Goal: Transaction & Acquisition: Obtain resource

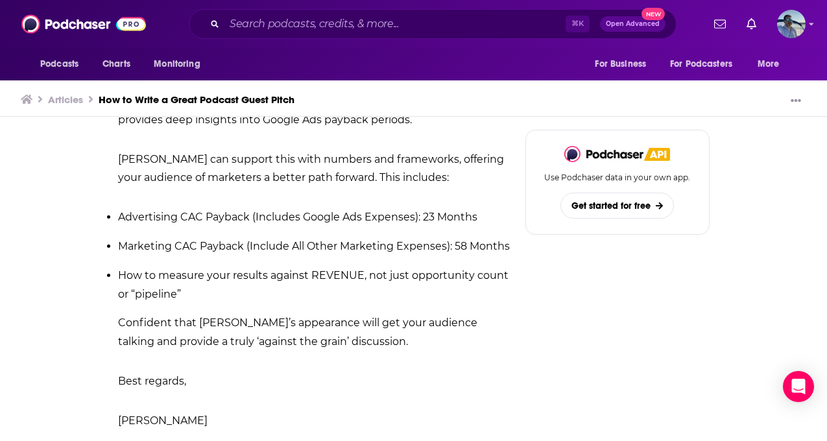
scroll to position [4350, 0]
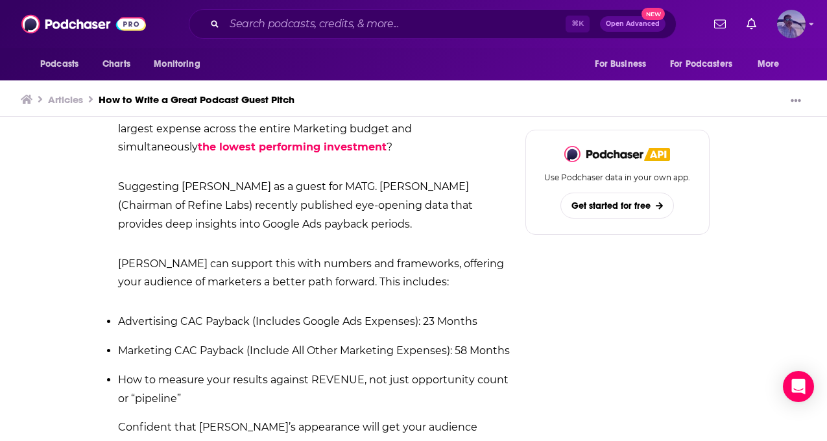
click at [801, 23] on img "Logged in as JasonKramer_TheCRMguy" at bounding box center [791, 24] width 29 height 29
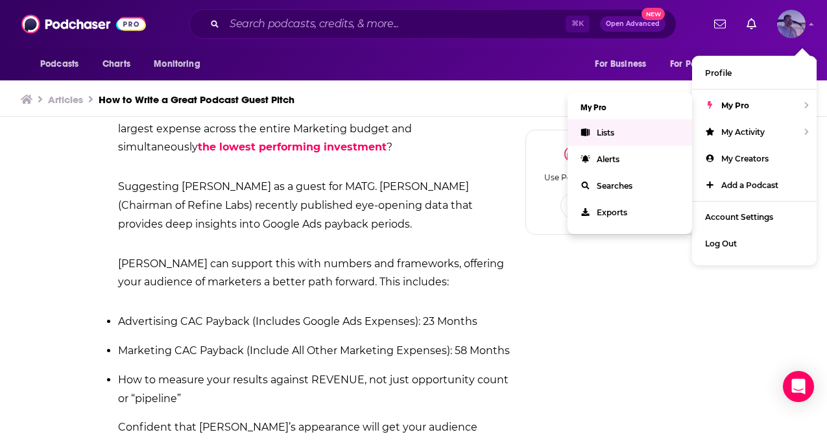
click at [627, 134] on link "Lists" at bounding box center [629, 132] width 124 height 27
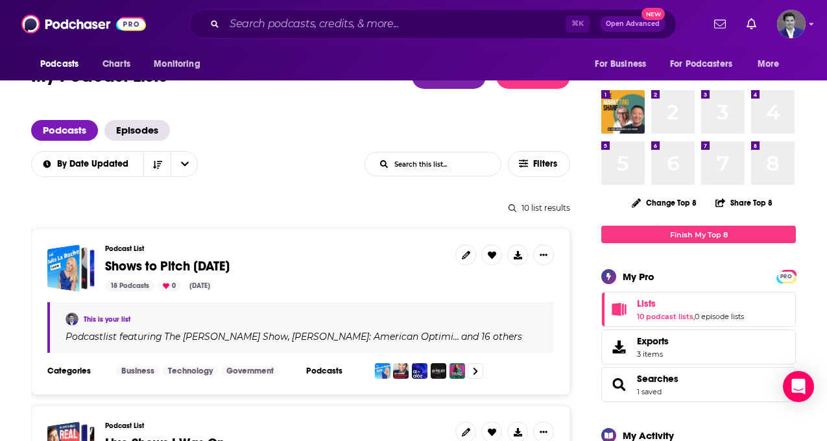
scroll to position [39, 0]
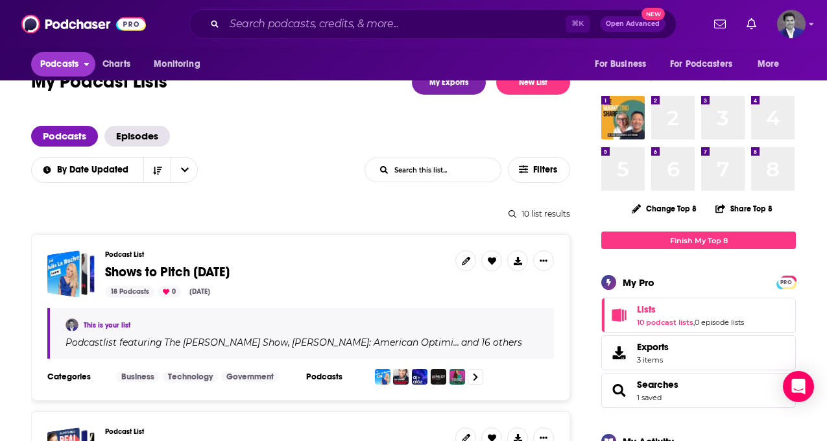
click at [82, 69] on button "Podcasts" at bounding box center [63, 64] width 64 height 25
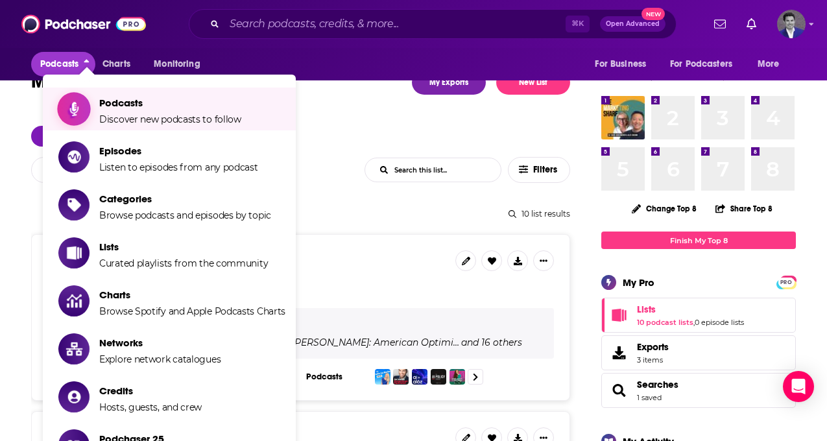
click at [128, 113] on span "Discover new podcasts to follow" at bounding box center [170, 119] width 142 height 12
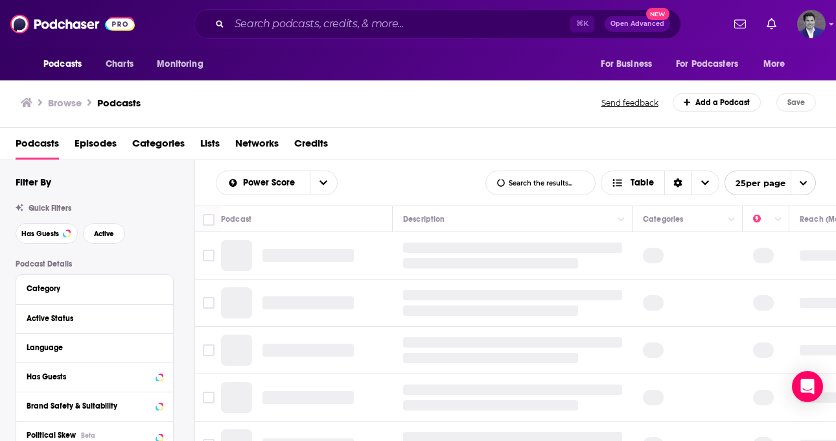
scroll to position [2, 0]
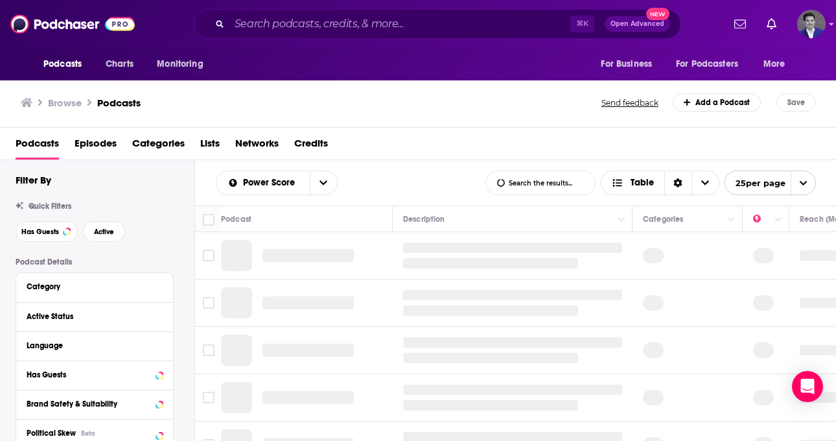
click at [44, 211] on div "Quick Filters Has Guests Active" at bounding box center [105, 222] width 179 height 40
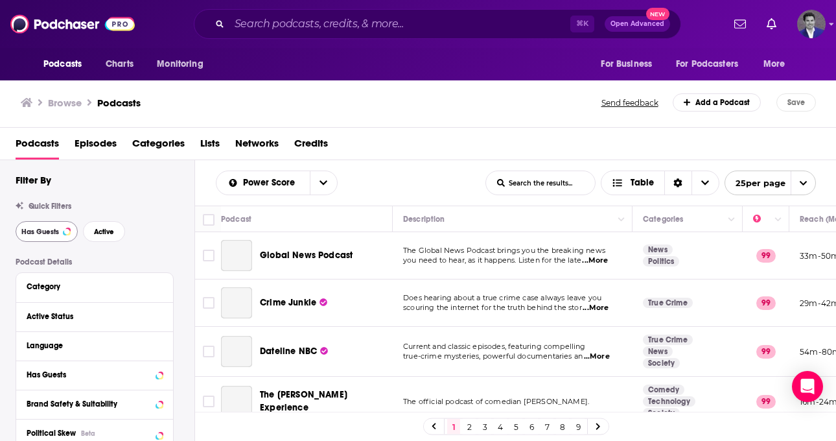
scroll to position [27, 0]
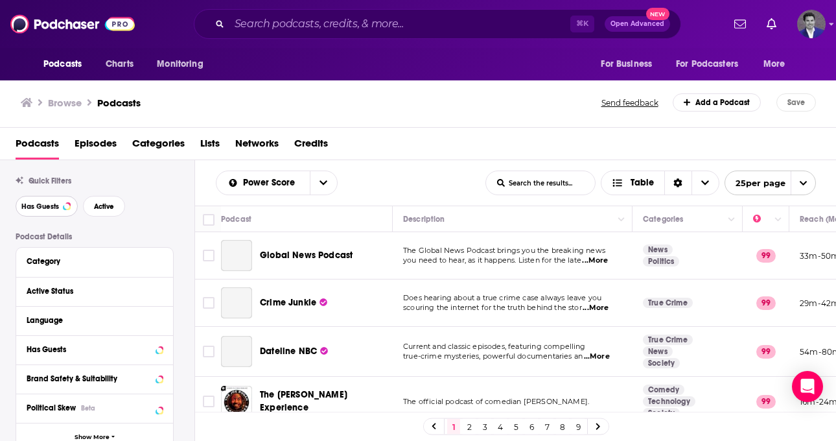
click at [48, 208] on span "Has Guests" at bounding box center [40, 206] width 38 height 7
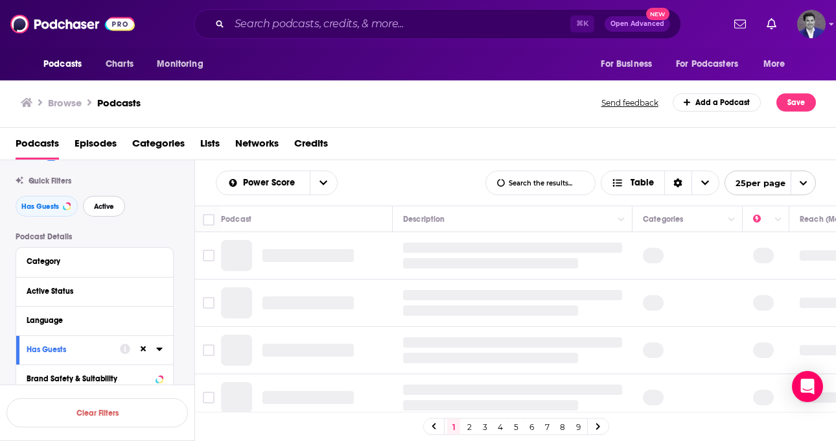
click at [102, 207] on span "Active" at bounding box center [104, 206] width 20 height 7
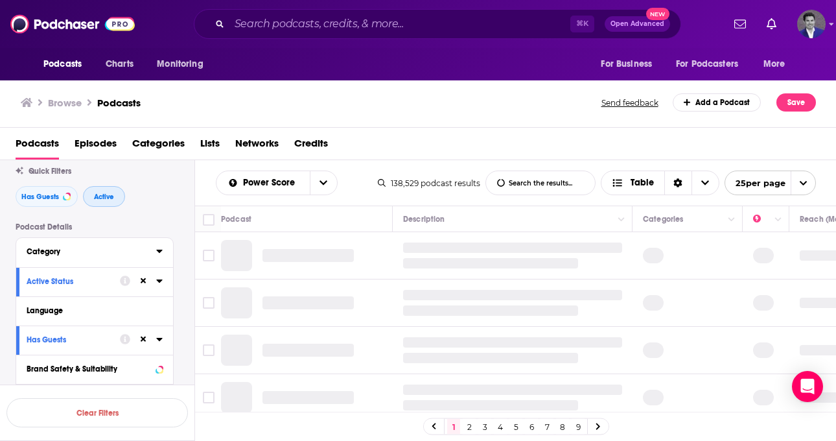
scroll to position [56, 0]
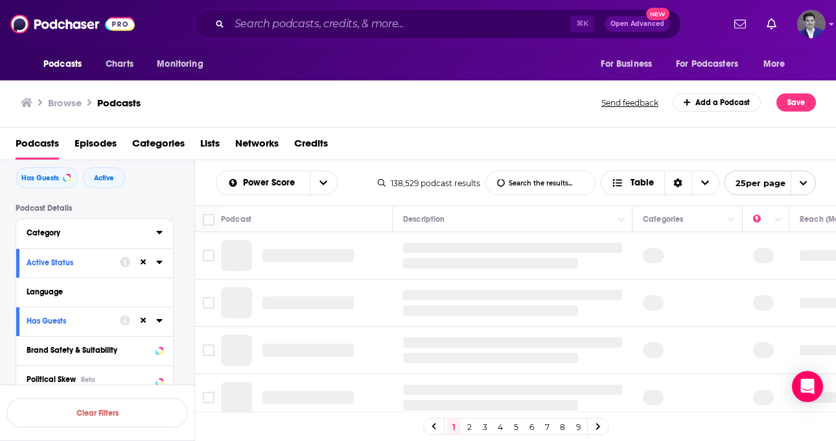
click at [158, 231] on icon at bounding box center [159, 232] width 6 height 10
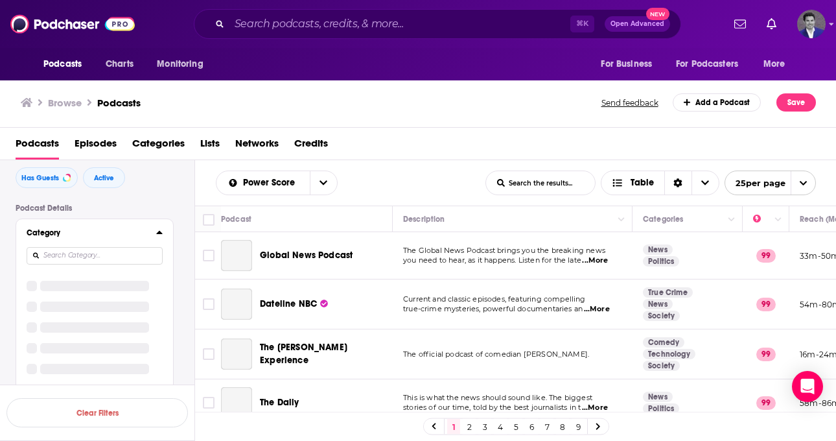
click at [103, 253] on input at bounding box center [95, 256] width 136 height 18
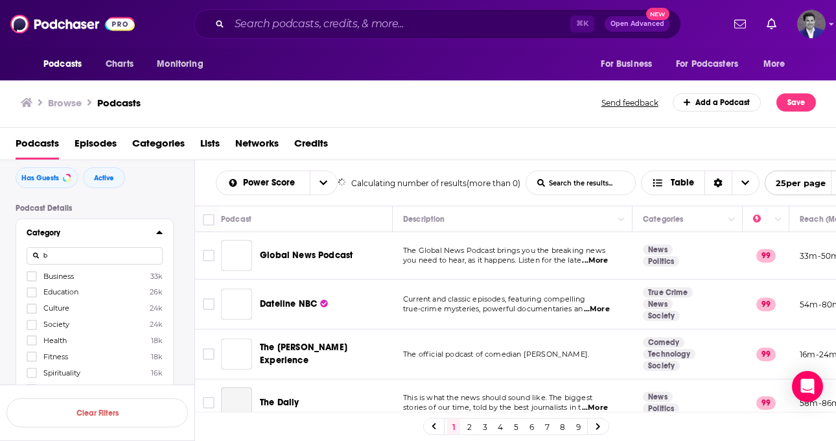
scroll to position [0, 0]
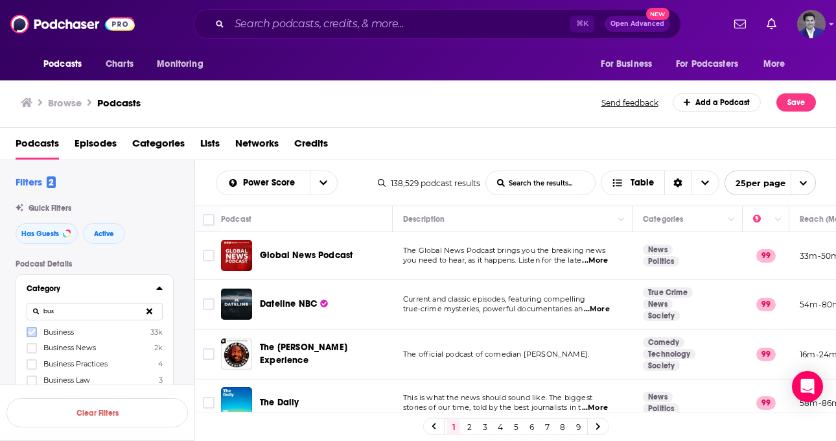
type input "bus"
click at [33, 331] on icon at bounding box center [32, 332] width 8 height 8
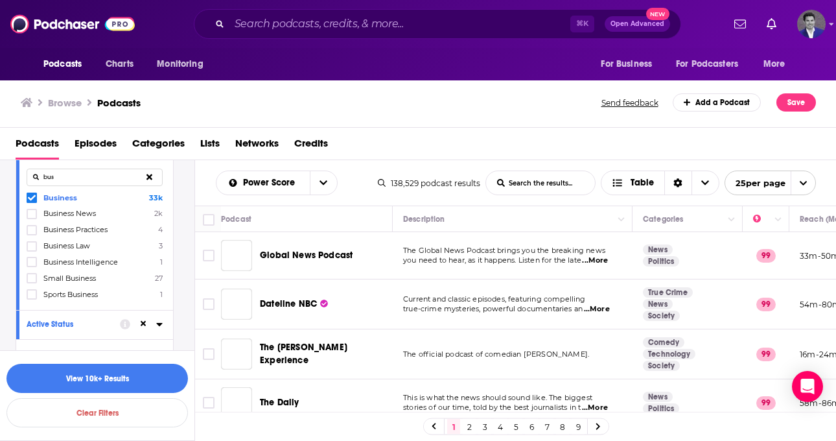
scroll to position [143, 0]
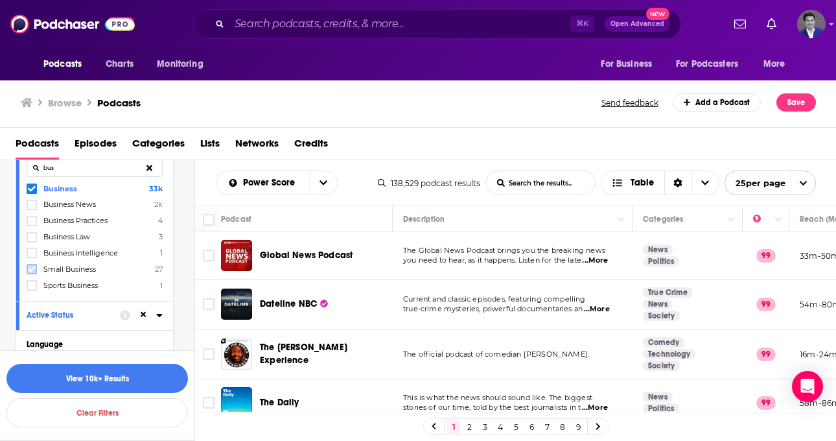
click at [32, 268] on icon at bounding box center [32, 269] width 8 height 6
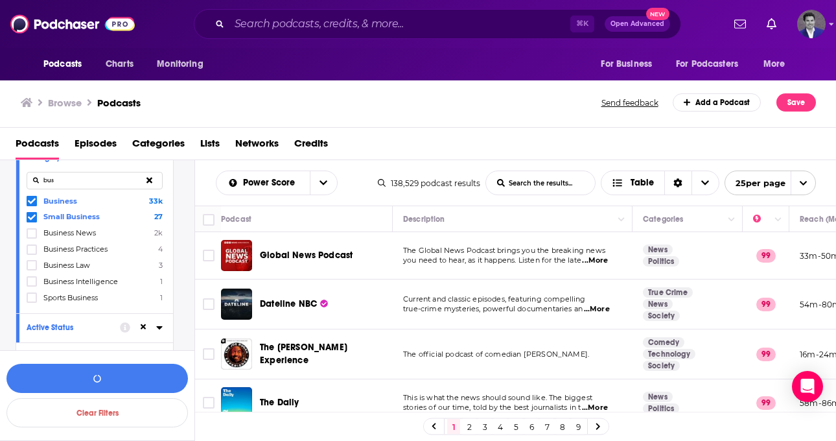
scroll to position [130, 0]
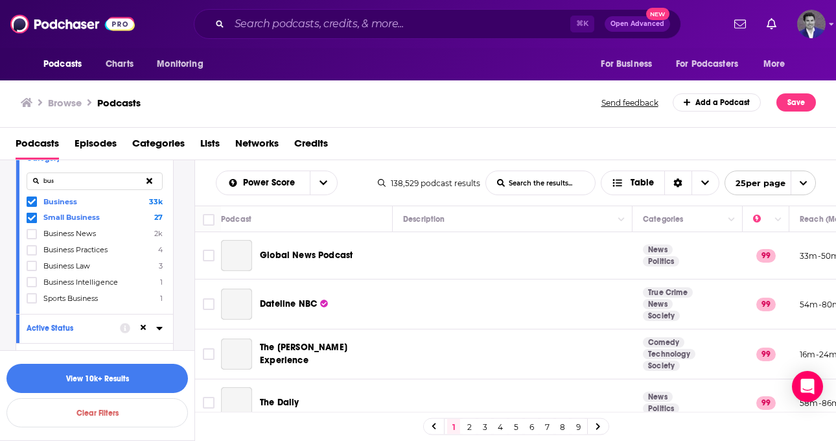
click at [32, 199] on icon at bounding box center [32, 202] width 8 height 8
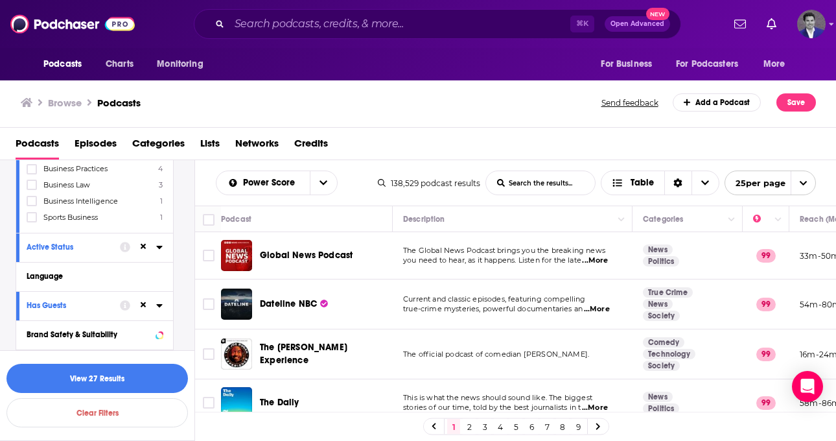
scroll to position [224, 0]
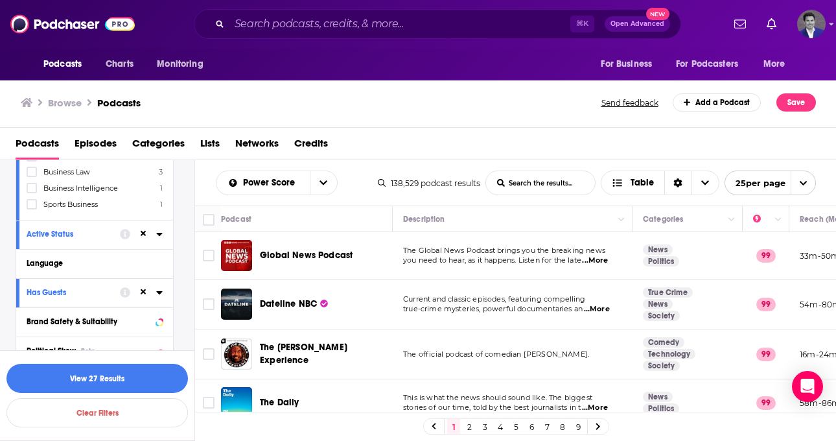
click at [159, 233] on icon at bounding box center [159, 234] width 6 height 3
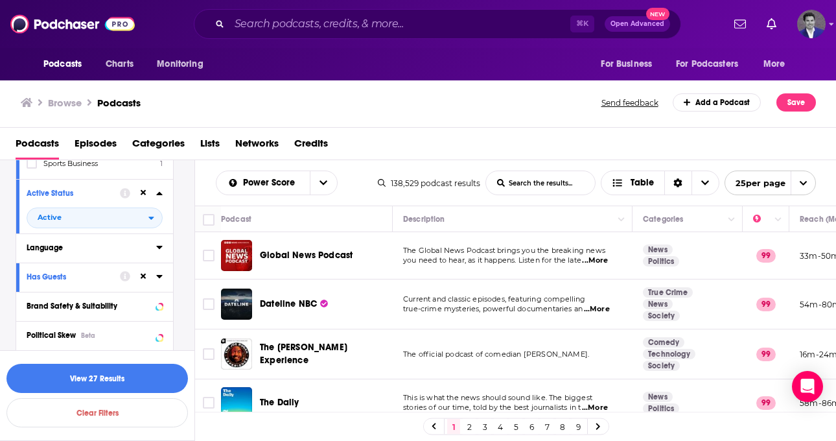
scroll to position [280, 0]
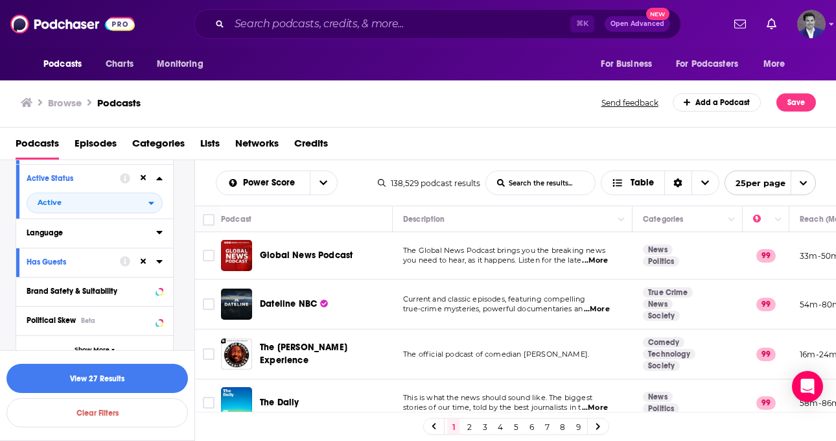
click at [154, 230] on button "Language" at bounding box center [92, 232] width 130 height 16
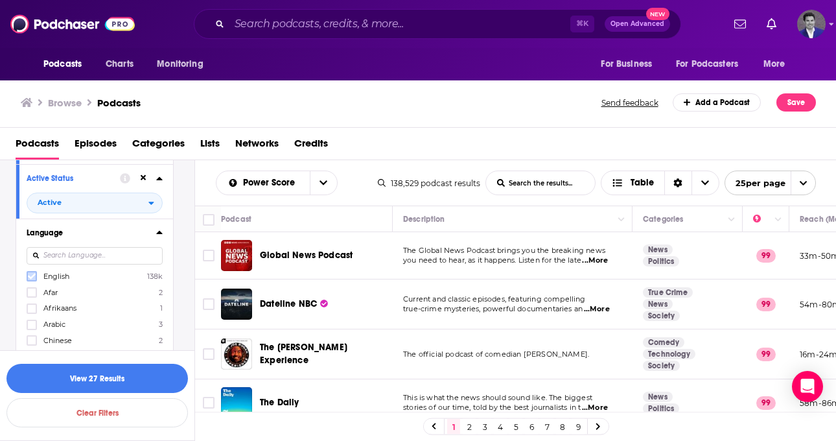
click at [32, 274] on icon at bounding box center [32, 276] width 8 height 8
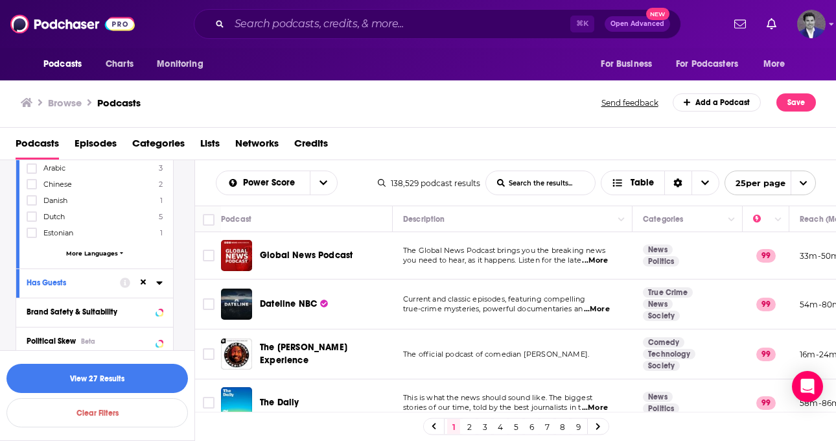
scroll to position [438, 0]
click at [158, 277] on icon at bounding box center [159, 281] width 6 height 10
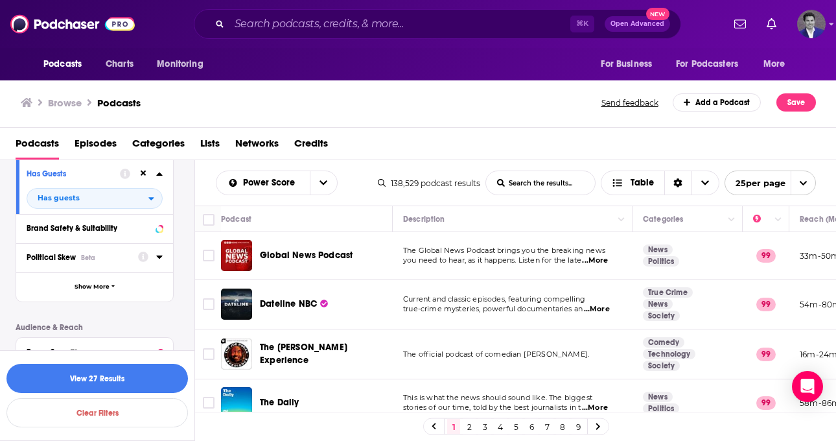
scroll to position [567, 0]
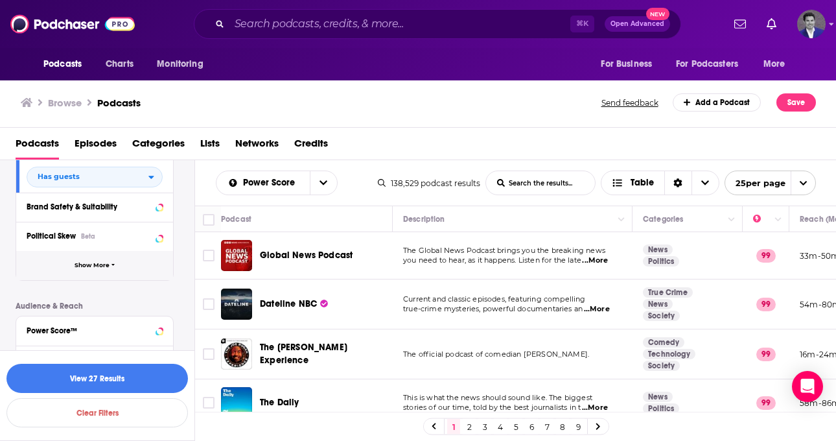
click at [118, 263] on button "Show More" at bounding box center [94, 265] width 157 height 29
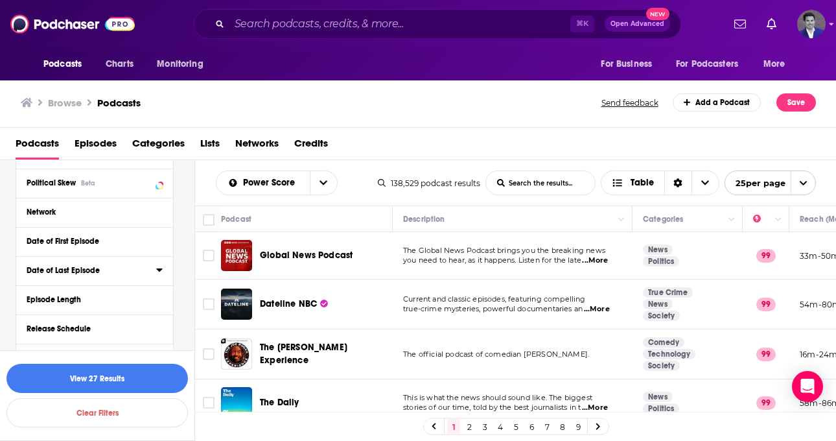
scroll to position [620, 0]
click at [157, 266] on icon at bounding box center [159, 269] width 6 height 10
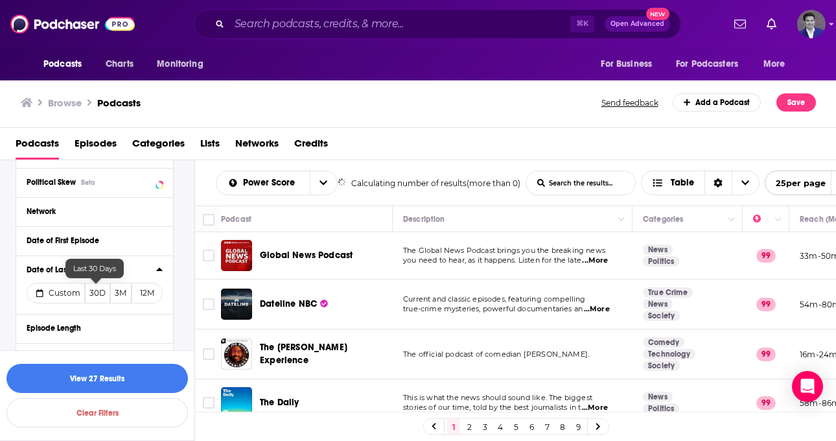
click at [97, 290] on button "30D" at bounding box center [97, 293] width 25 height 21
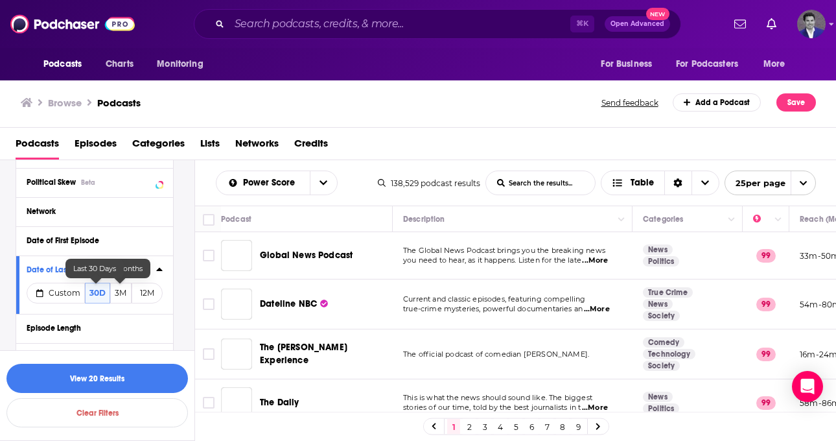
scroll to position [669, 0]
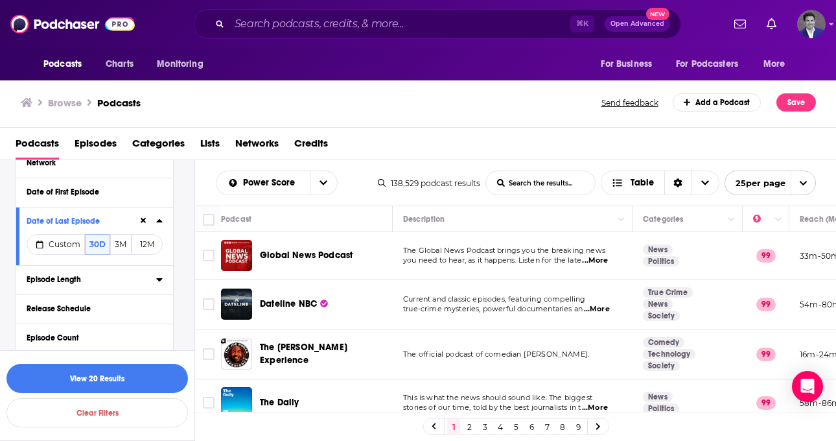
click at [152, 277] on button "Episode Length" at bounding box center [92, 279] width 130 height 16
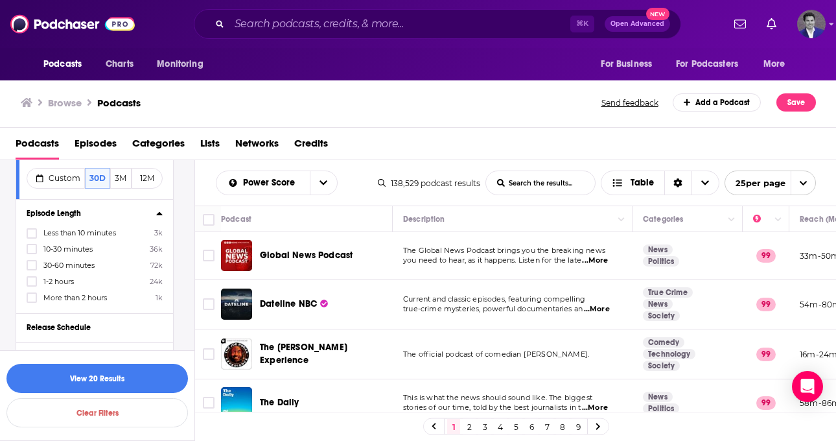
scroll to position [736, 0]
click at [32, 263] on icon at bounding box center [32, 265] width 8 height 6
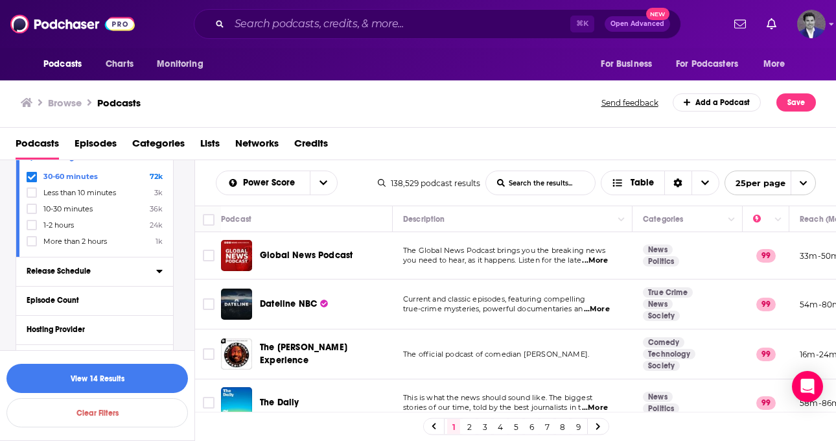
scroll to position [793, 0]
click at [143, 265] on div "Release Schedule" at bounding box center [87, 269] width 121 height 9
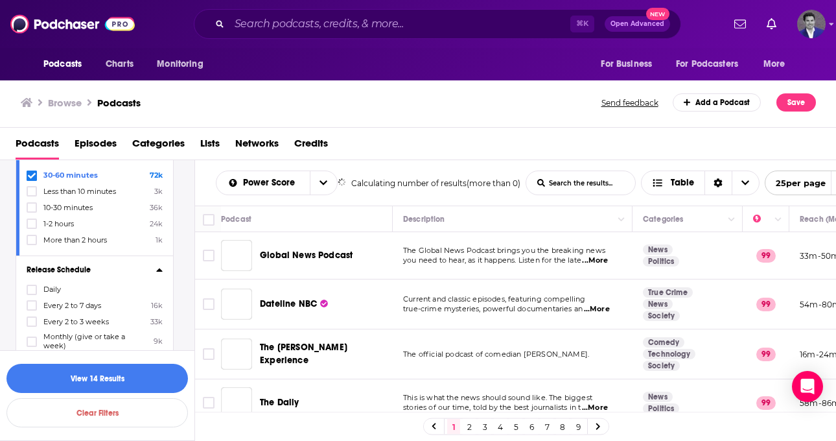
scroll to position [871, 0]
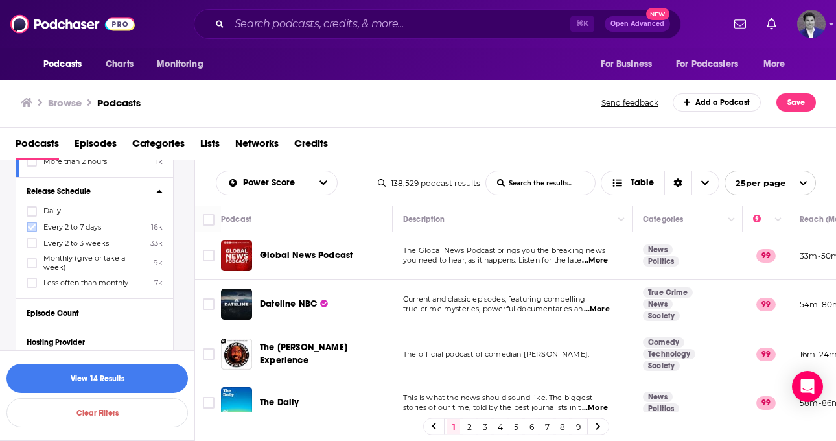
click at [30, 225] on icon at bounding box center [32, 227] width 8 height 8
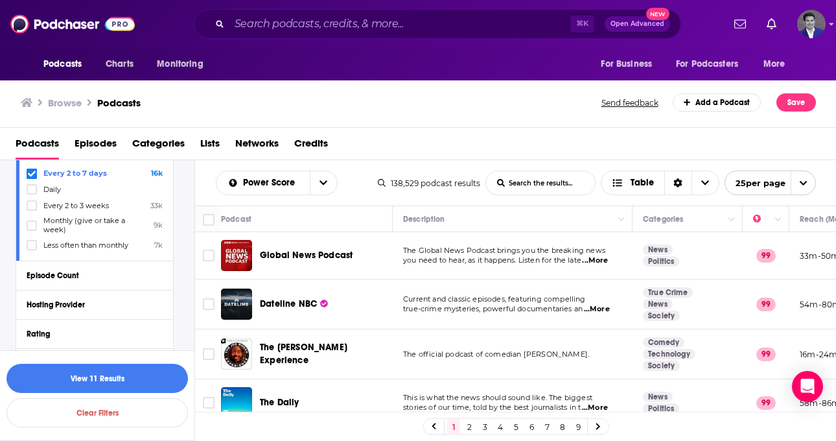
scroll to position [909, 0]
click at [143, 270] on div "Episode Count" at bounding box center [87, 274] width 121 height 9
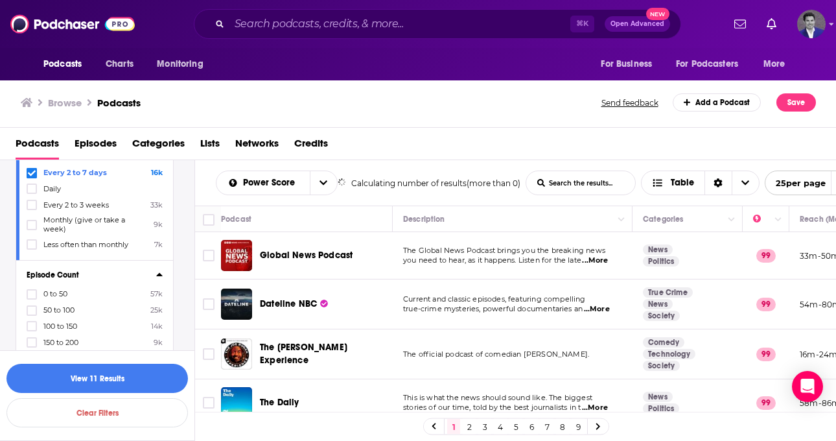
scroll to position [1002, 0]
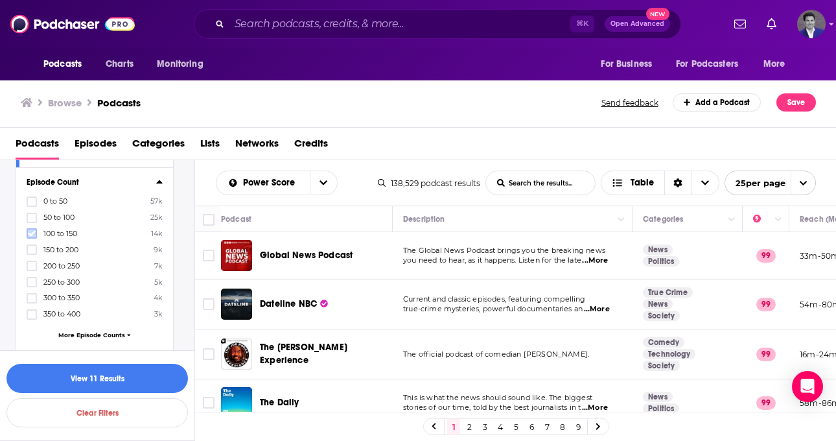
click at [31, 232] on icon at bounding box center [32, 234] width 8 height 6
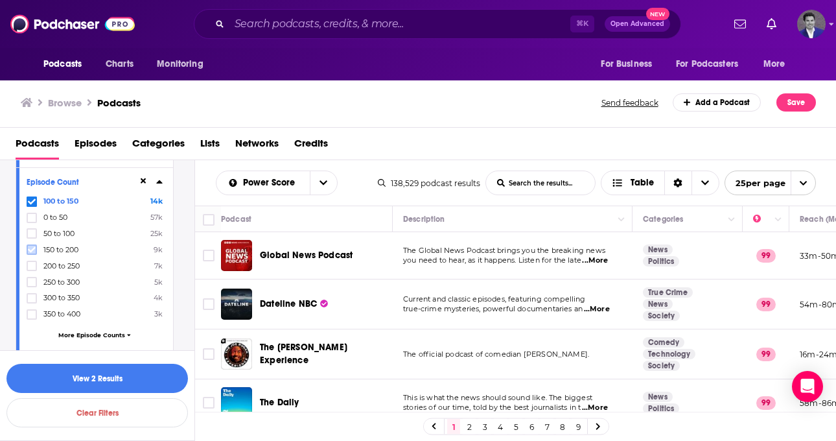
click at [32, 246] on icon at bounding box center [32, 250] width 8 height 8
click at [32, 262] on icon at bounding box center [32, 266] width 8 height 8
click at [30, 278] on icon at bounding box center [32, 282] width 8 height 8
click at [30, 294] on icon at bounding box center [32, 298] width 8 height 8
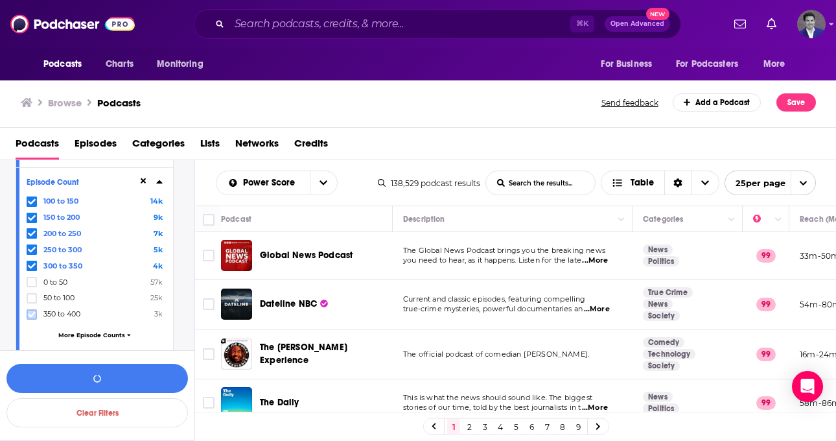
click at [32, 311] on icon at bounding box center [32, 315] width 8 height 8
click at [32, 198] on icon at bounding box center [32, 202] width 8 height 8
click at [32, 311] on icon at bounding box center [32, 315] width 8 height 8
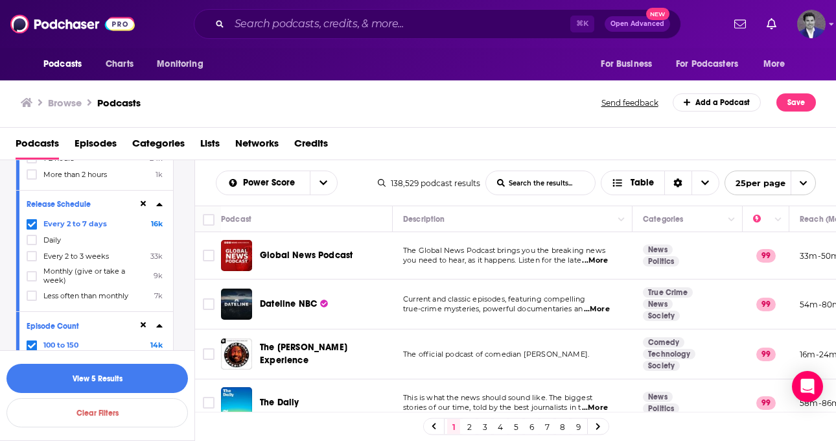
scroll to position [851, 0]
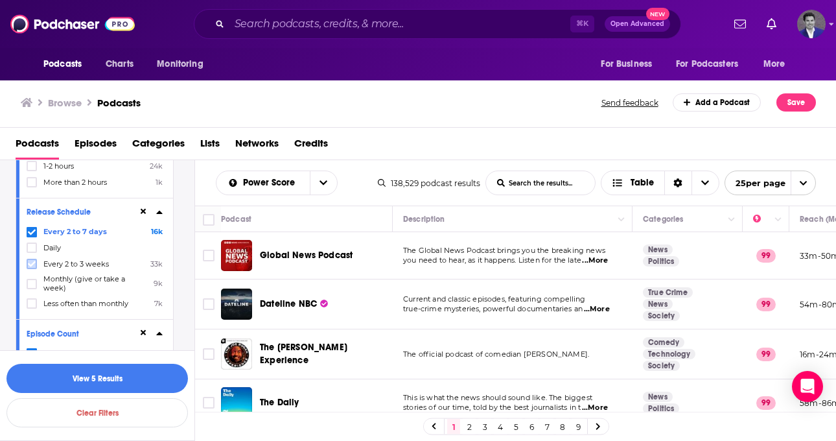
click at [33, 261] on icon at bounding box center [32, 264] width 8 height 6
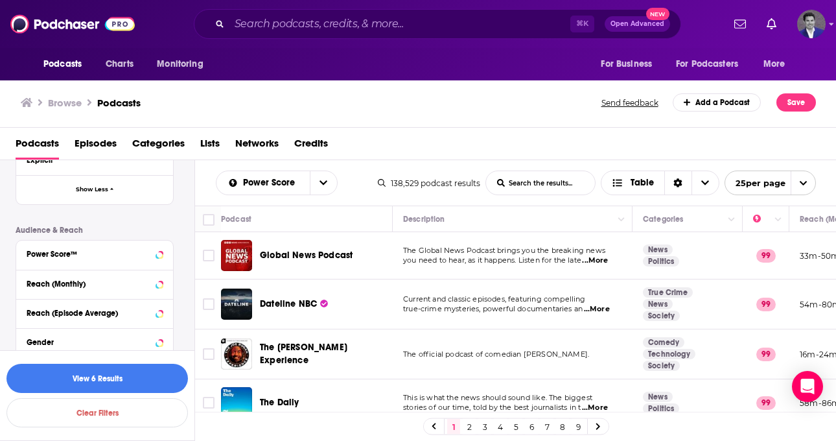
scroll to position [1265, 0]
click at [117, 249] on div "Power Score™" at bounding box center [78, 253] width 103 height 9
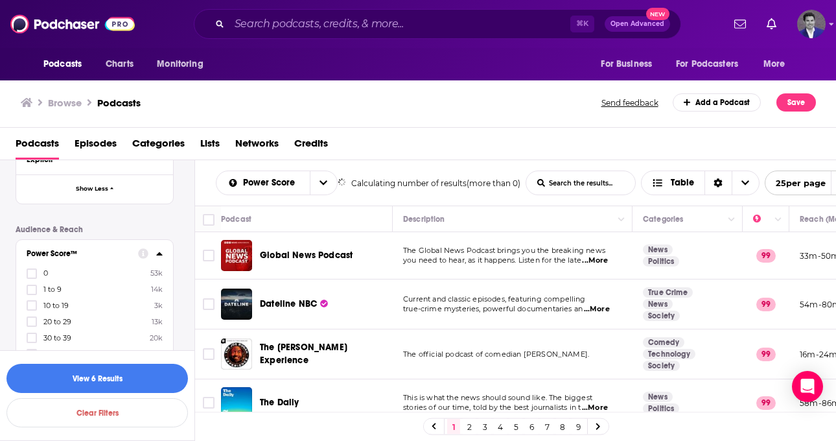
scroll to position [1324, 0]
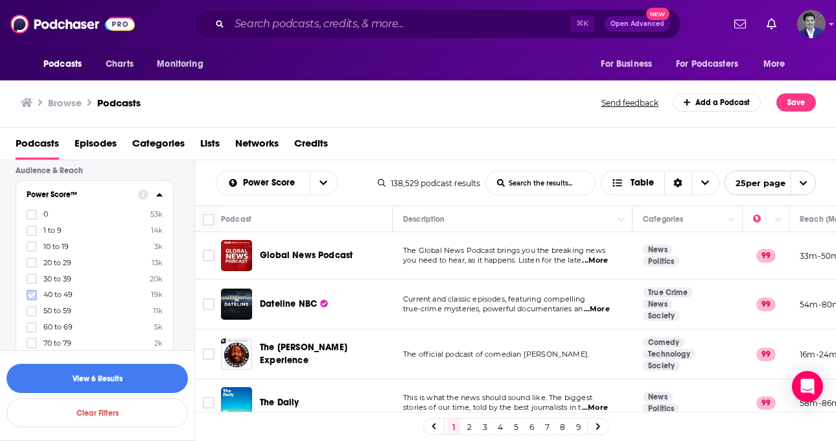
click at [29, 291] on icon at bounding box center [32, 295] width 8 height 8
click at [33, 308] on icon at bounding box center [32, 311] width 8 height 6
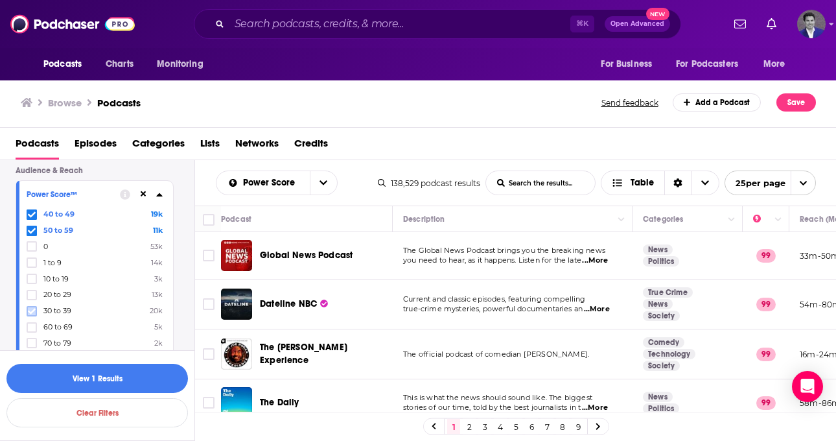
click at [31, 307] on icon at bounding box center [32, 311] width 8 height 8
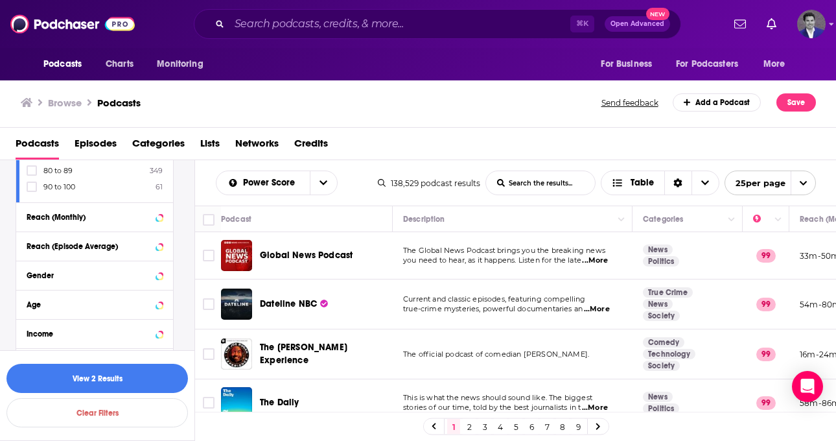
scroll to position [1514, 0]
click at [104, 299] on div "Age" at bounding box center [78, 303] width 103 height 9
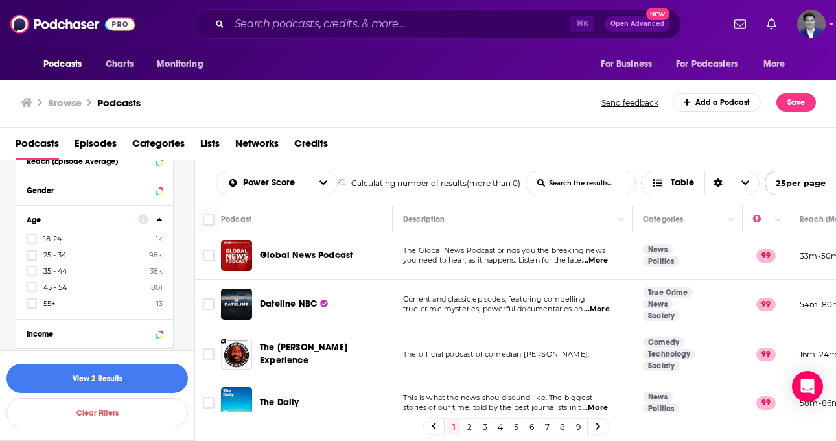
scroll to position [1601, 0]
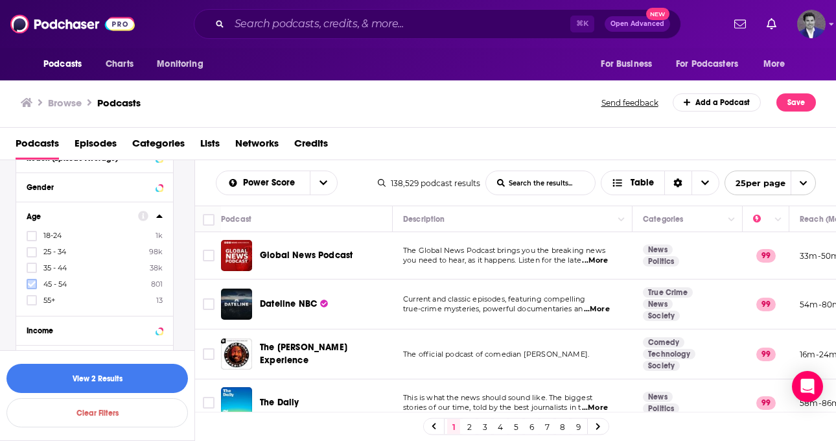
click at [30, 281] on icon at bounding box center [32, 284] width 8 height 6
click at [30, 296] on icon at bounding box center [32, 300] width 8 height 8
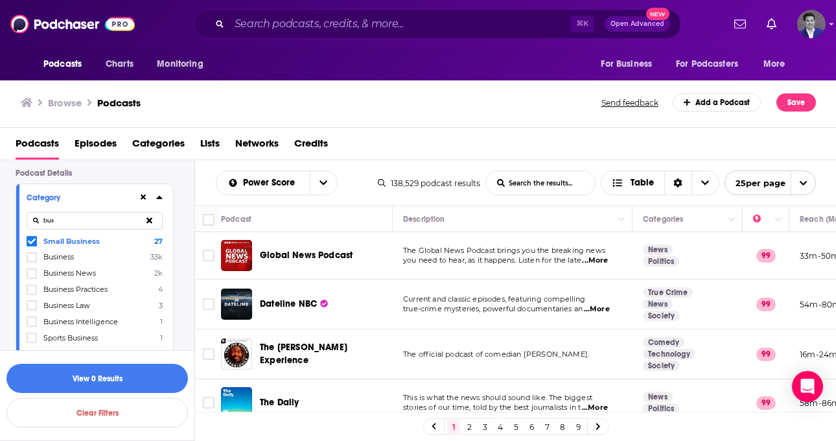
scroll to position [86, 0]
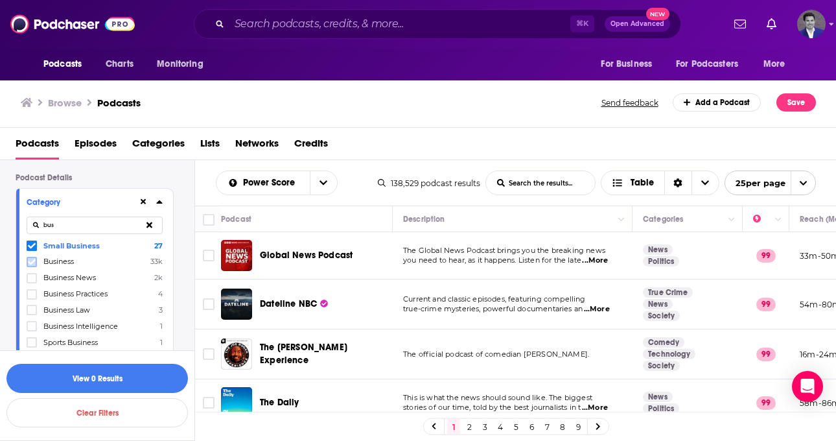
click at [32, 261] on icon at bounding box center [32, 262] width 8 height 6
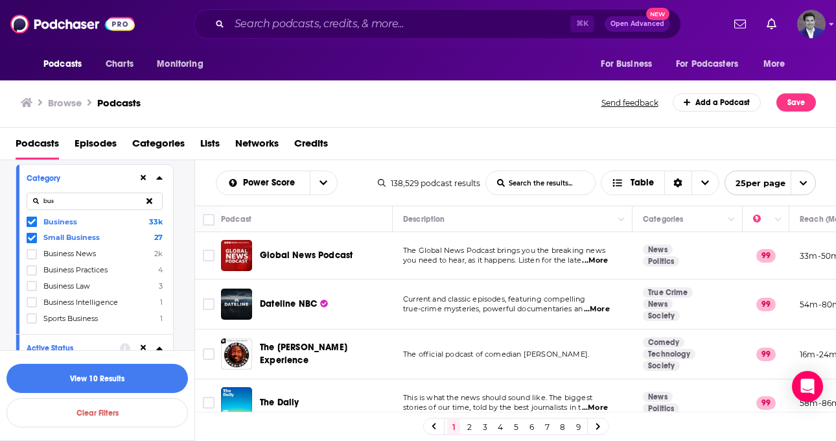
scroll to position [102, 0]
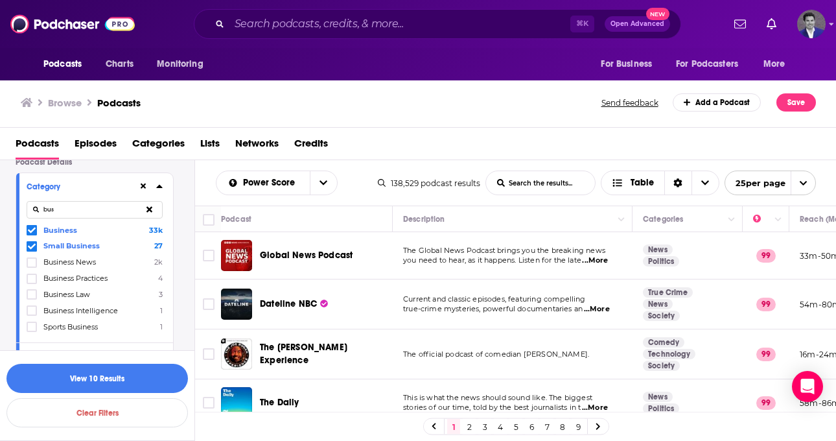
click at [148, 210] on icon at bounding box center [150, 209] width 6 height 6
click at [93, 209] on input at bounding box center [95, 210] width 136 height 18
type input "t"
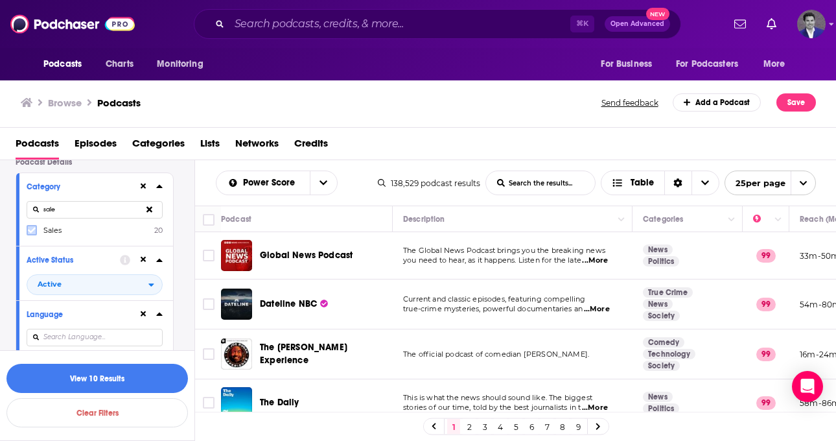
click at [32, 230] on icon at bounding box center [32, 231] width 8 height 6
drag, startPoint x: 68, startPoint y: 210, endPoint x: 41, endPoint y: 207, distance: 27.4
click at [41, 207] on input "sale" at bounding box center [95, 210] width 136 height 18
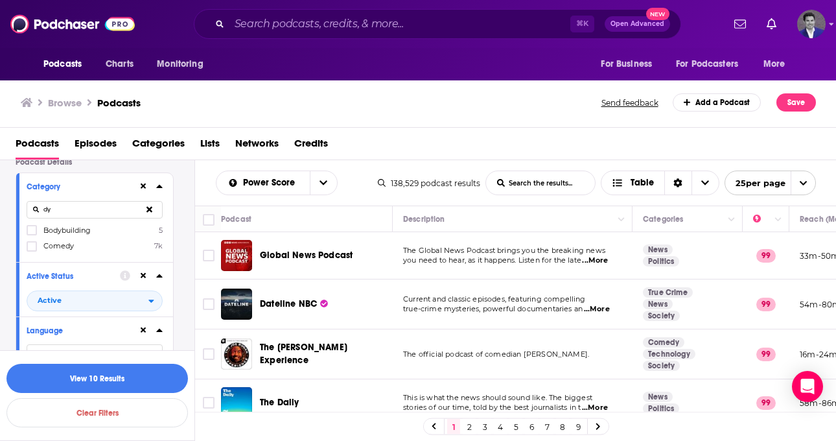
type input "d"
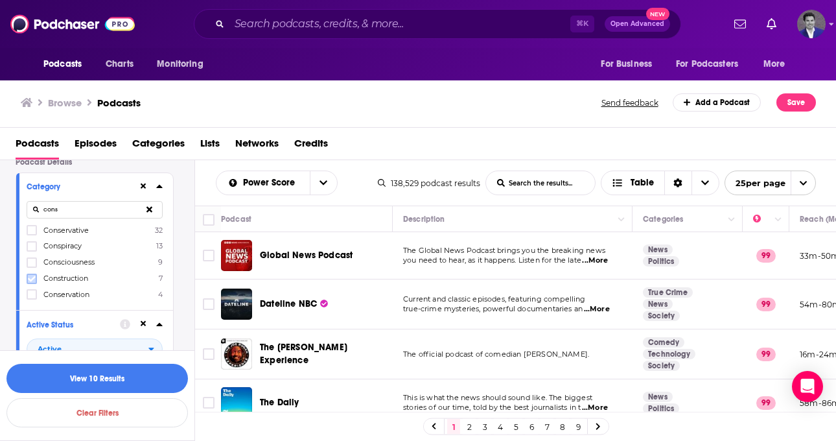
type input "cons"
click at [31, 278] on icon at bounding box center [32, 279] width 8 height 8
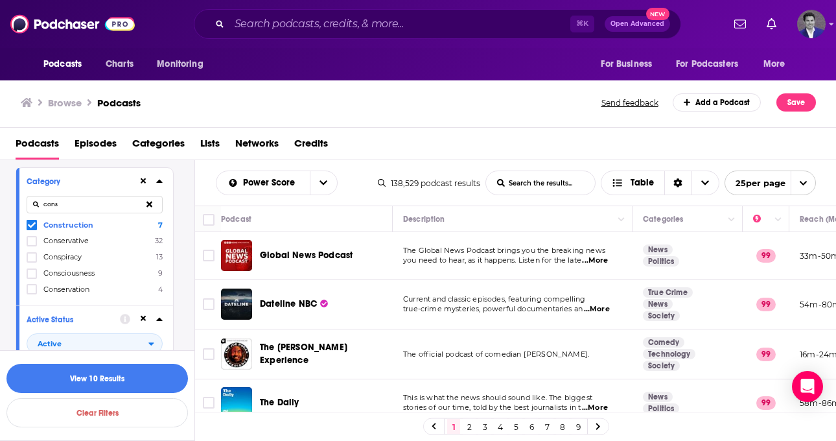
drag, startPoint x: 96, startPoint y: 206, endPoint x: 45, endPoint y: 200, distance: 51.0
click at [45, 200] on input "cons" at bounding box center [95, 205] width 136 height 18
click at [148, 207] on icon at bounding box center [150, 204] width 6 height 6
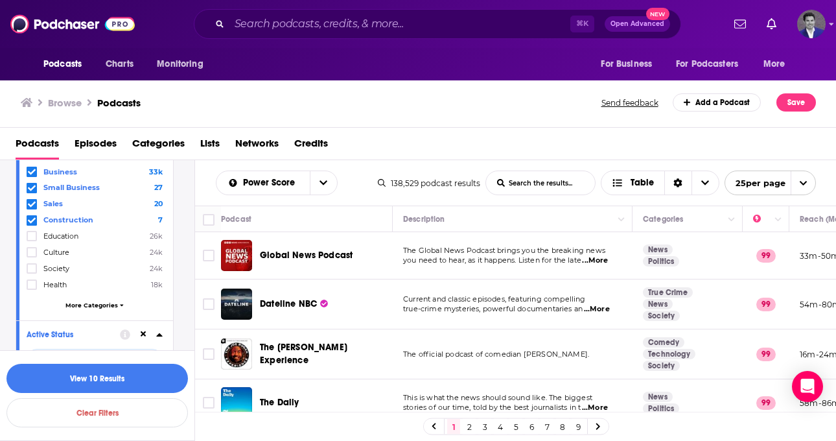
scroll to position [161, 0]
click at [102, 301] on span "More Categories" at bounding box center [91, 304] width 53 height 7
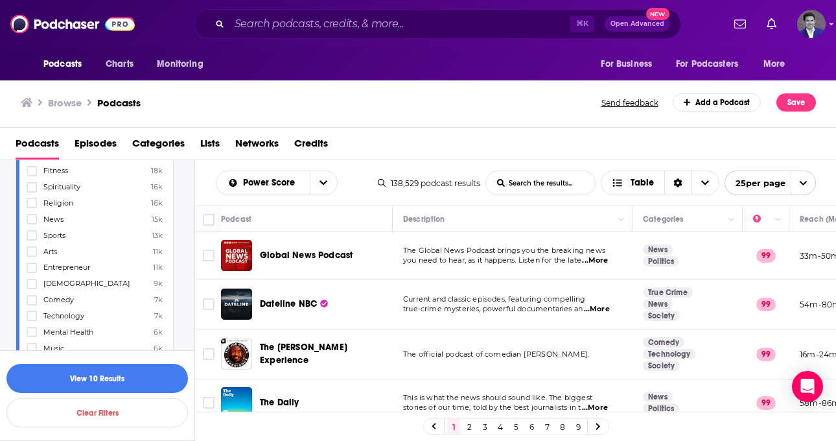
scroll to position [292, 0]
click at [33, 263] on icon at bounding box center [32, 266] width 8 height 6
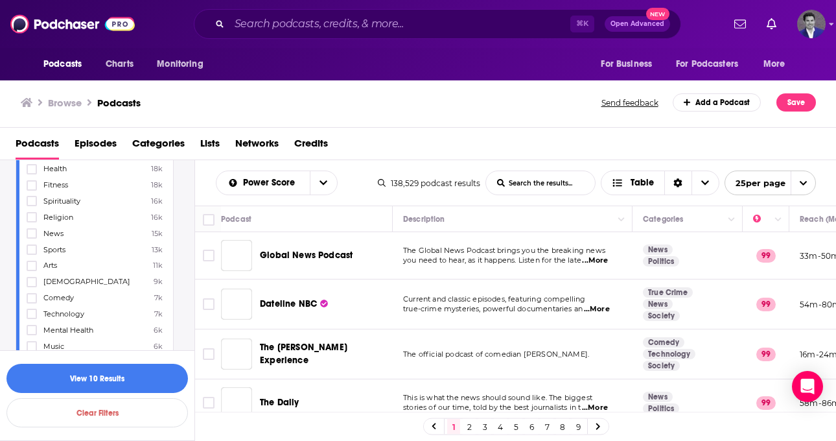
scroll to position [305, 0]
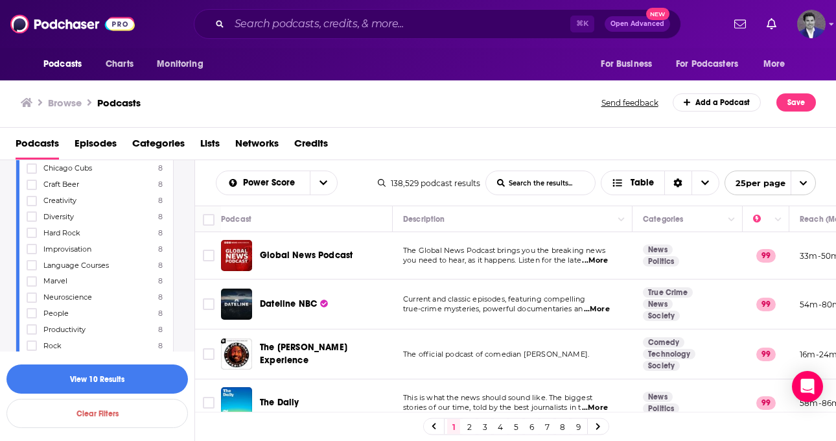
scroll to position [3064, 0]
drag, startPoint x: 29, startPoint y: 265, endPoint x: 120, endPoint y: 292, distance: 94.8
click at [30, 323] on icon at bounding box center [32, 327] width 8 height 8
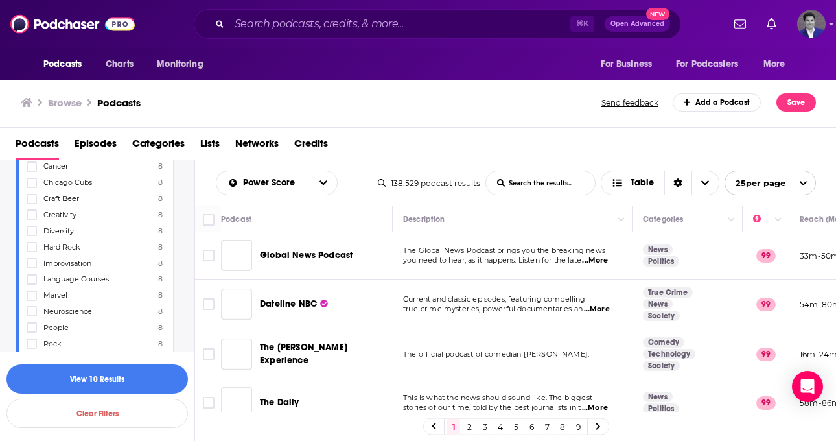
scroll to position [3111, 0]
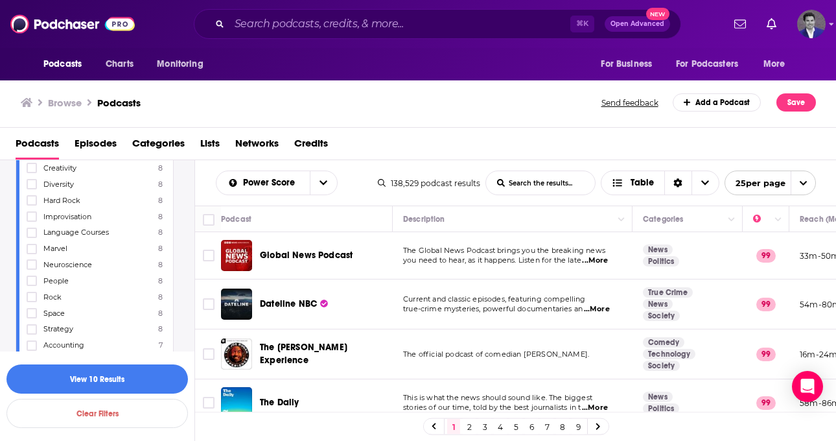
drag, startPoint x: 30, startPoint y: 267, endPoint x: 124, endPoint y: 296, distance: 98.4
click at [30, 325] on icon at bounding box center [32, 329] width 8 height 8
click at [32, 294] on icon at bounding box center [32, 297] width 8 height 6
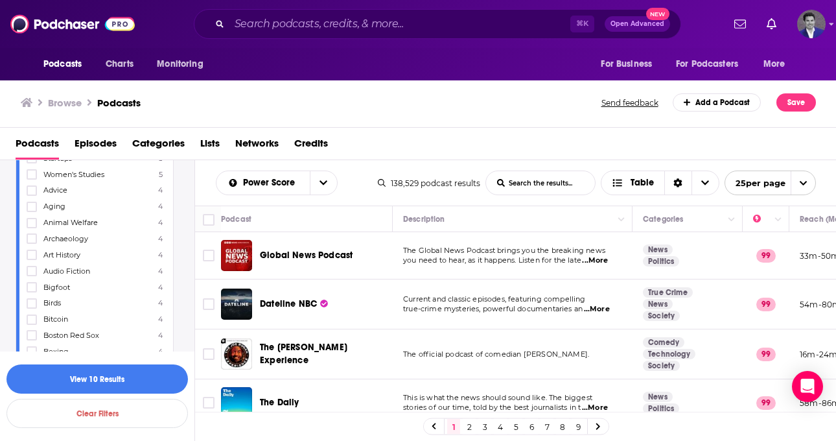
drag, startPoint x: 30, startPoint y: 256, endPoint x: 112, endPoint y: 289, distance: 88.7
click at [30, 364] on icon at bounding box center [32, 368] width 8 height 8
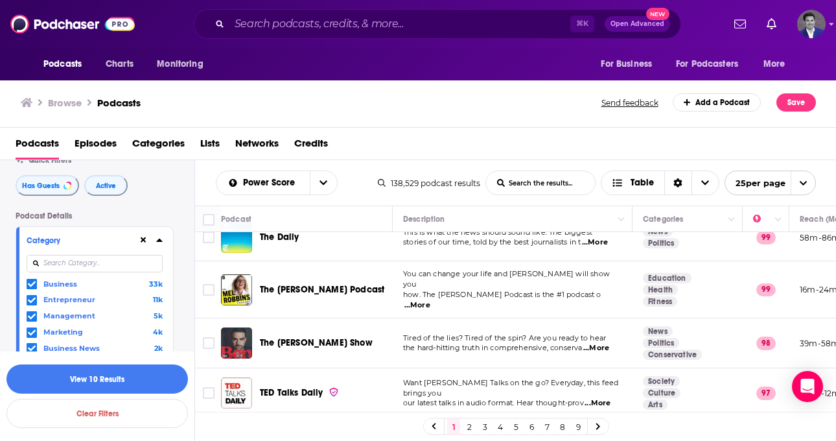
scroll to position [0, 0]
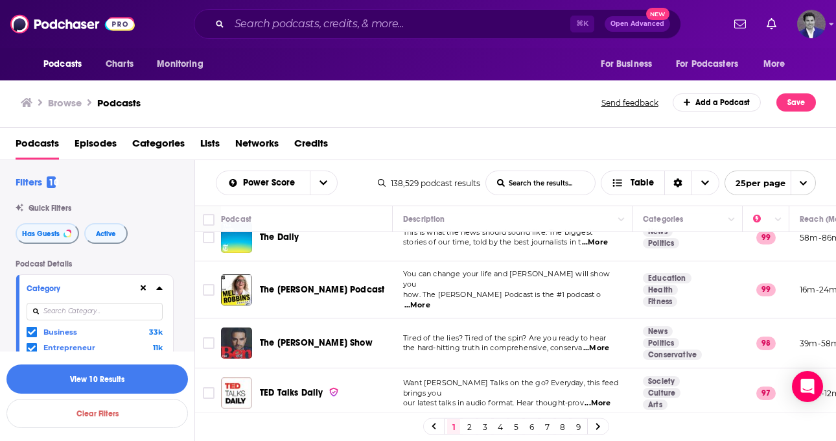
click at [159, 289] on icon at bounding box center [159, 288] width 6 height 3
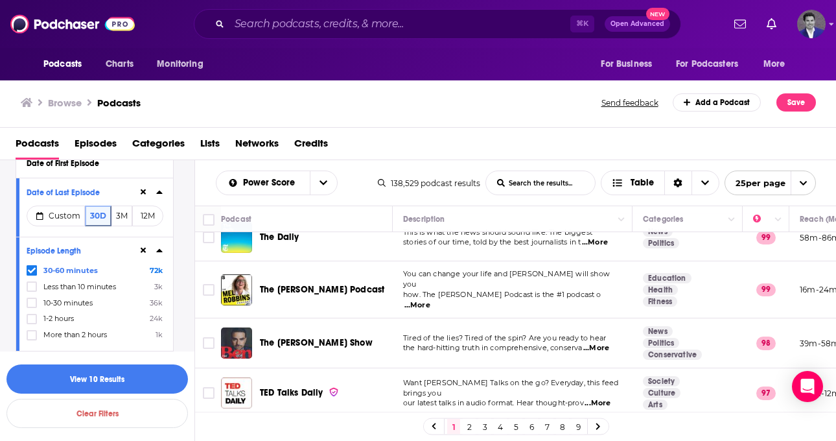
scroll to position [557, 0]
click at [32, 302] on icon at bounding box center [32, 303] width 8 height 8
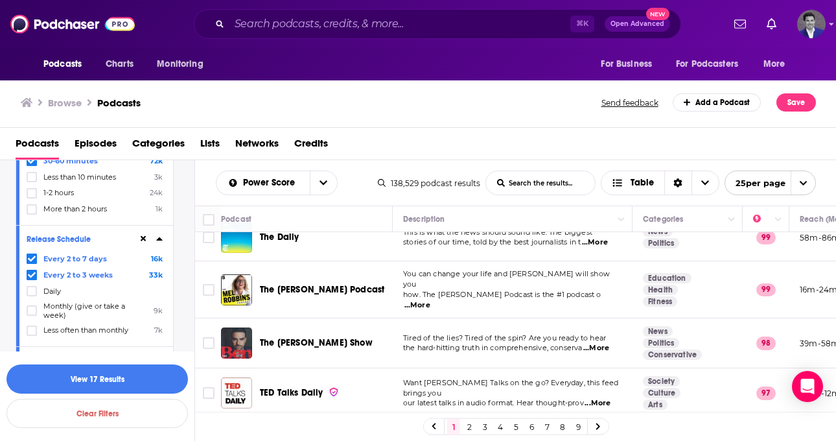
scroll to position [733, 0]
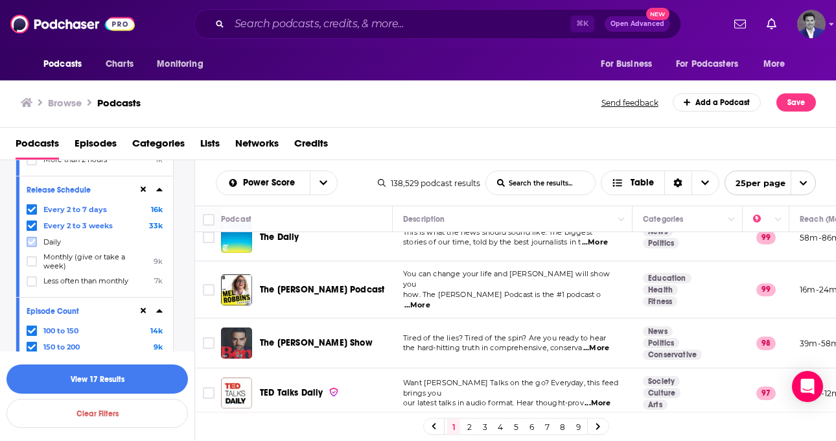
click at [33, 242] on icon at bounding box center [32, 242] width 8 height 6
click at [30, 261] on icon at bounding box center [32, 262] width 8 height 6
click at [33, 259] on icon at bounding box center [32, 262] width 8 height 6
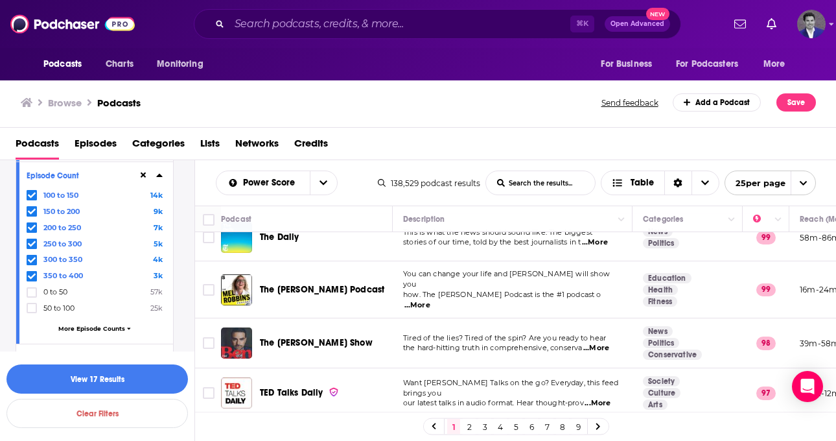
scroll to position [869, 0]
click at [71, 323] on span "More Episode Counts" at bounding box center [91, 326] width 67 height 7
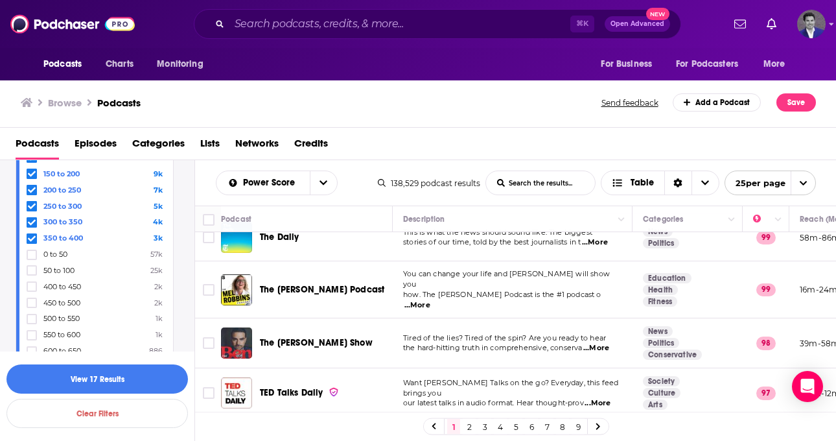
scroll to position [906, 0]
click at [33, 284] on icon at bounding box center [32, 287] width 8 height 8
click at [30, 299] on icon at bounding box center [32, 303] width 8 height 8
click at [32, 315] on icon at bounding box center [32, 319] width 8 height 8
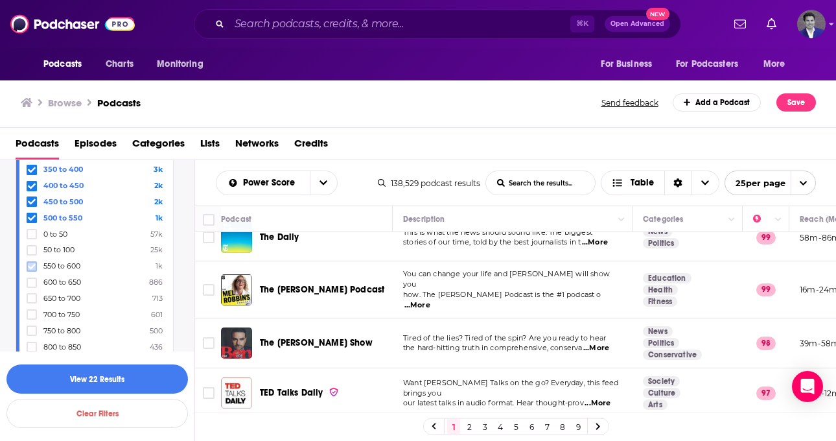
click at [32, 263] on icon at bounding box center [32, 266] width 8 height 6
click at [30, 279] on icon at bounding box center [32, 283] width 8 height 8
click at [32, 296] on icon at bounding box center [32, 299] width 8 height 6
click at [32, 311] on icon at bounding box center [32, 315] width 8 height 8
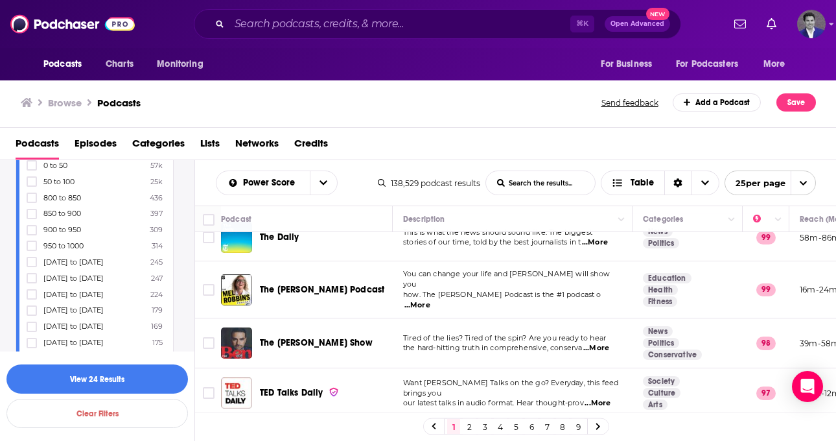
scroll to position [1123, 0]
click at [28, 227] on icon at bounding box center [32, 231] width 8 height 8
click at [31, 211] on icon at bounding box center [32, 215] width 8 height 8
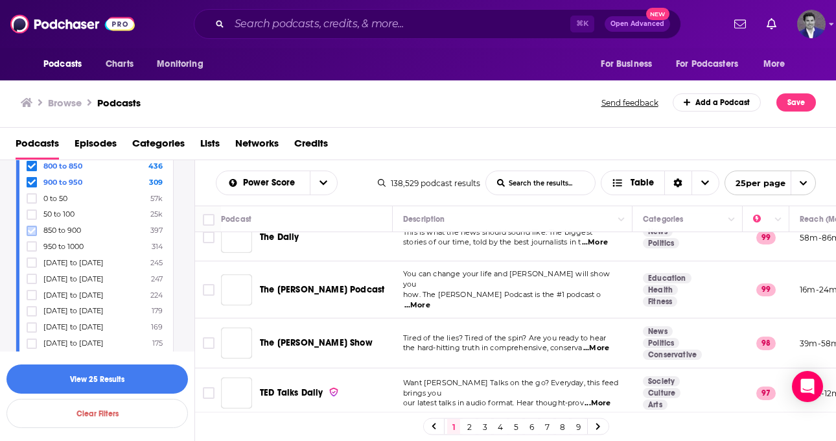
click at [30, 227] on icon at bounding box center [32, 231] width 8 height 8
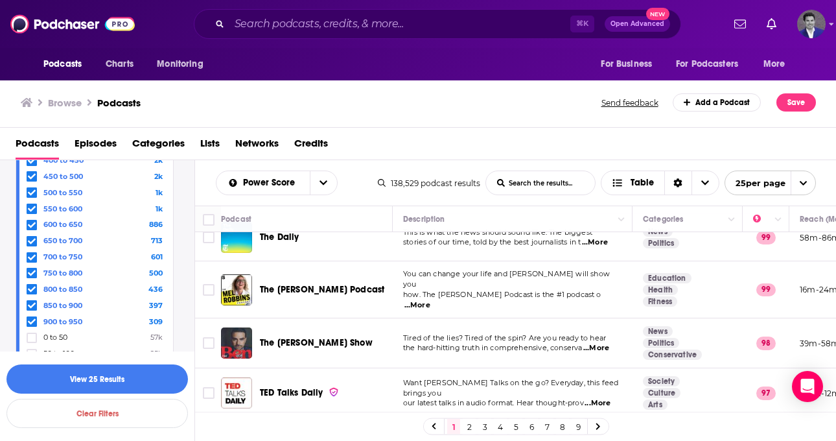
scroll to position [772, 0]
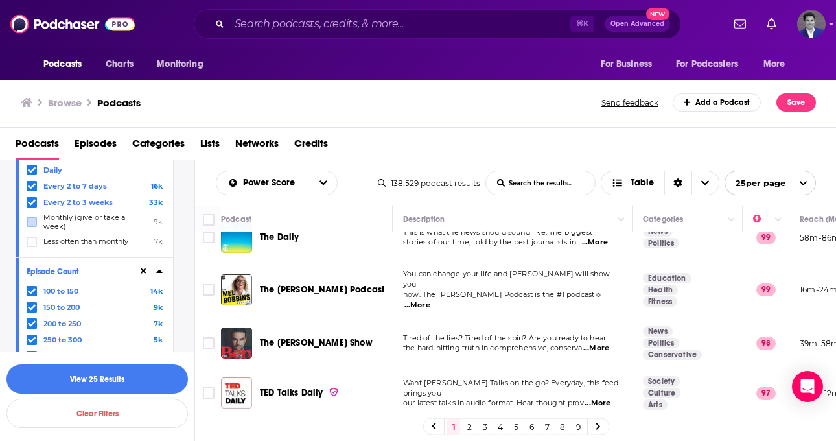
click at [158, 270] on icon at bounding box center [159, 271] width 6 height 10
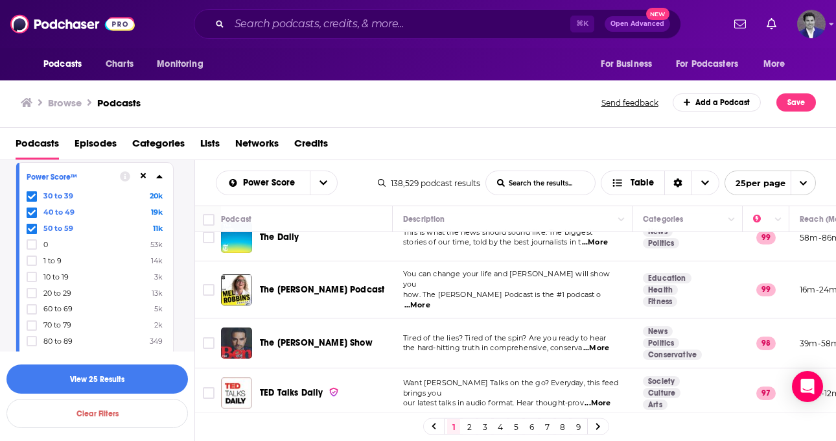
scroll to position [1050, 0]
click at [32, 288] on icon at bounding box center [32, 291] width 8 height 6
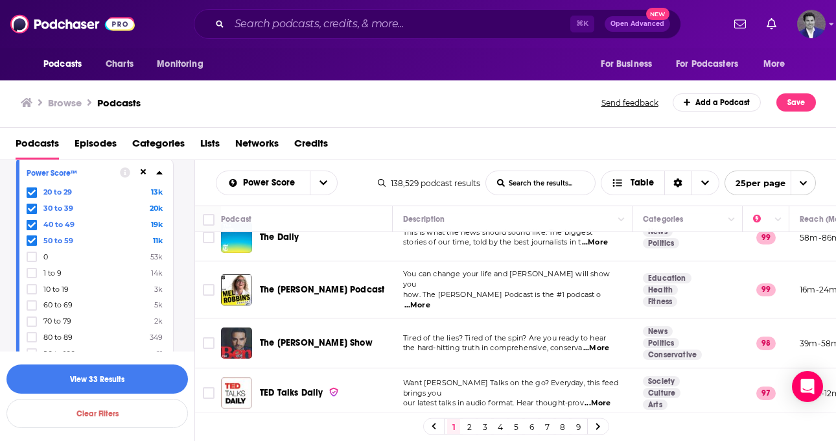
scroll to position [1053, 0]
click at [33, 303] on icon at bounding box center [32, 305] width 8 height 8
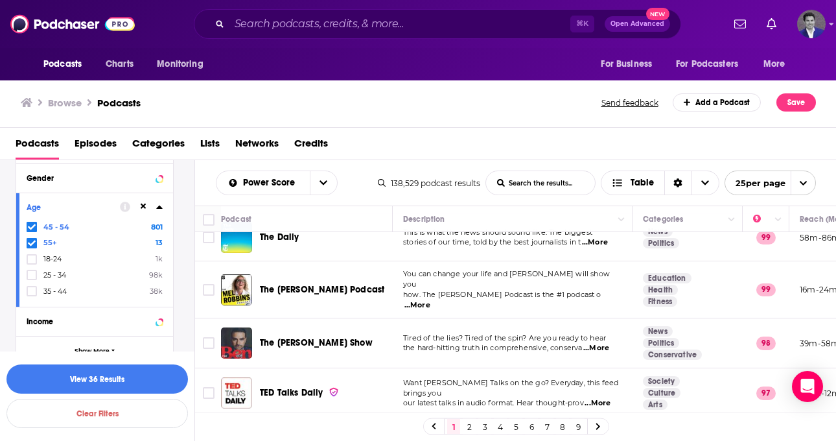
scroll to position [1333, 0]
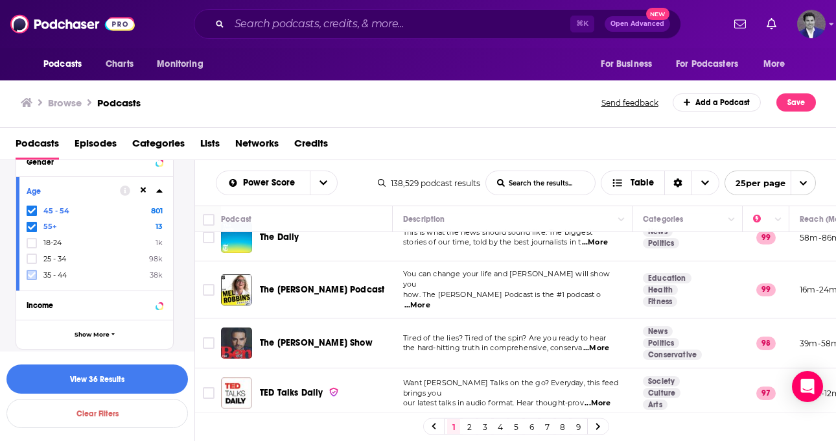
click at [32, 272] on icon at bounding box center [32, 275] width 8 height 6
click at [30, 205] on span at bounding box center [32, 210] width 10 height 10
click at [33, 272] on icon at bounding box center [32, 275] width 8 height 6
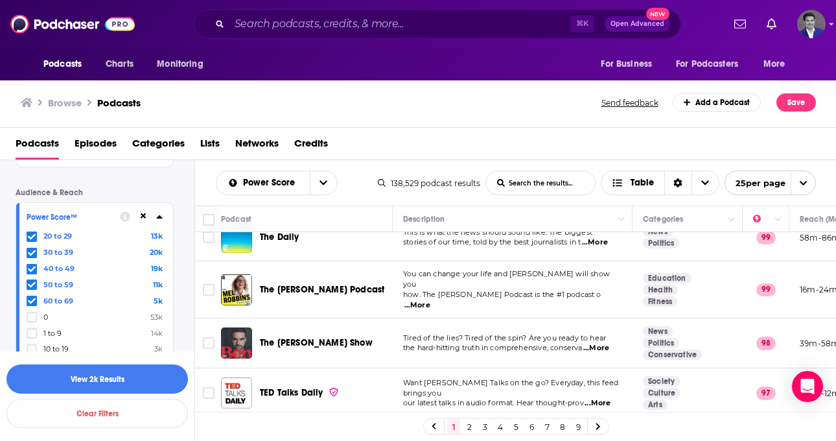
scroll to position [1009, 0]
click at [32, 233] on icon at bounding box center [32, 236] width 8 height 6
click at [32, 233] on icon at bounding box center [32, 236] width 8 height 8
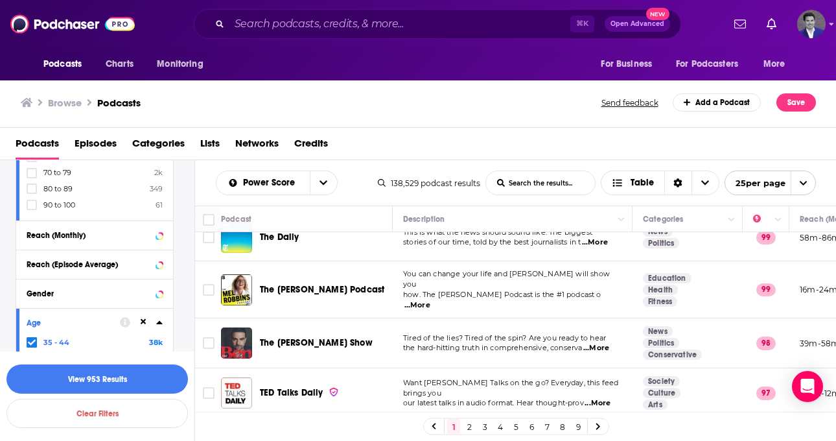
scroll to position [1201, 0]
click at [131, 262] on button "Reach (Episode Average)" at bounding box center [82, 264] width 111 height 16
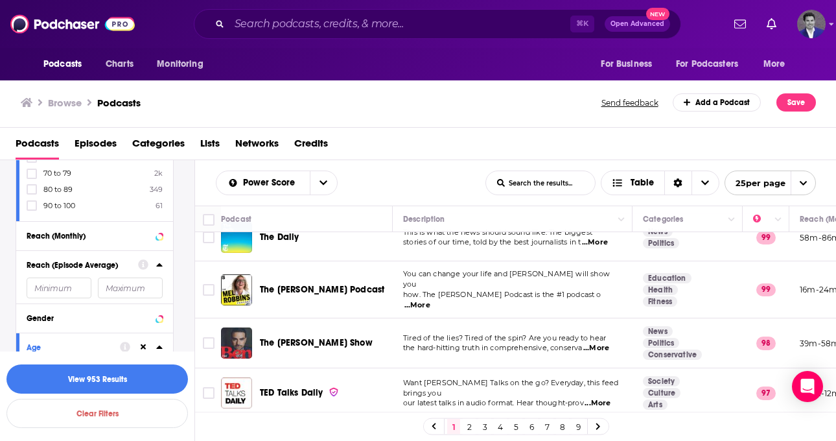
click at [79, 281] on input "number" at bounding box center [59, 287] width 65 height 21
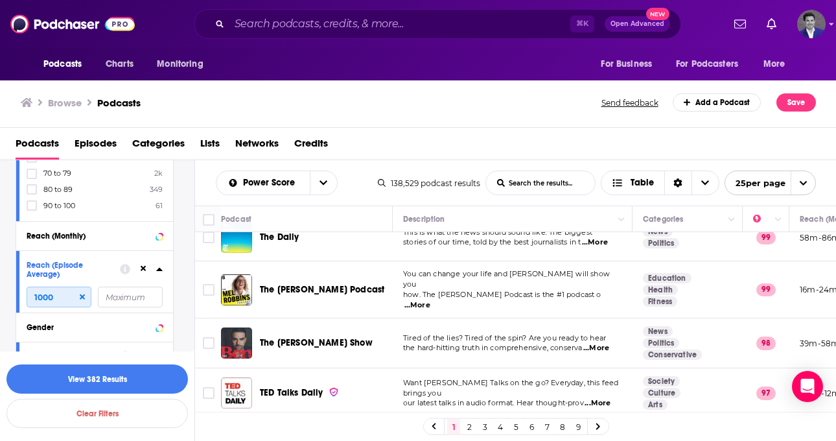
click at [34, 294] on input "1000" at bounding box center [59, 297] width 65 height 21
click at [34, 295] on input "2000" at bounding box center [59, 297] width 65 height 21
drag, startPoint x: 40, startPoint y: 294, endPoint x: 33, endPoint y: 294, distance: 6.5
click at [33, 294] on input "3000" at bounding box center [59, 297] width 65 height 21
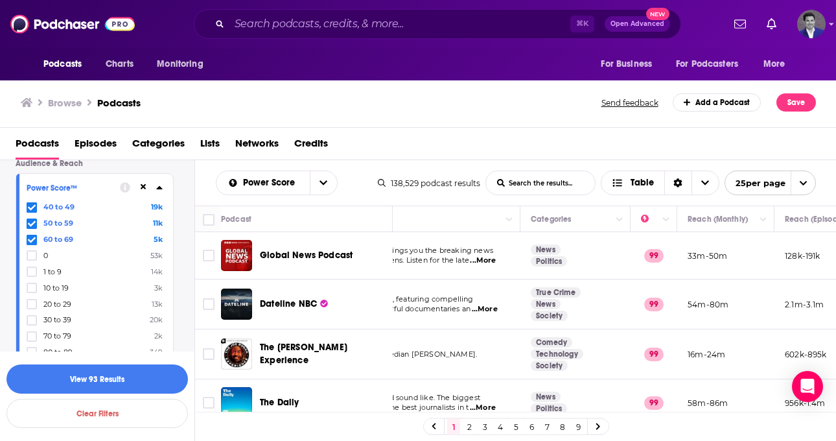
scroll to position [1042, 0]
type input "4000"
click at [102, 377] on button "View 93 Results" at bounding box center [97, 378] width 182 height 29
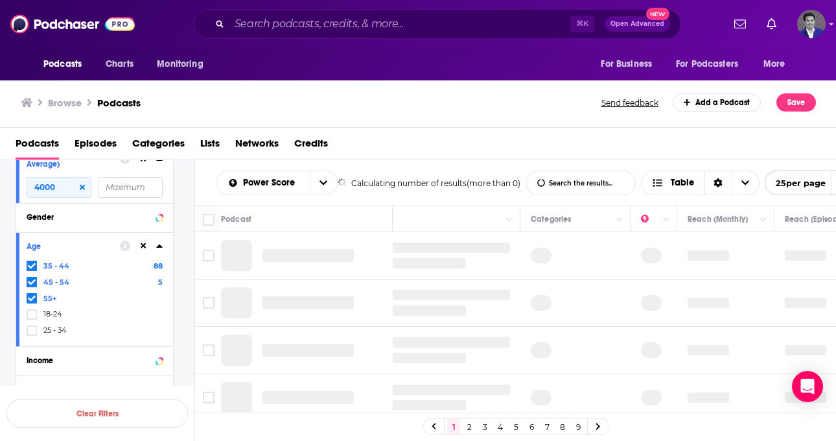
scroll to position [904, 0]
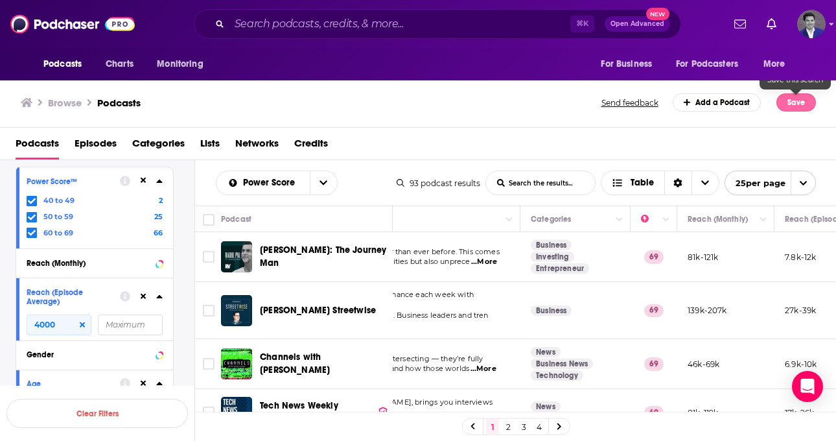
click at [797, 102] on button "Save" at bounding box center [797, 102] width 40 height 18
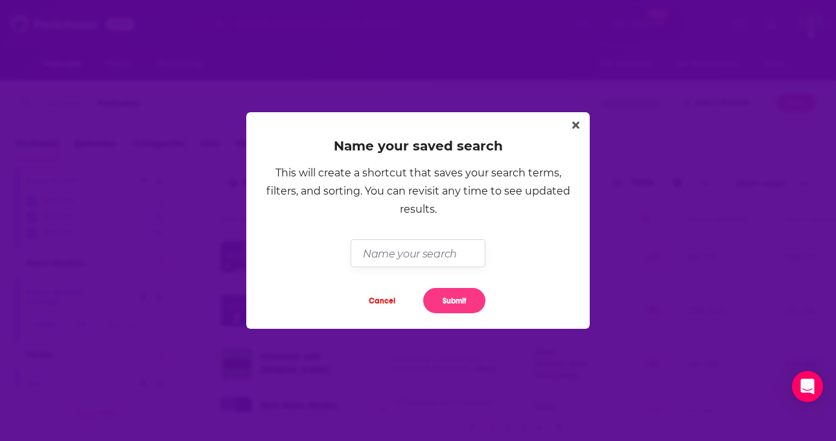
click at [416, 248] on input "Dialog" at bounding box center [418, 253] width 134 height 28
type input "Podcasts to Pitch Wide Net"
click at [454, 297] on button "Submit" at bounding box center [454, 300] width 62 height 25
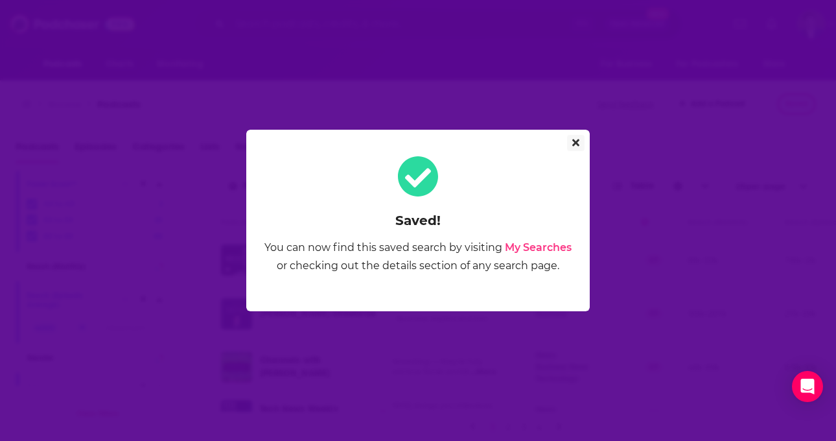
click at [572, 142] on icon "Close" at bounding box center [575, 142] width 7 height 10
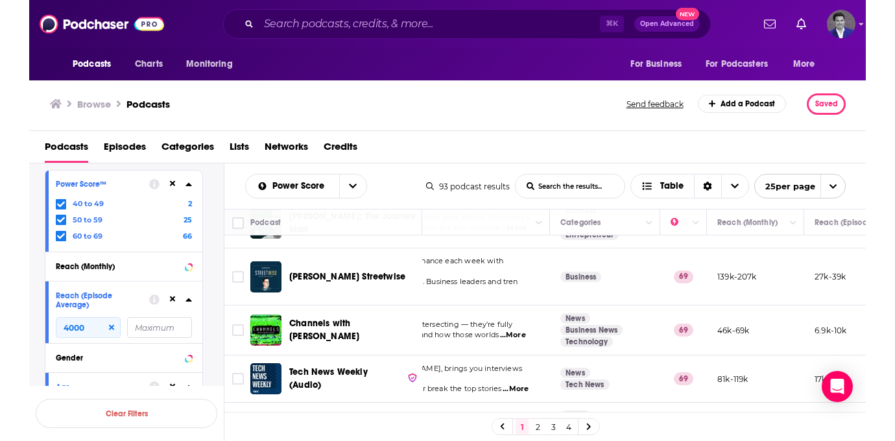
scroll to position [106, 112]
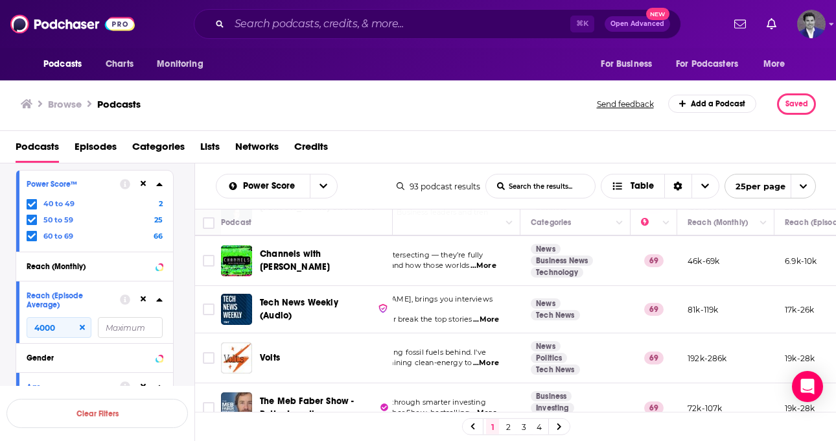
click at [411, 121] on div "Browse Podcasts Send feedback Add a Podcast Saved" at bounding box center [418, 104] width 837 height 53
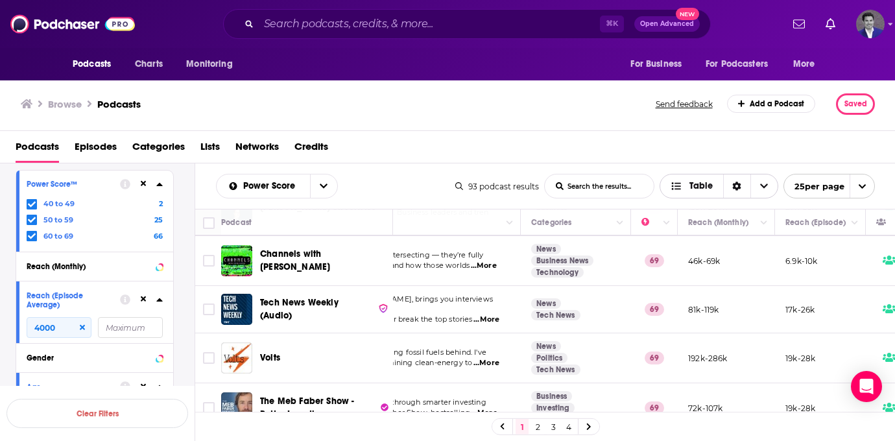
click at [676, 185] on icon "Choose View" at bounding box center [676, 186] width 12 height 9
click at [667, 164] on div "Power Score List Search Input Search the results... Table 93 podcast results Li…" at bounding box center [545, 185] width 700 height 45
click at [733, 187] on icon "Sort Direction" at bounding box center [737, 186] width 8 height 9
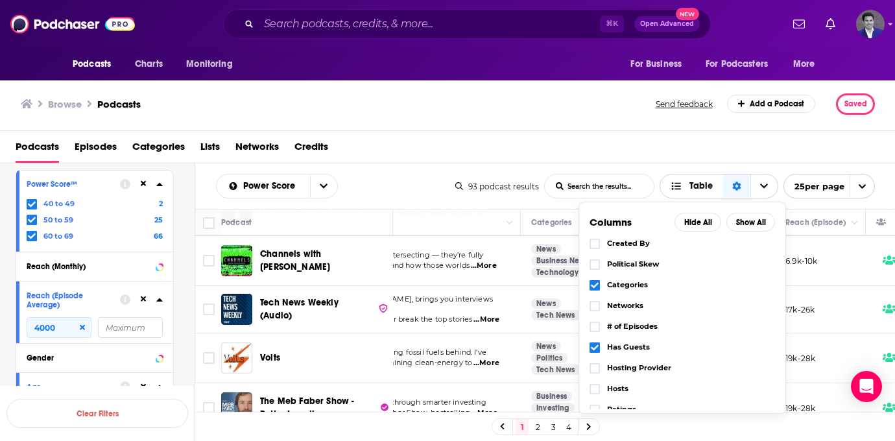
scroll to position [43, 0]
click at [596, 344] on icon "Choose View" at bounding box center [595, 346] width 8 height 6
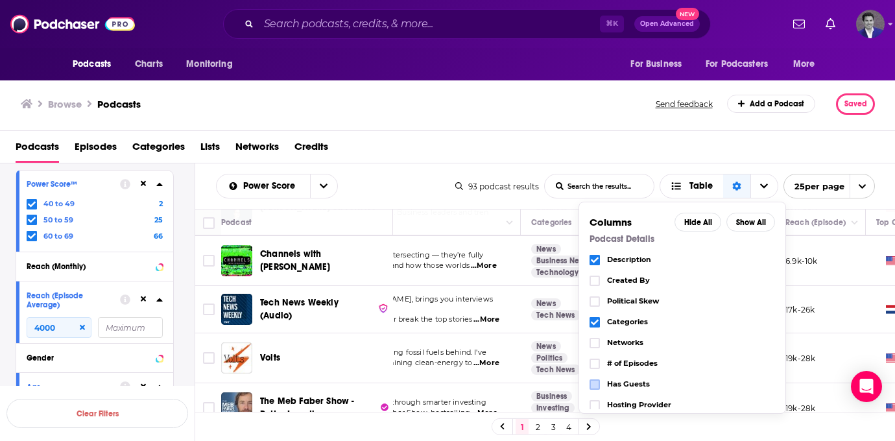
scroll to position [0, 0]
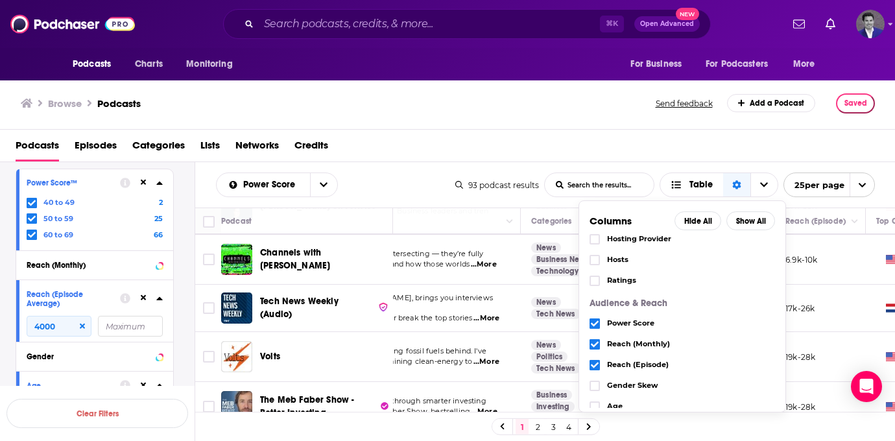
scroll to position [179, 0]
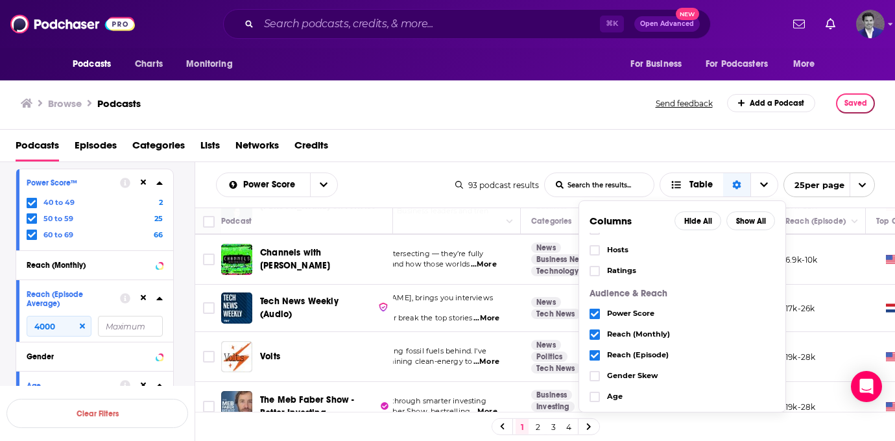
click at [596, 333] on icon "Choose View" at bounding box center [595, 335] width 8 height 6
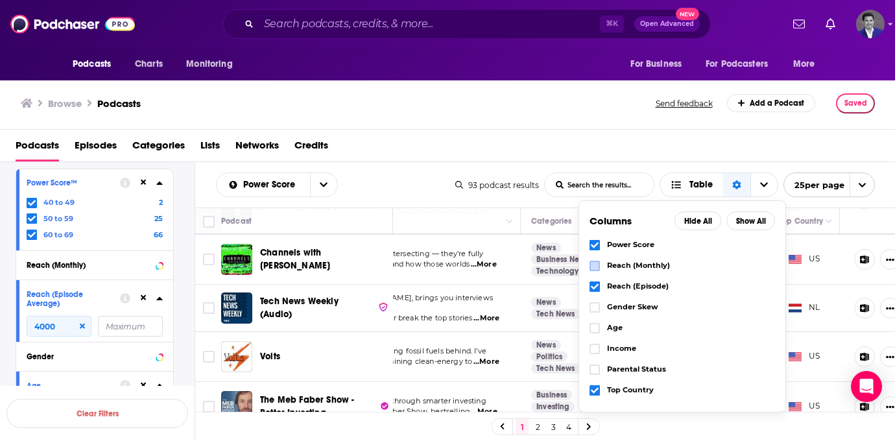
scroll to position [251, 0]
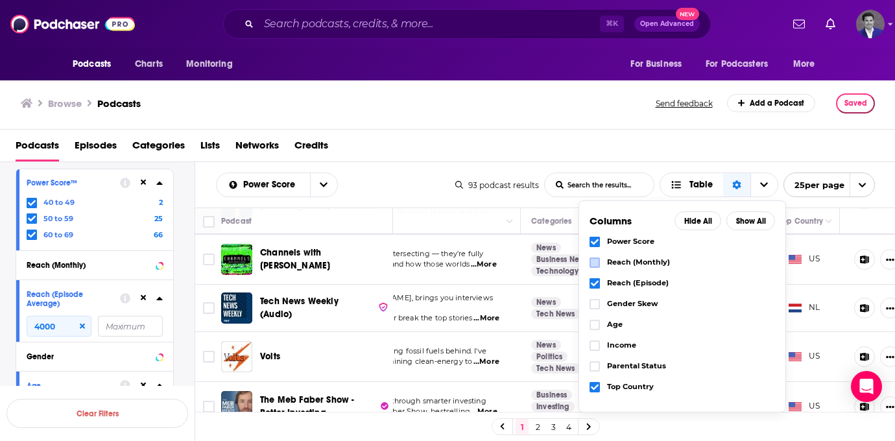
click at [597, 386] on icon "Choose View" at bounding box center [595, 387] width 8 height 8
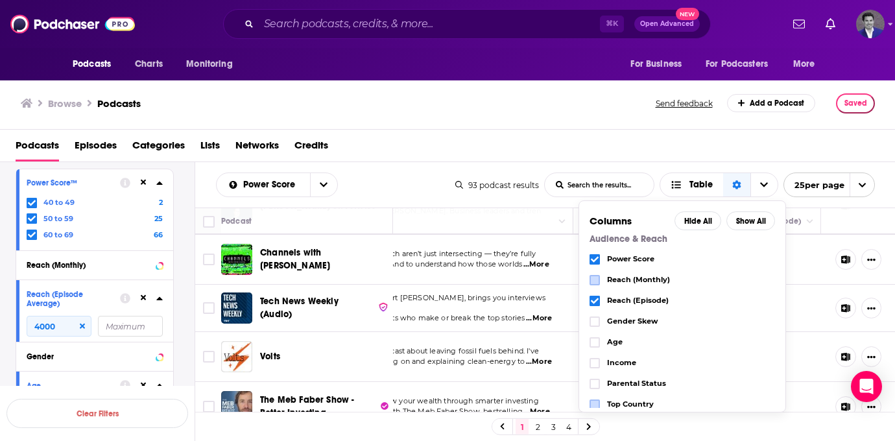
scroll to position [233, 0]
click at [595, 344] on icon "Choose View" at bounding box center [595, 343] width 8 height 8
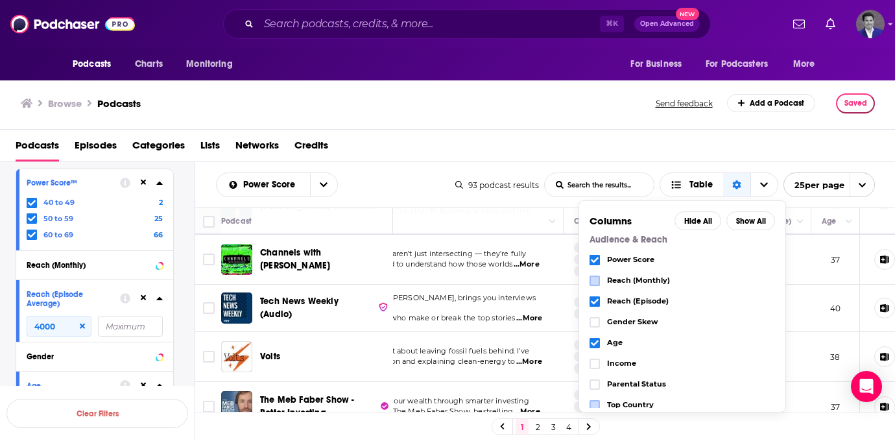
click at [595, 343] on icon "Choose View" at bounding box center [595, 343] width 8 height 6
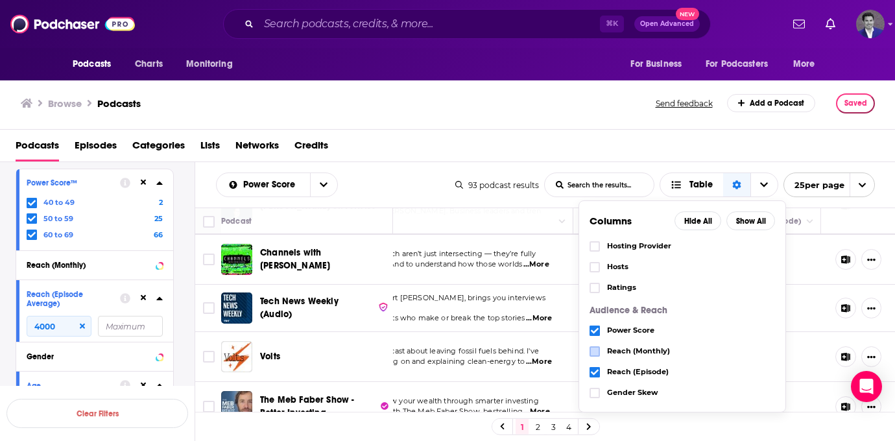
scroll to position [93, 0]
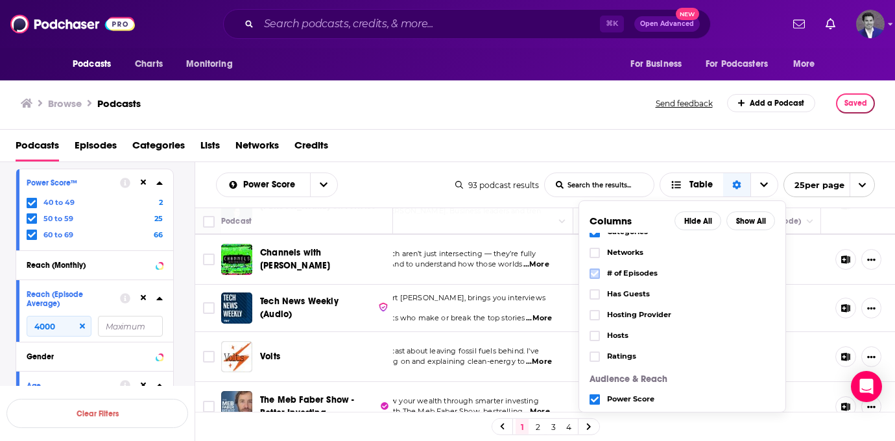
click at [596, 276] on icon "Choose View" at bounding box center [595, 274] width 8 height 8
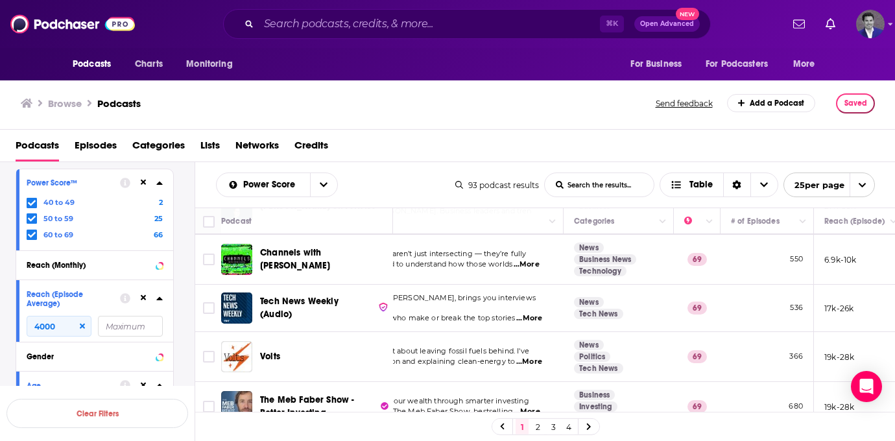
click at [616, 130] on div "Podcasts Episodes Categories Lists Networks Credits" at bounding box center [447, 146] width 895 height 32
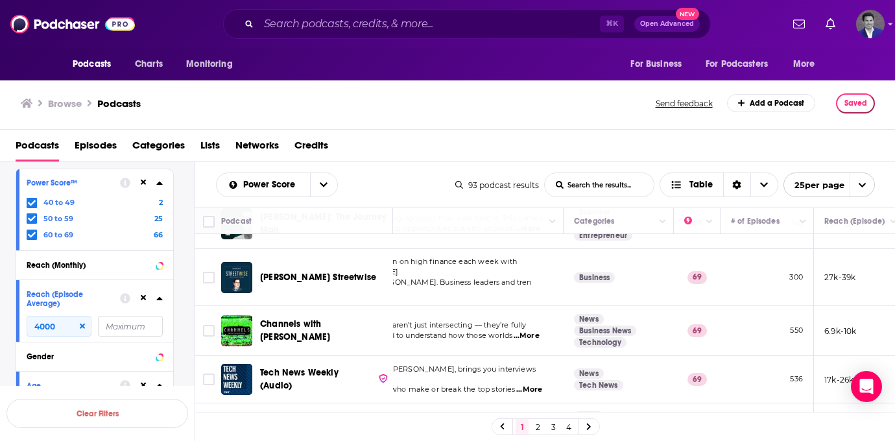
scroll to position [0, 69]
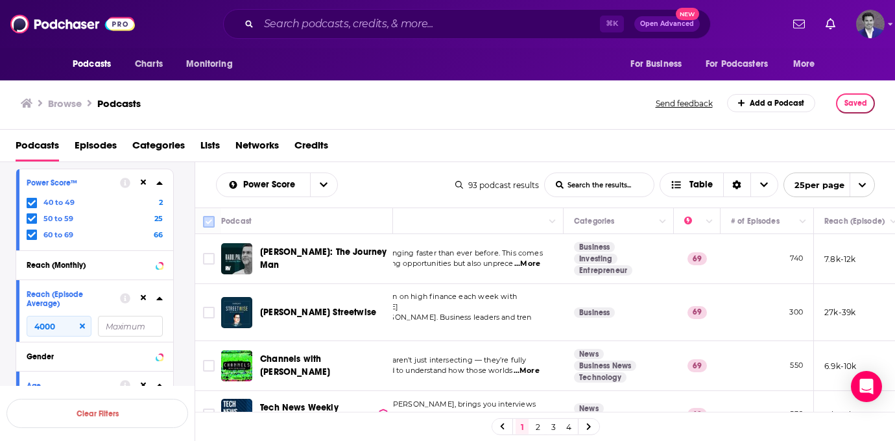
click at [207, 221] on input "Toggle select all" at bounding box center [209, 222] width 12 height 12
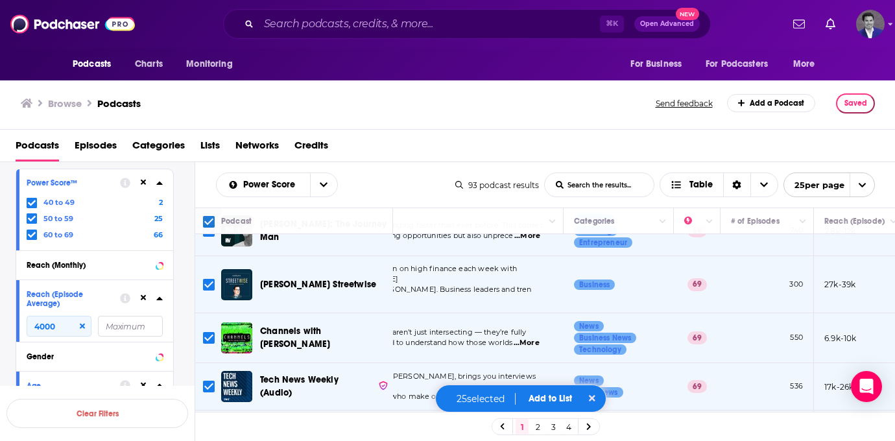
scroll to position [45, 69]
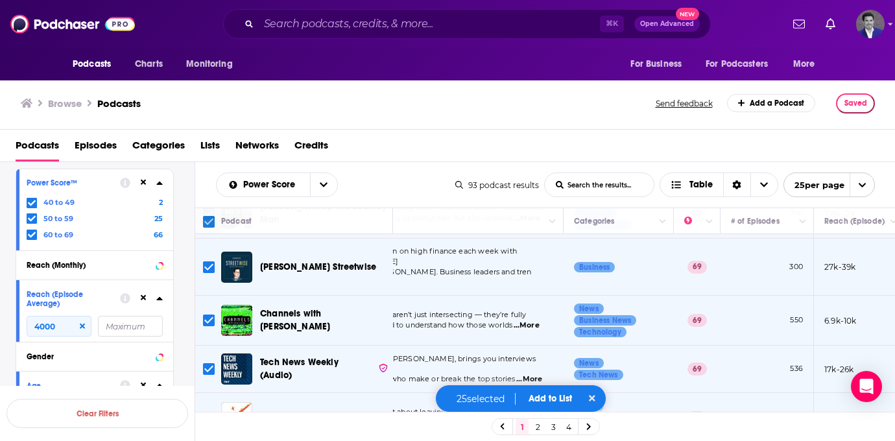
click at [209, 221] on input "Toggle select all" at bounding box center [209, 222] width 12 height 12
checkbox input "false"
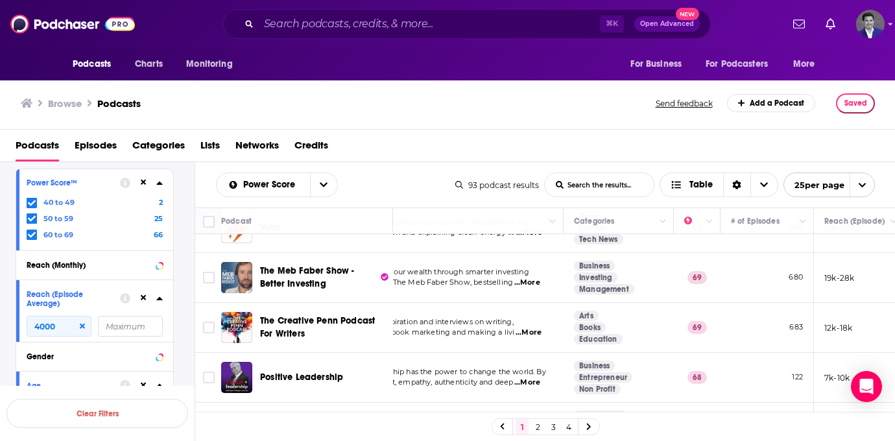
scroll to position [260, 69]
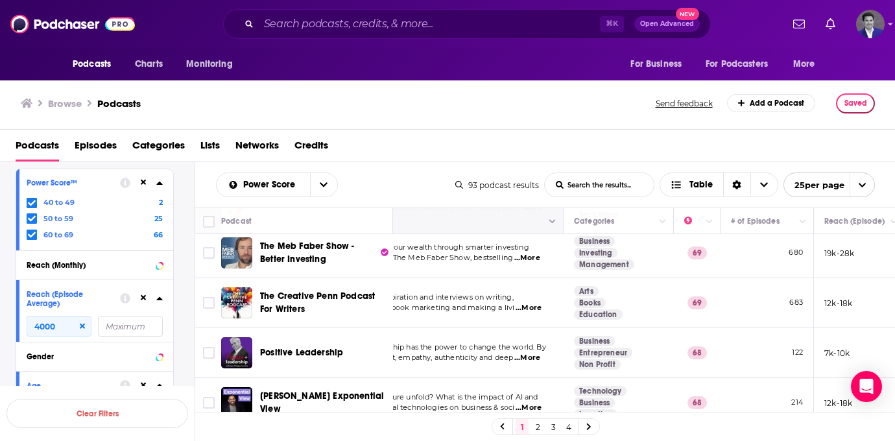
drag, startPoint x: 439, startPoint y: 224, endPoint x: 487, endPoint y: 223, distance: 48.6
click at [487, 223] on button "Move" at bounding box center [442, 221] width 218 height 16
click at [858, 182] on icon "open menu" at bounding box center [862, 185] width 8 height 8
click at [834, 246] on button "100 per page" at bounding box center [829, 251] width 90 height 20
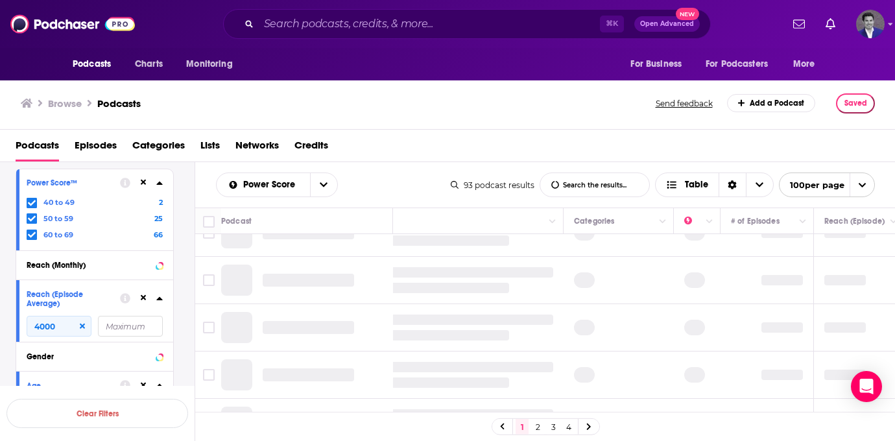
scroll to position [0, 69]
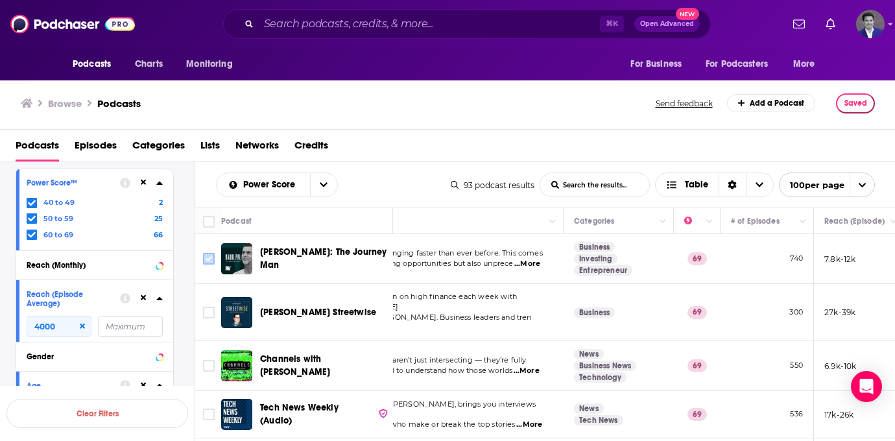
click at [211, 257] on input "Toggle select row" at bounding box center [209, 259] width 12 height 12
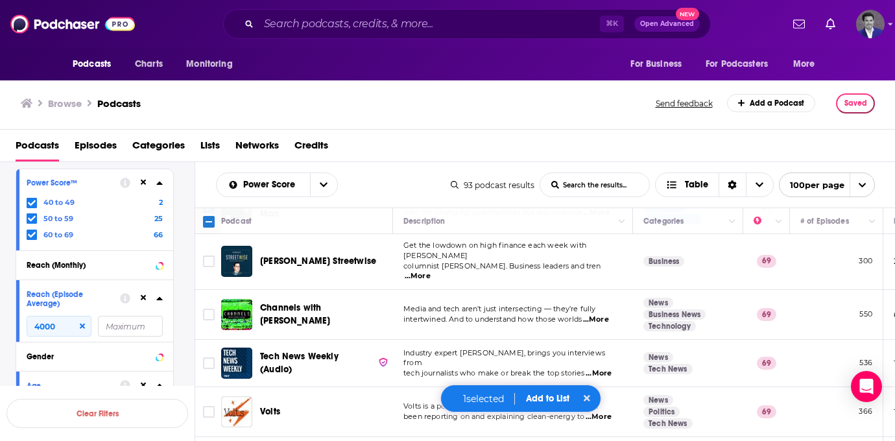
scroll to position [52, 0]
click at [205, 308] on input "Toggle select row" at bounding box center [209, 314] width 12 height 12
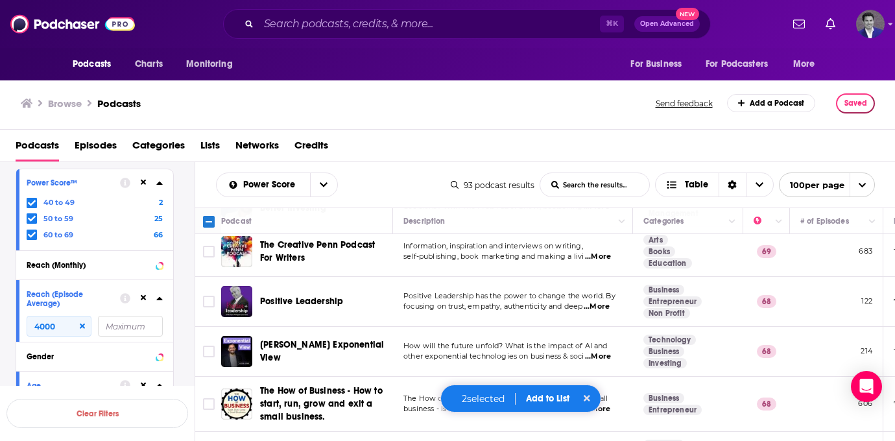
scroll to position [311, 0]
click at [205, 296] on input "Toggle select row" at bounding box center [209, 302] width 12 height 12
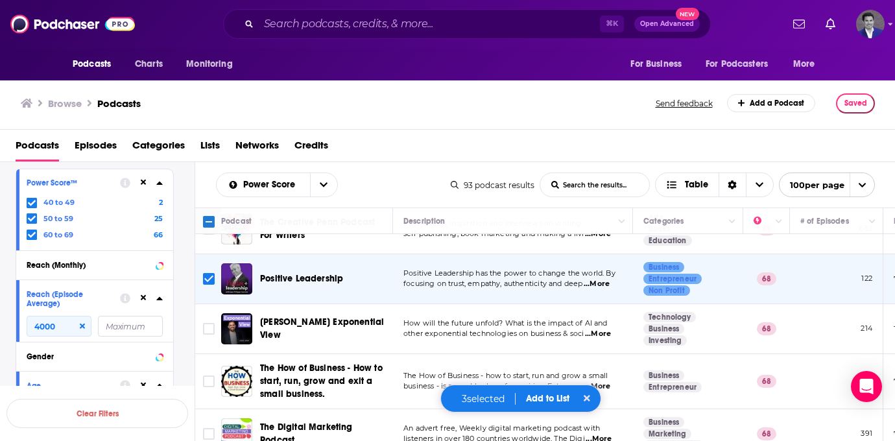
scroll to position [334, 0]
click at [205, 322] on input "Toggle select row" at bounding box center [209, 328] width 12 height 12
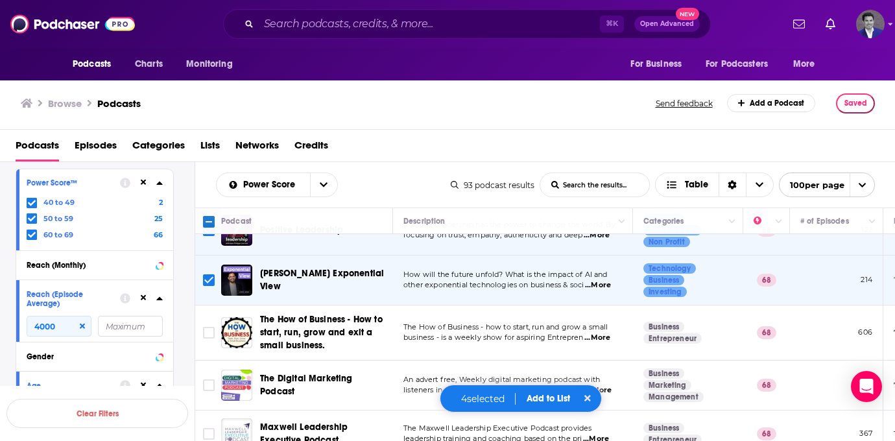
scroll to position [383, 0]
click at [209, 326] on input "Toggle select row" at bounding box center [209, 332] width 12 height 12
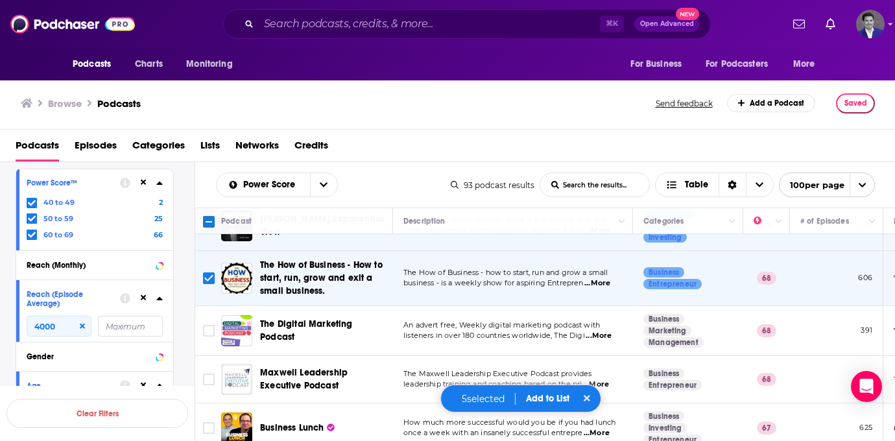
scroll to position [438, 0]
click at [204, 324] on input "Toggle select row" at bounding box center [209, 330] width 12 height 12
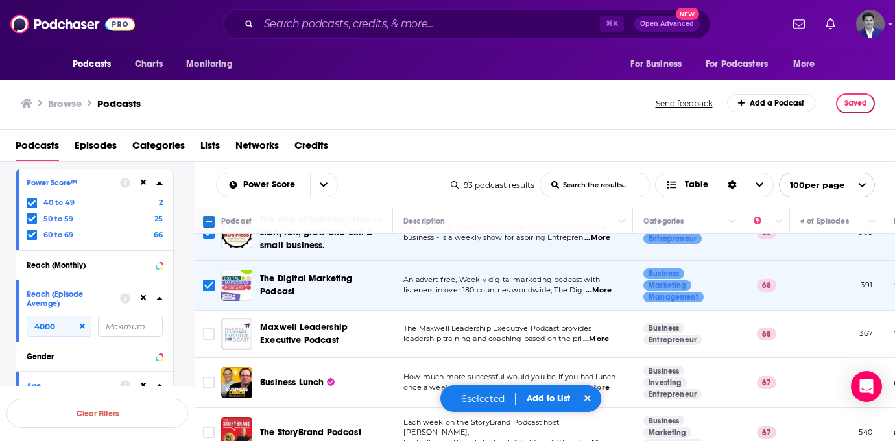
scroll to position [483, 0]
click at [209, 327] on input "Toggle select row" at bounding box center [209, 333] width 12 height 12
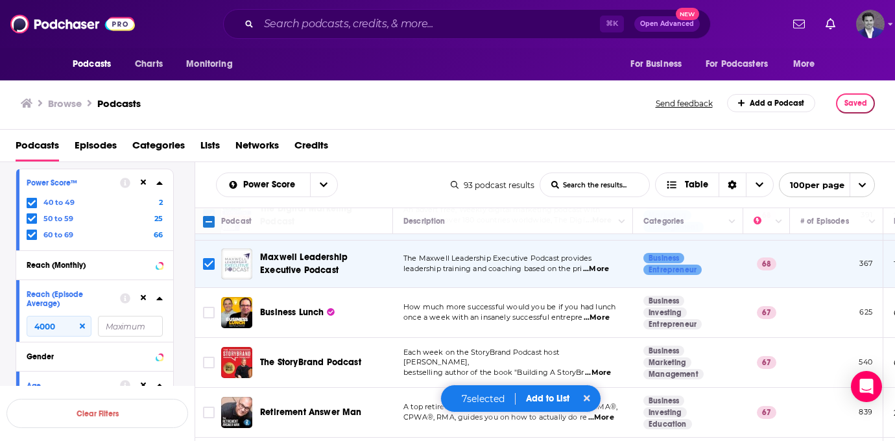
scroll to position [553, 0]
click at [206, 306] on input "Toggle select row" at bounding box center [209, 312] width 12 height 12
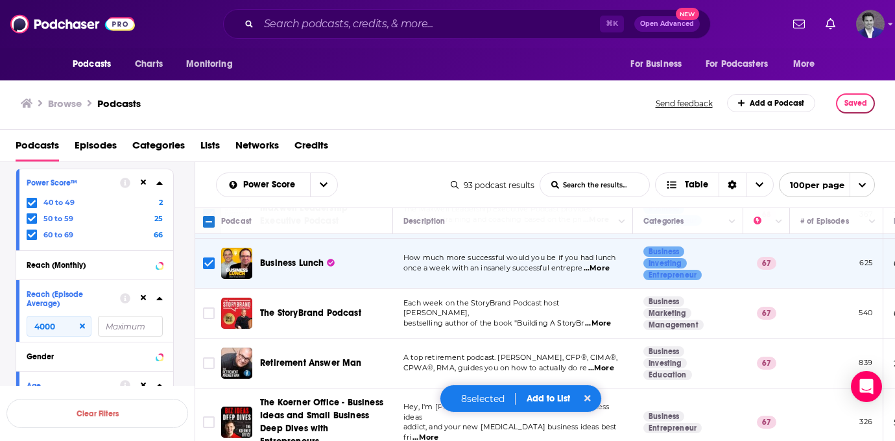
scroll to position [602, 0]
click at [207, 307] on input "Toggle select row" at bounding box center [209, 313] width 12 height 12
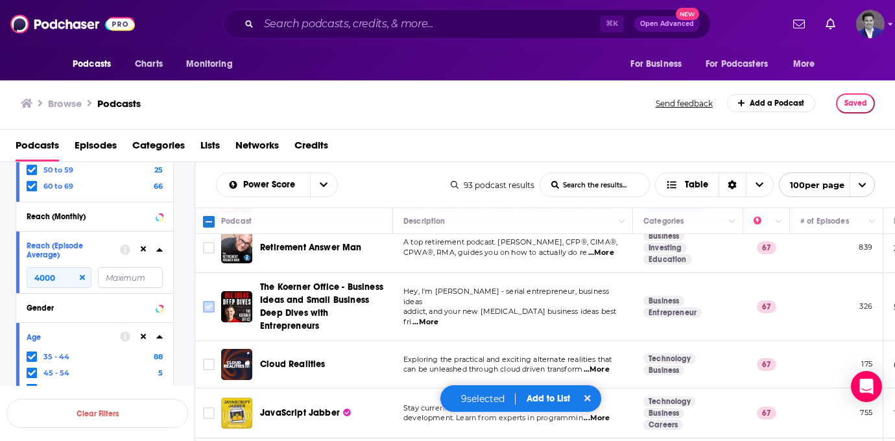
scroll to position [740, 0]
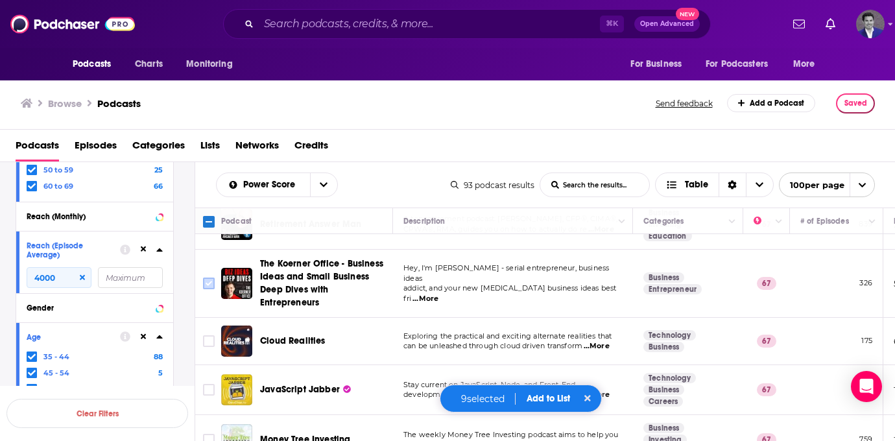
click at [209, 277] on input "Toggle select row" at bounding box center [209, 283] width 12 height 12
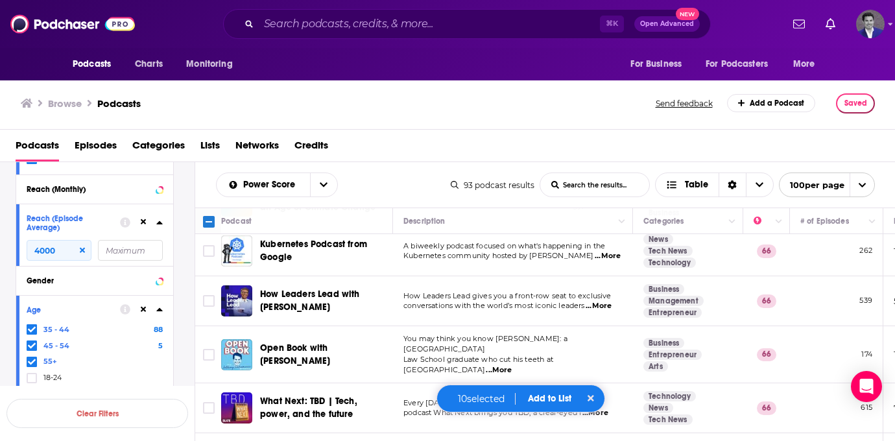
scroll to position [1086, 0]
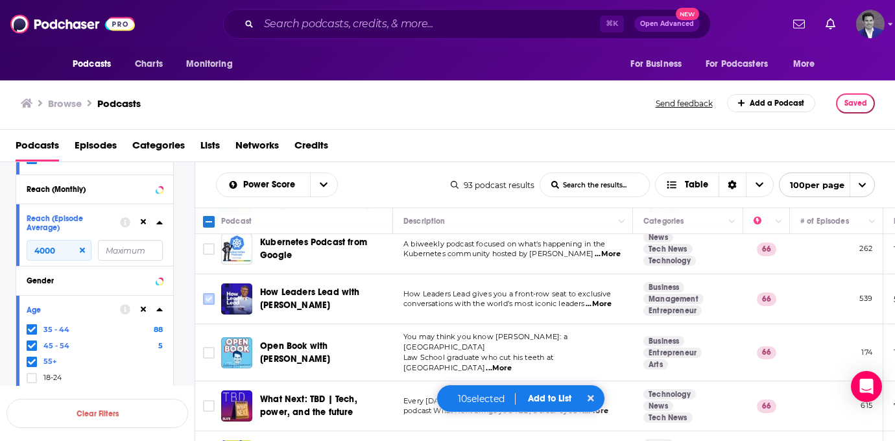
click at [210, 293] on input "Toggle select row" at bounding box center [209, 299] width 12 height 12
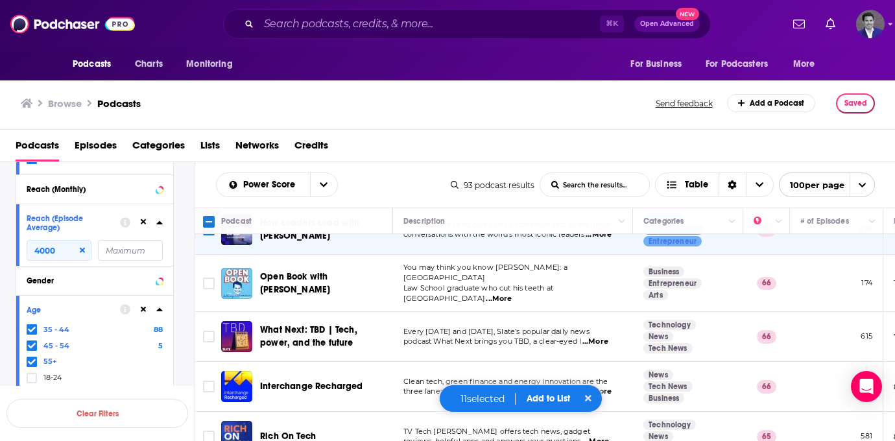
scroll to position [1156, 0]
click at [203, 277] on input "Toggle select row" at bounding box center [209, 283] width 12 height 12
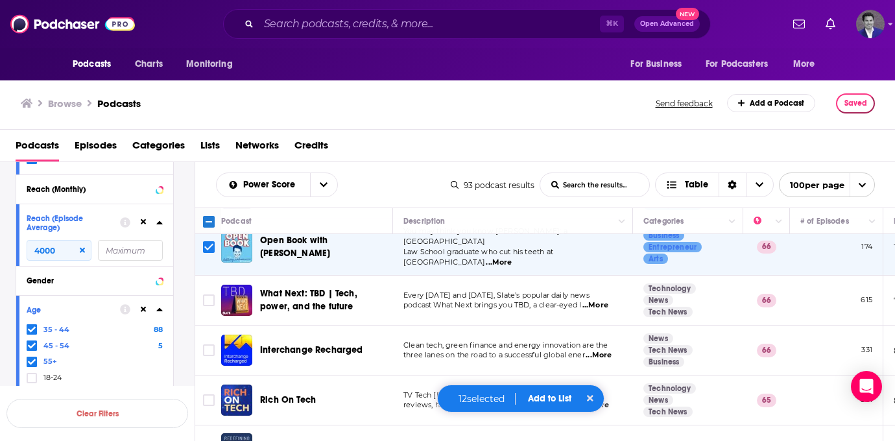
scroll to position [1193, 0]
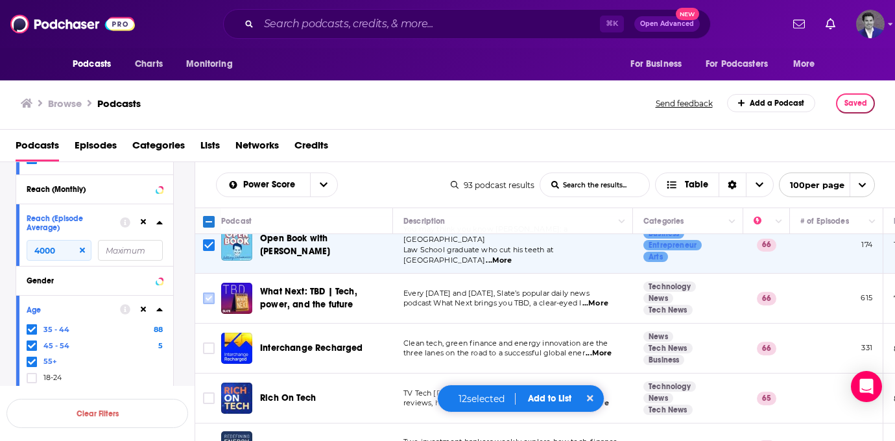
click at [205, 292] on input "Toggle select row" at bounding box center [209, 298] width 12 height 12
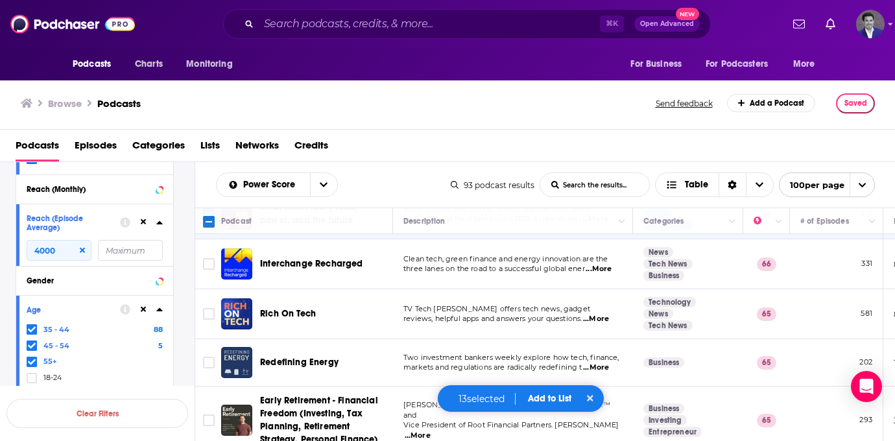
scroll to position [1295, 0]
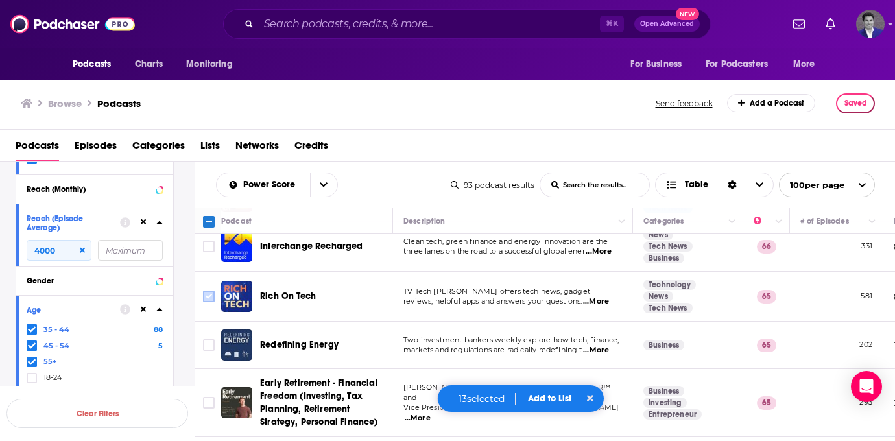
click at [209, 290] on input "Toggle select row" at bounding box center [209, 296] width 12 height 12
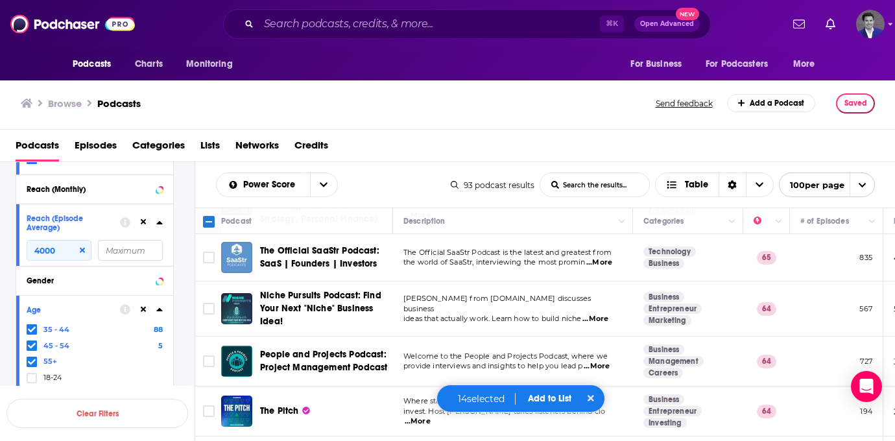
scroll to position [1501, 0]
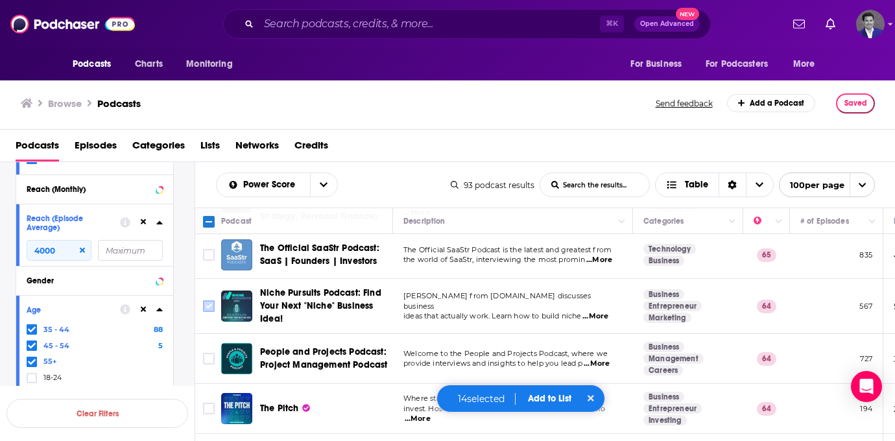
click at [204, 300] on input "Toggle select row" at bounding box center [209, 306] width 12 height 12
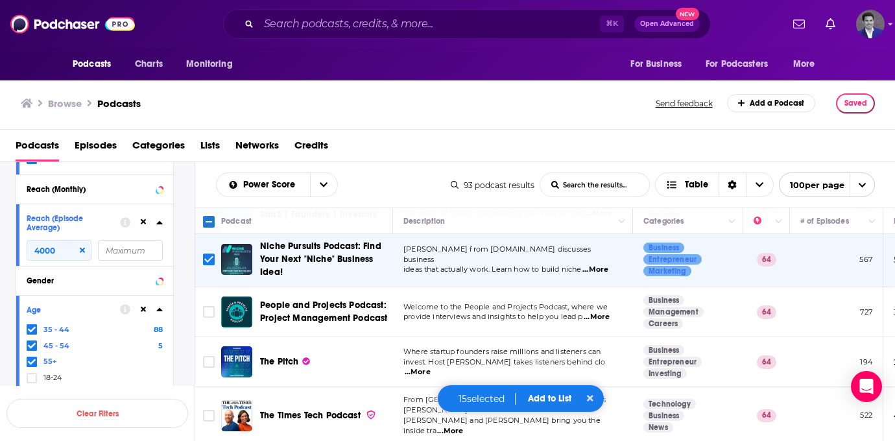
scroll to position [1550, 0]
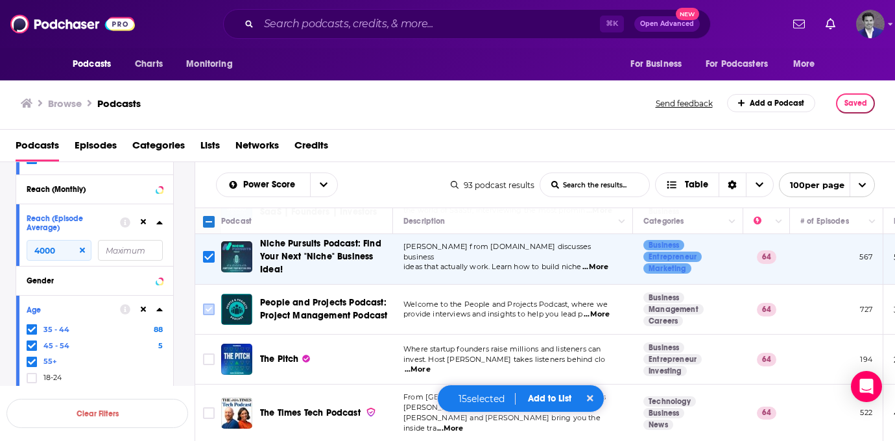
click at [204, 303] on input "Toggle select row" at bounding box center [209, 309] width 12 height 12
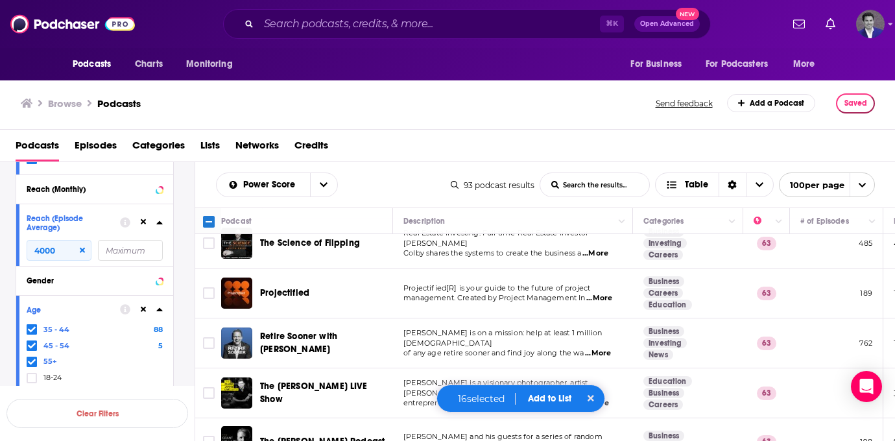
scroll to position [1929, 0]
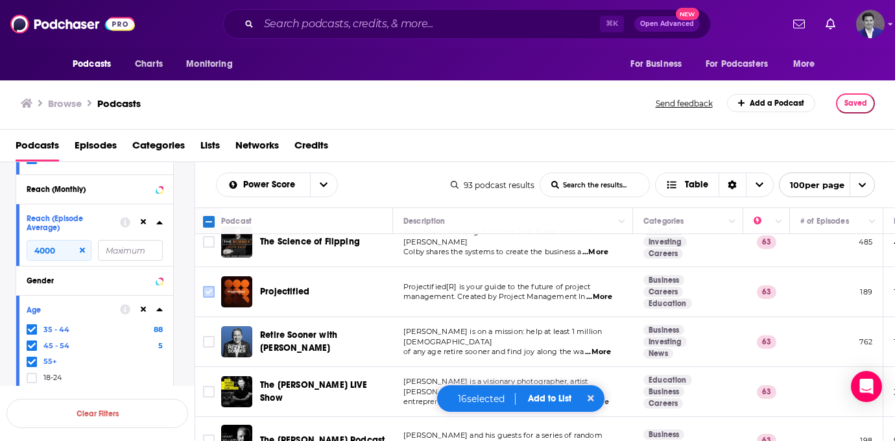
click at [207, 286] on input "Toggle select row" at bounding box center [209, 292] width 12 height 12
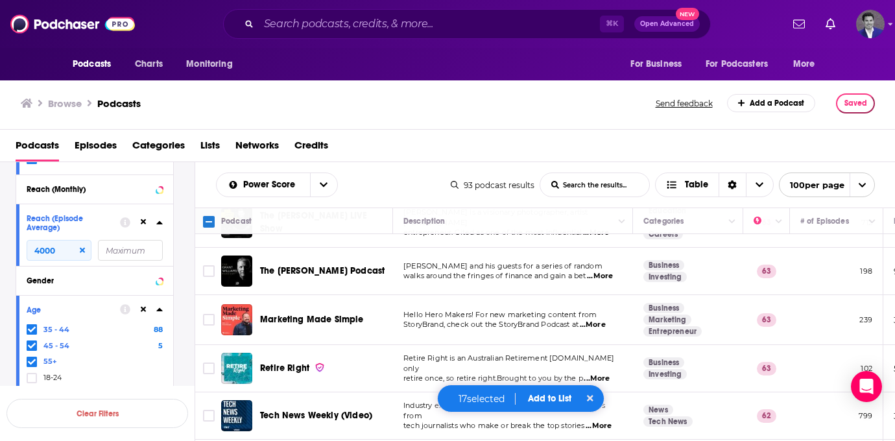
scroll to position [2099, 0]
click at [211, 313] on input "Toggle select row" at bounding box center [209, 319] width 12 height 12
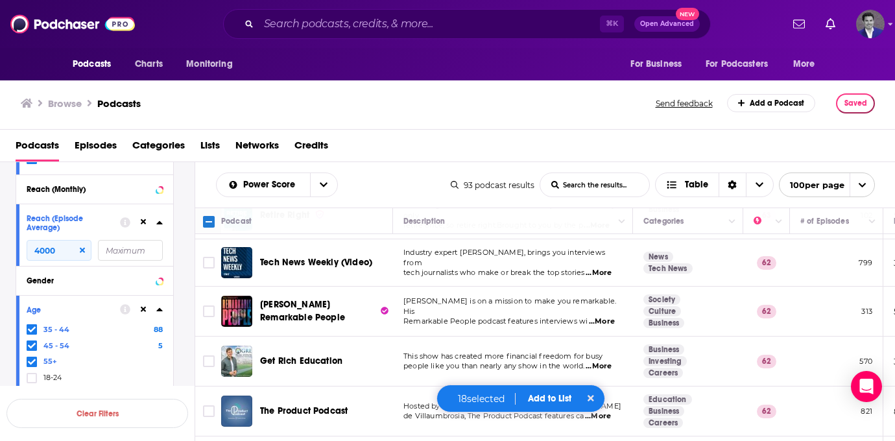
scroll to position [2253, 0]
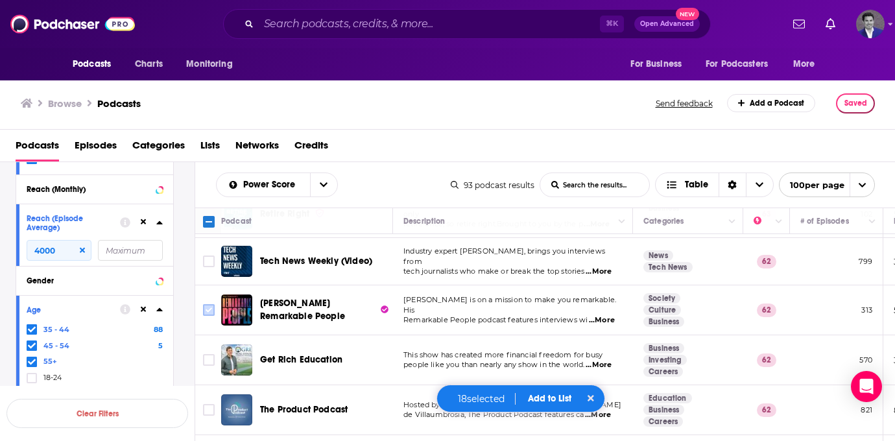
click at [211, 304] on input "Toggle select row" at bounding box center [209, 310] width 12 height 12
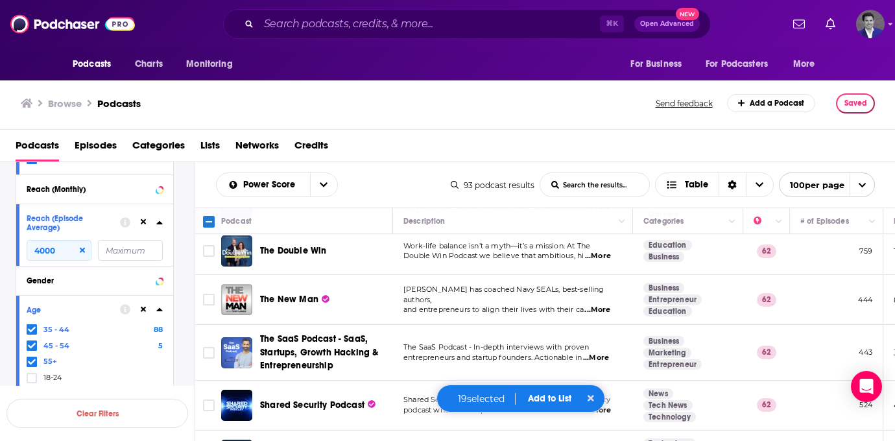
scroll to position [2463, 0]
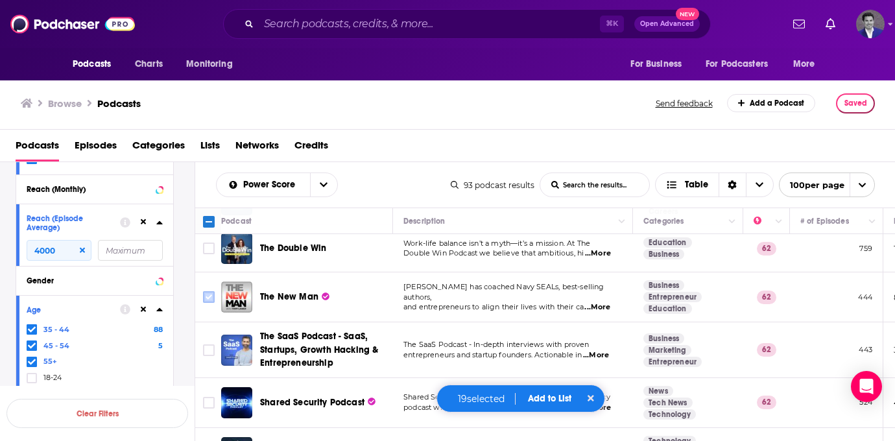
click at [209, 291] on input "Toggle select row" at bounding box center [209, 297] width 12 height 12
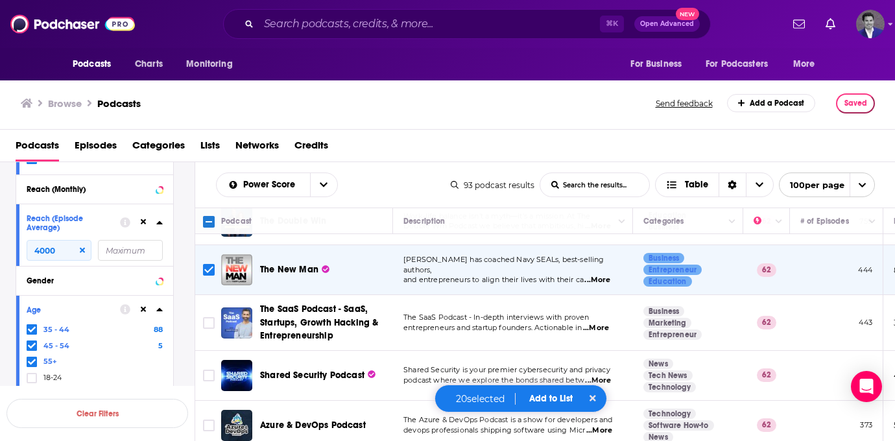
scroll to position [2491, 0]
click at [211, 316] on input "Toggle select row" at bounding box center [209, 322] width 12 height 12
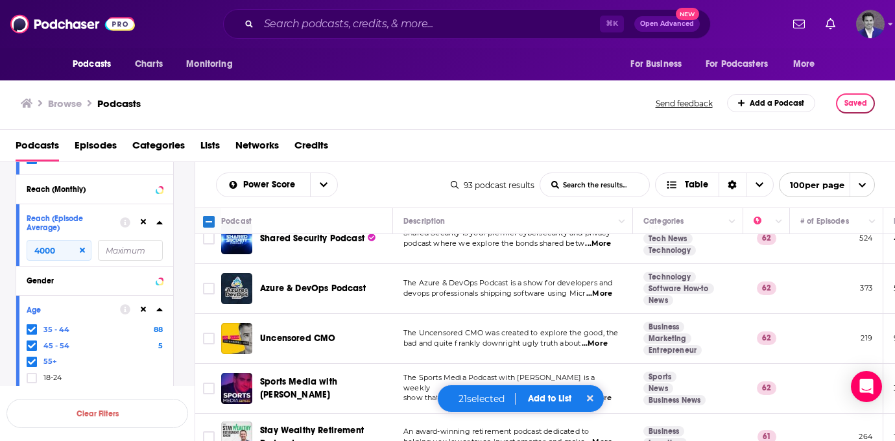
scroll to position [2628, 0]
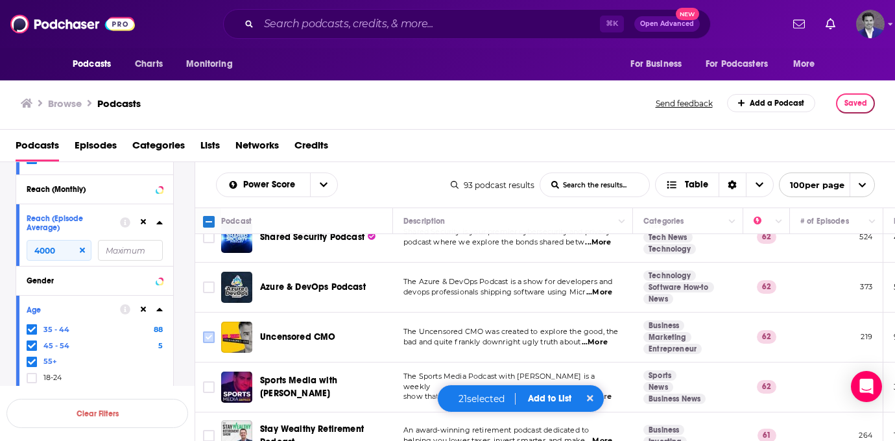
click at [210, 331] on input "Toggle select row" at bounding box center [209, 337] width 12 height 12
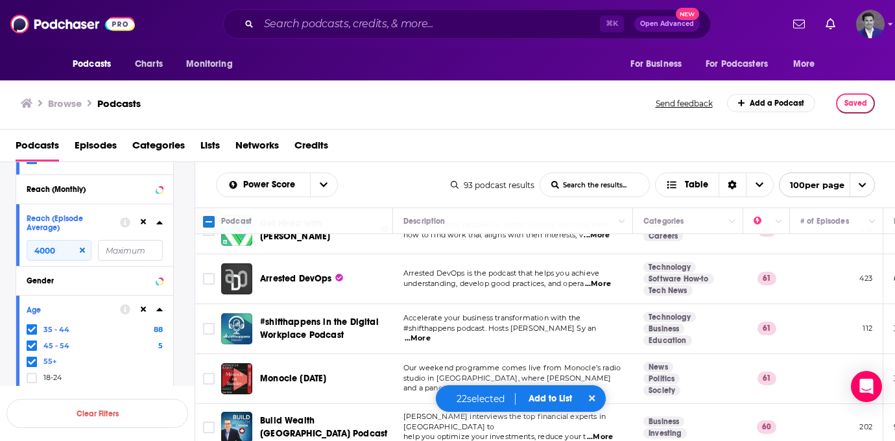
scroll to position [2881, 0]
click at [209, 322] on input "Toggle select row" at bounding box center [209, 328] width 12 height 12
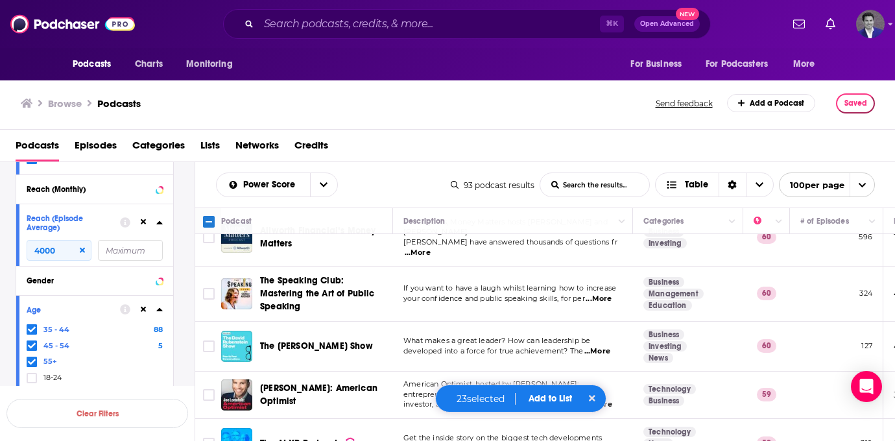
scroll to position [3233, 0]
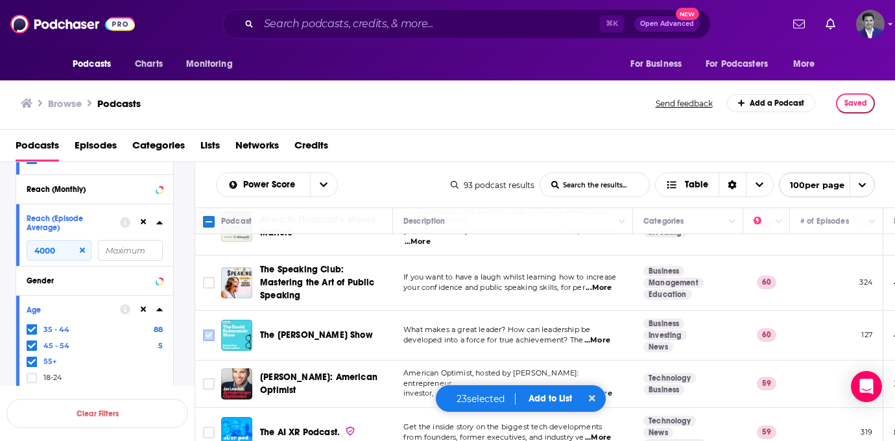
click at [211, 329] on input "Toggle select row" at bounding box center [209, 335] width 12 height 12
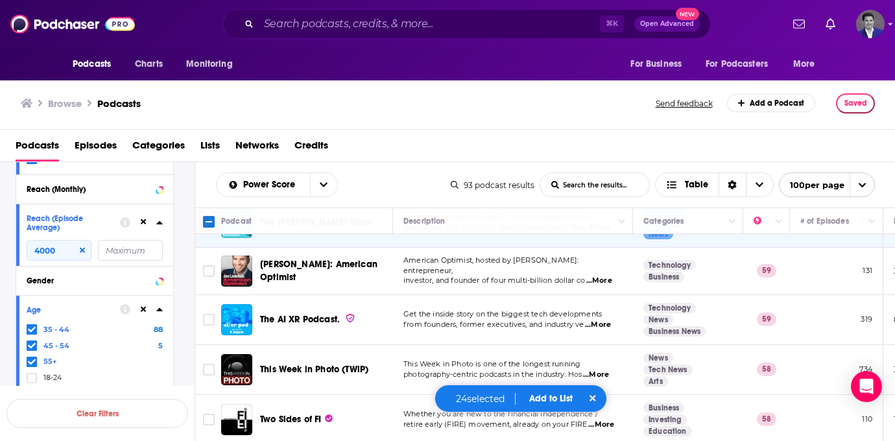
scroll to position [3349, 0]
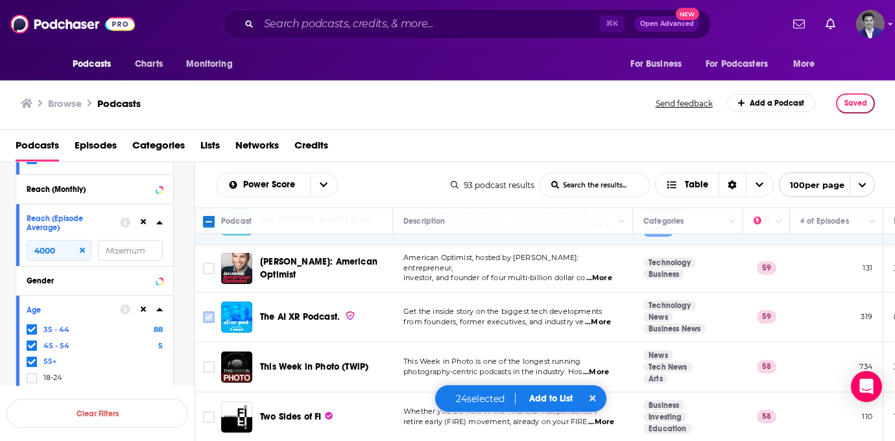
click at [208, 311] on input "Toggle select row" at bounding box center [209, 317] width 12 height 12
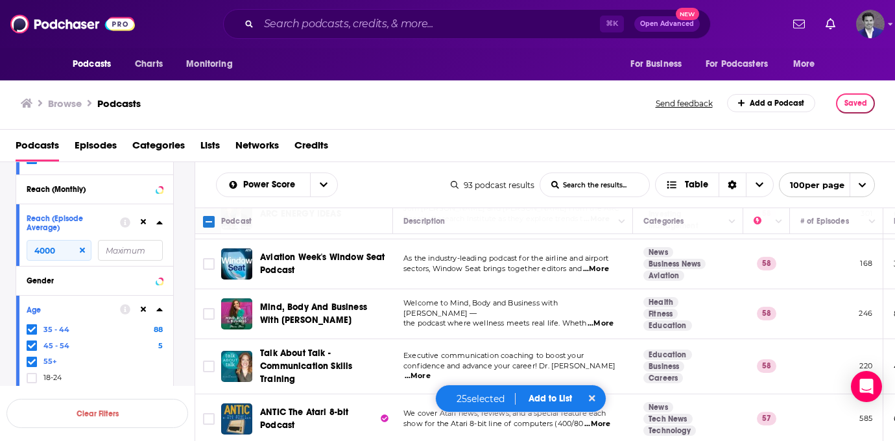
scroll to position [3649, 0]
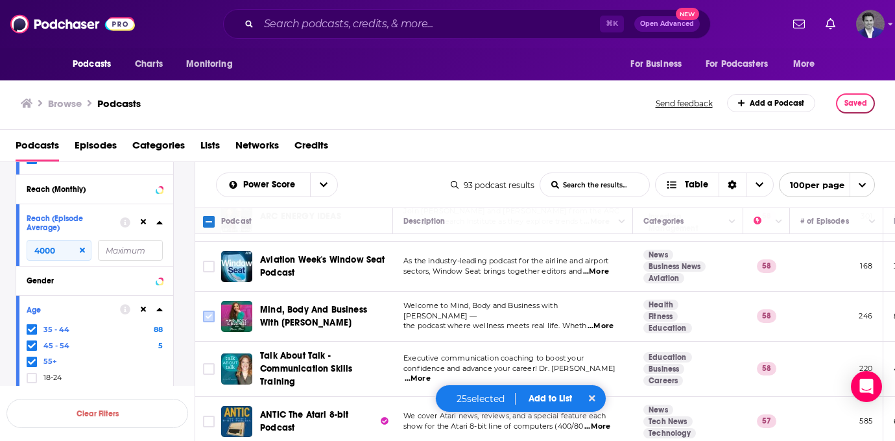
click at [205, 311] on input "Toggle select row" at bounding box center [209, 317] width 12 height 12
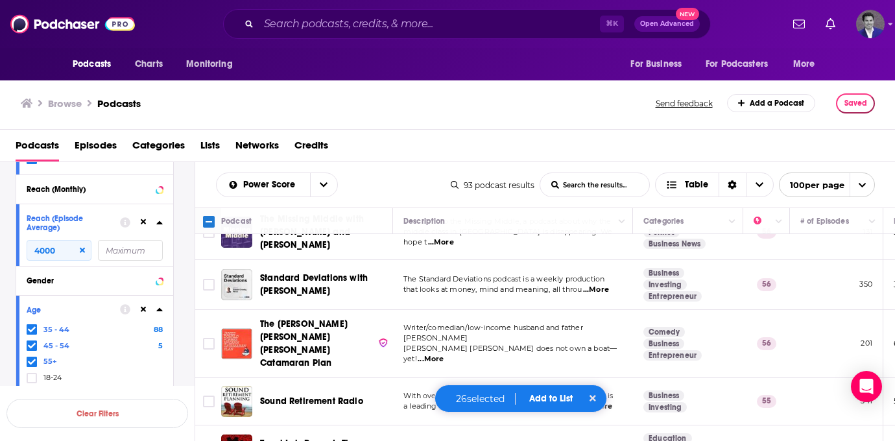
scroll to position [4146, 0]
click at [205, 337] on input "Toggle select row" at bounding box center [209, 343] width 12 height 12
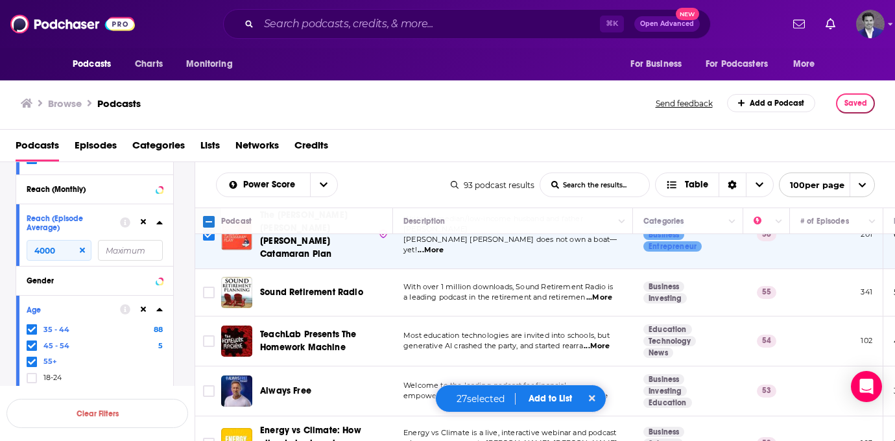
scroll to position [4255, 0]
click at [206, 334] on input "Toggle select row" at bounding box center [209, 340] width 12 height 12
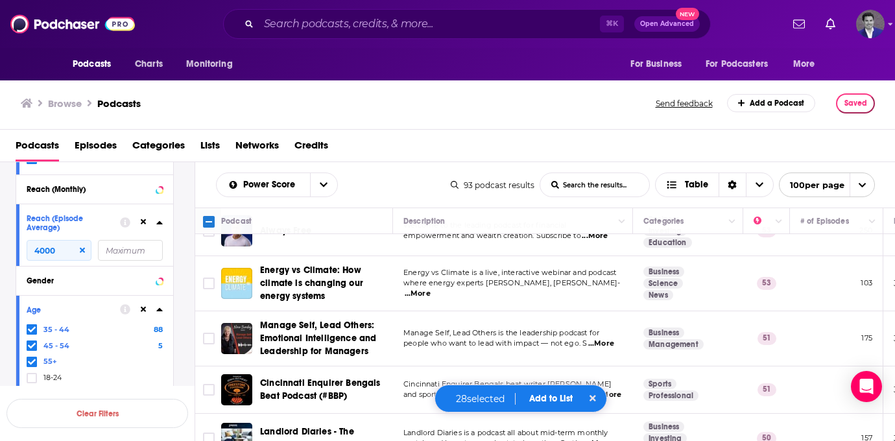
scroll to position [4415, 0]
click at [205, 333] on input "Toggle select row" at bounding box center [209, 339] width 12 height 12
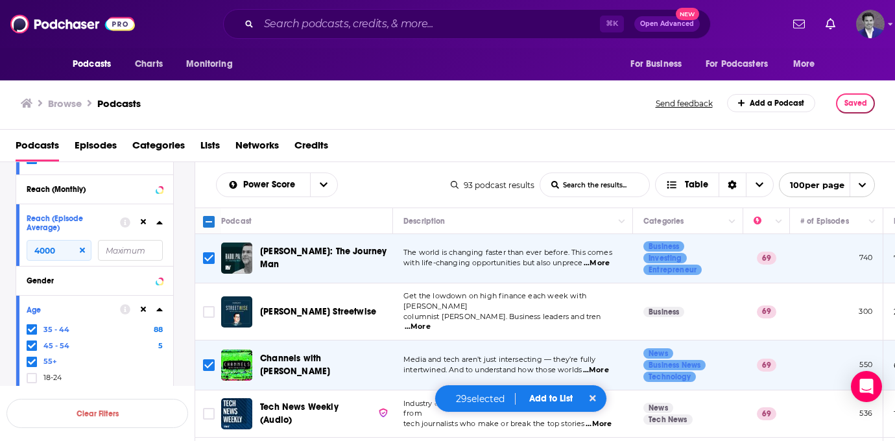
scroll to position [0, 0]
click at [557, 398] on button "Add to List" at bounding box center [551, 398] width 64 height 11
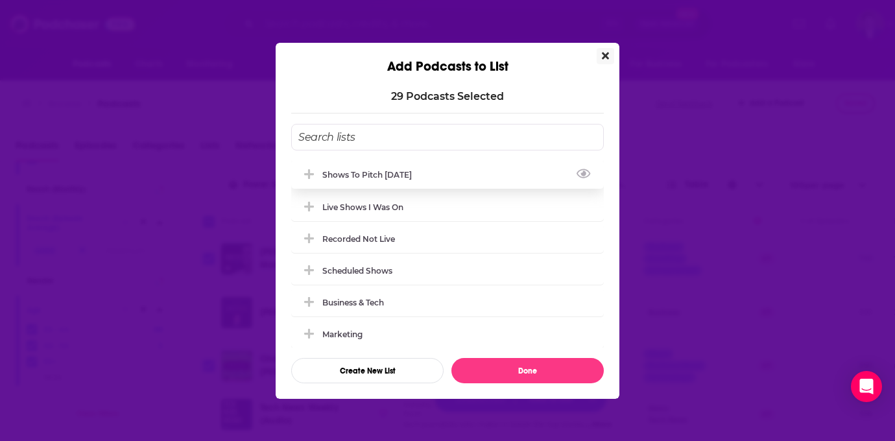
click at [415, 174] on div "Shows to Pitch [DATE]" at bounding box center [370, 175] width 97 height 10
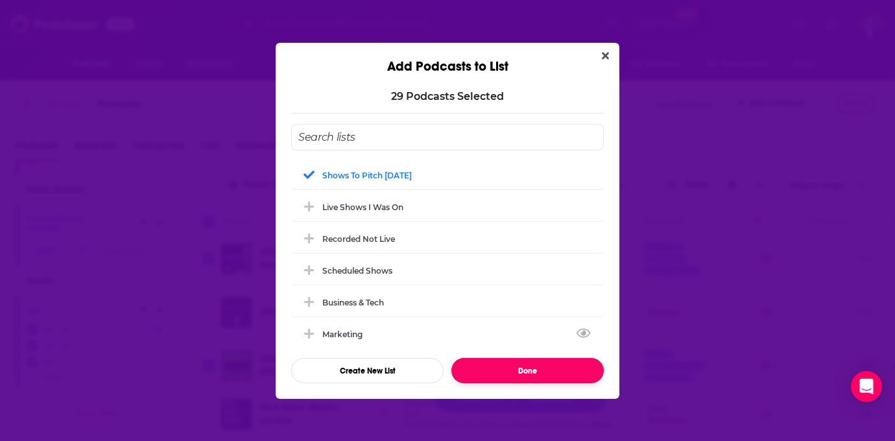
click at [504, 368] on button "Done" at bounding box center [527, 370] width 152 height 25
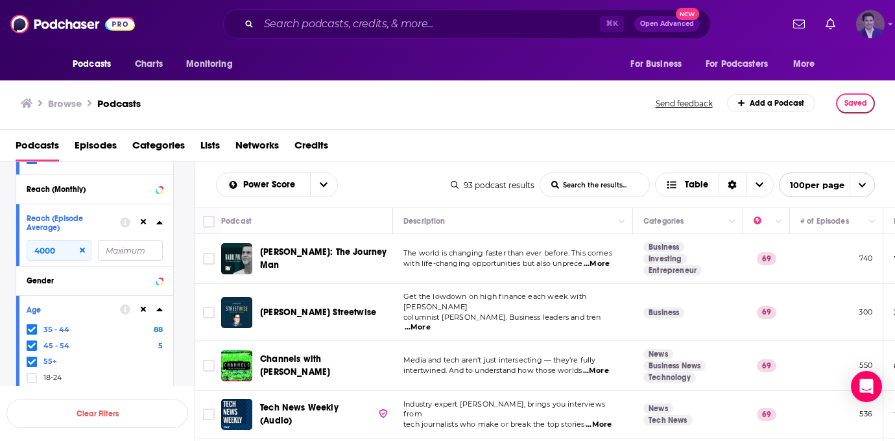
click at [872, 34] on img "Logged in as JasonKramer_TheCRMguy" at bounding box center [870, 24] width 29 height 29
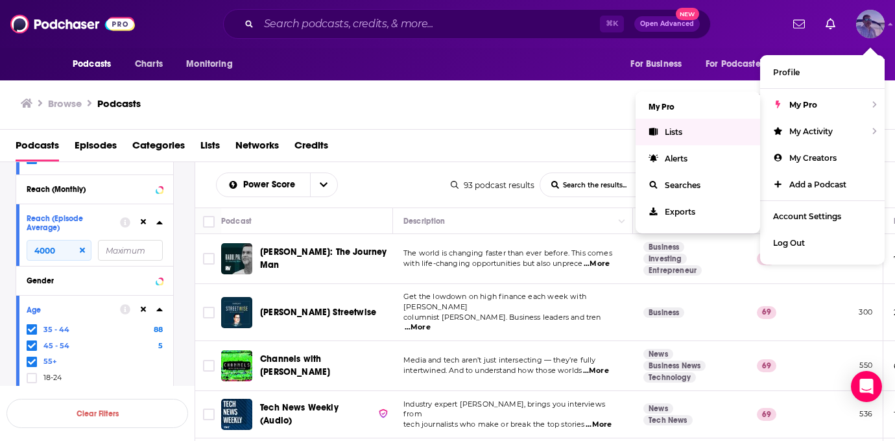
click at [690, 132] on link "Lists" at bounding box center [697, 132] width 124 height 27
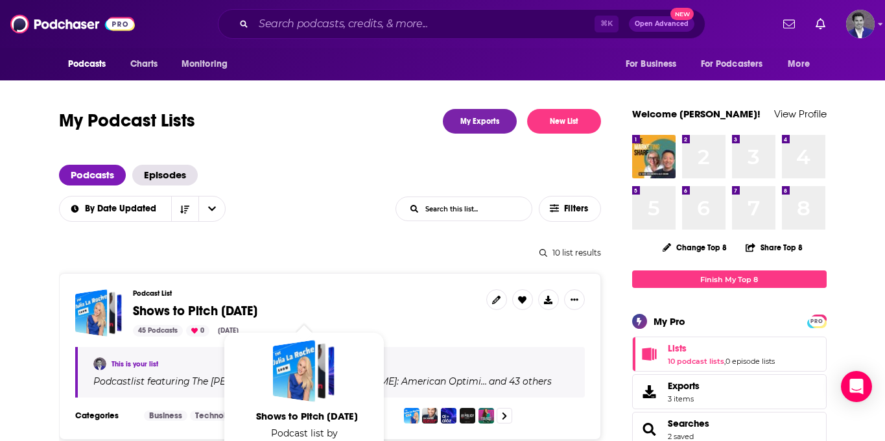
click at [223, 311] on span "Shows to Pitch [DATE]" at bounding box center [195, 311] width 124 height 16
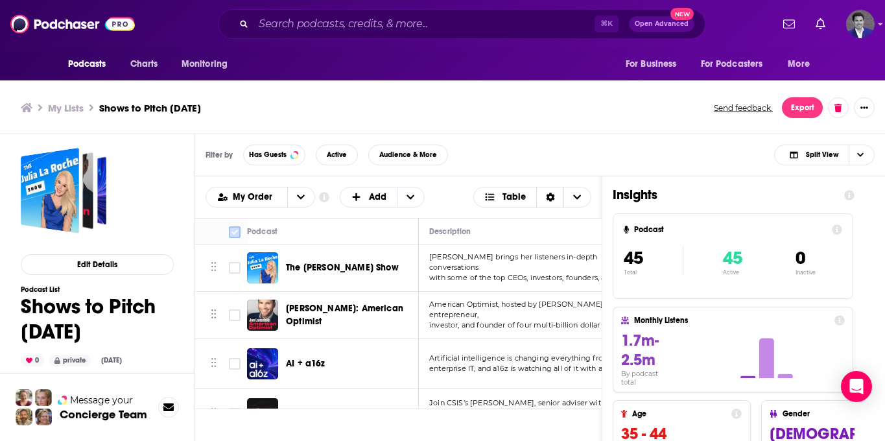
click at [239, 233] on input "Toggle select all" at bounding box center [235, 232] width 12 height 12
checkbox input "true"
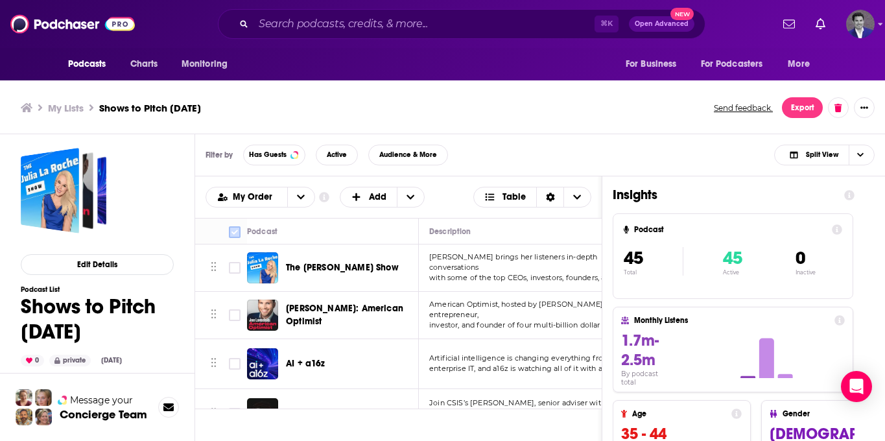
checkbox input "true"
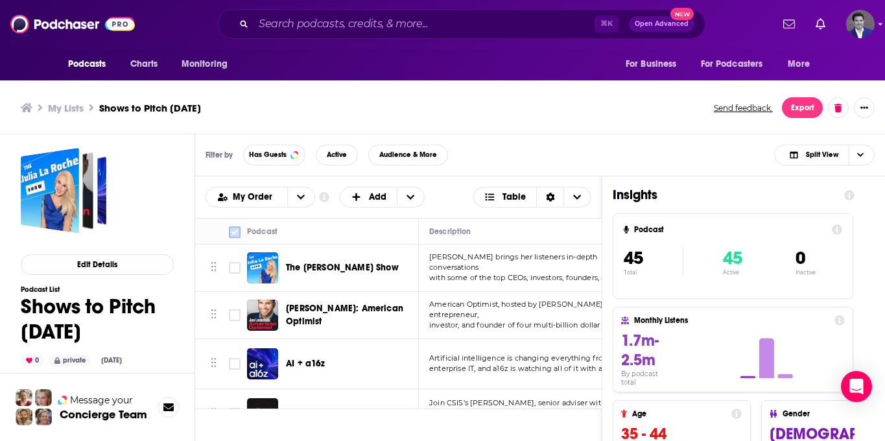
checkbox input "true"
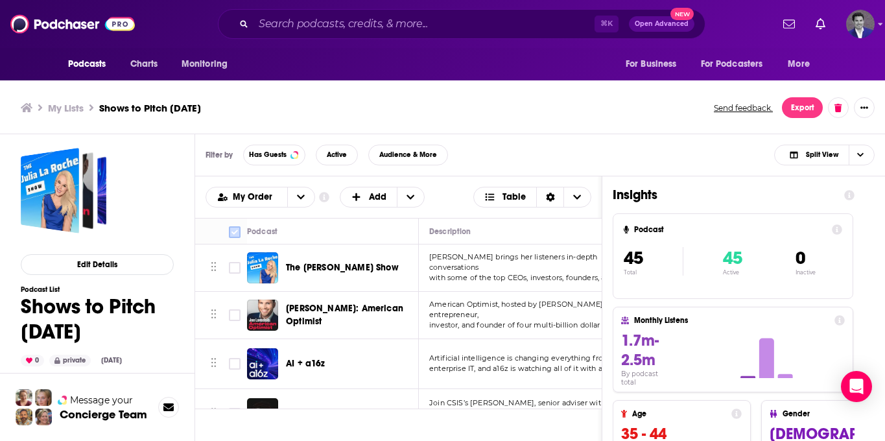
checkbox input "true"
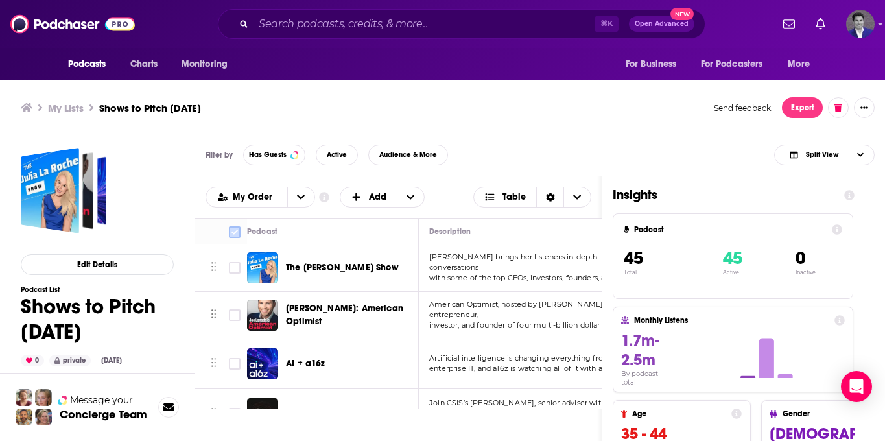
checkbox input "true"
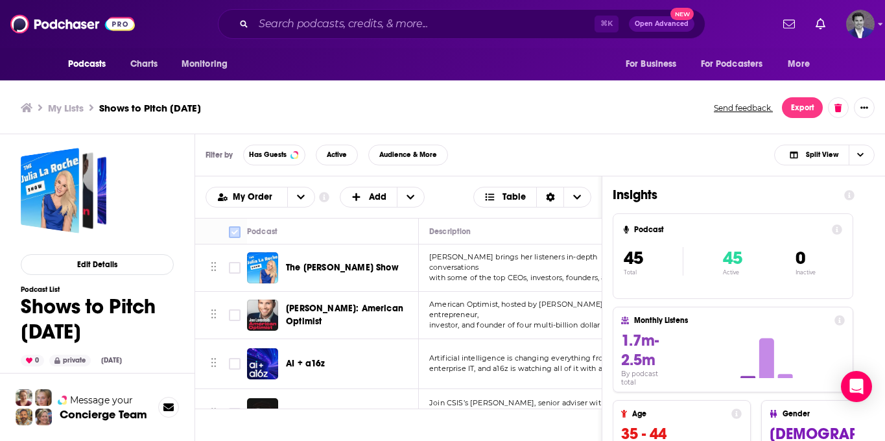
checkbox input "true"
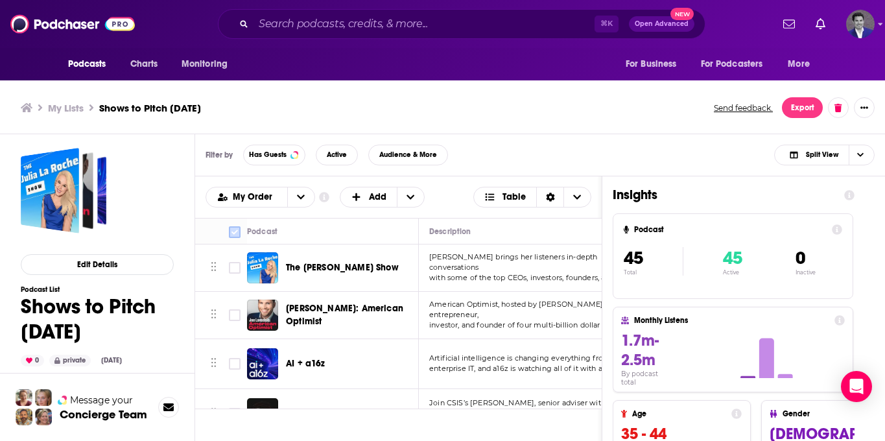
checkbox input "true"
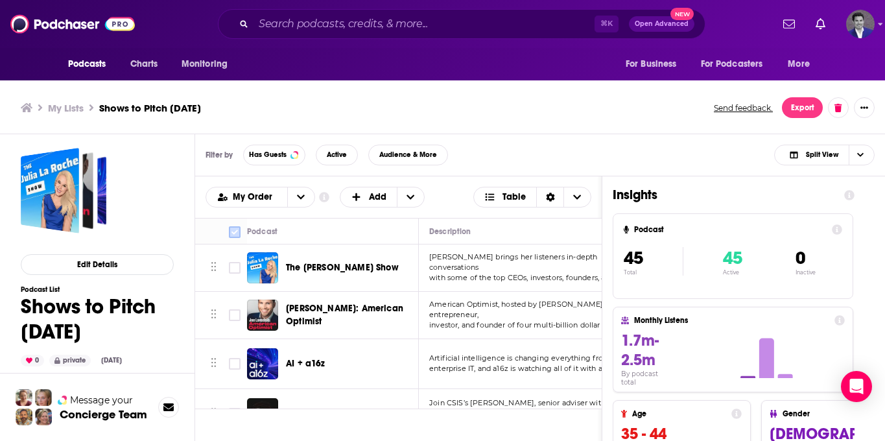
checkbox input "true"
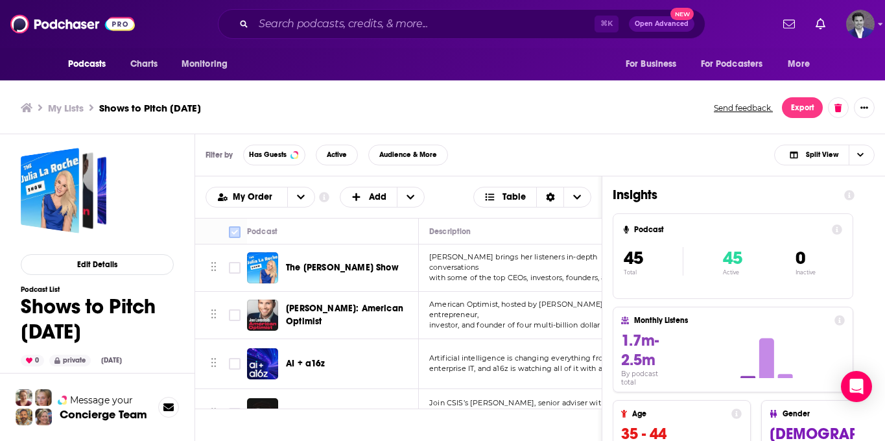
checkbox input "true"
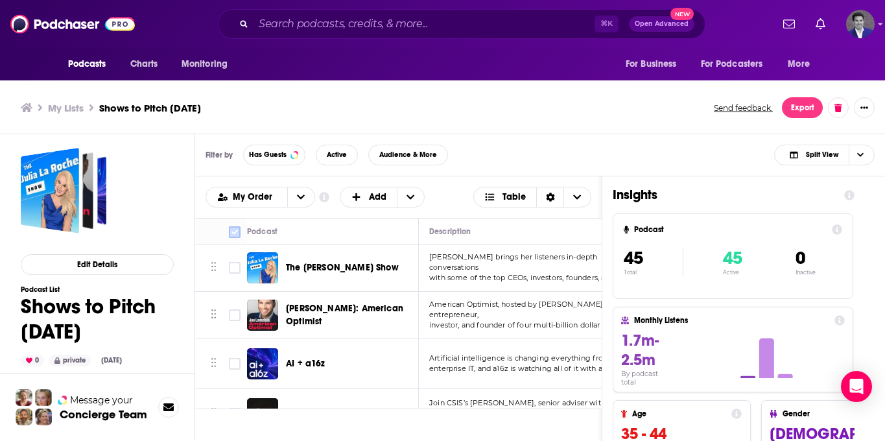
checkbox input "true"
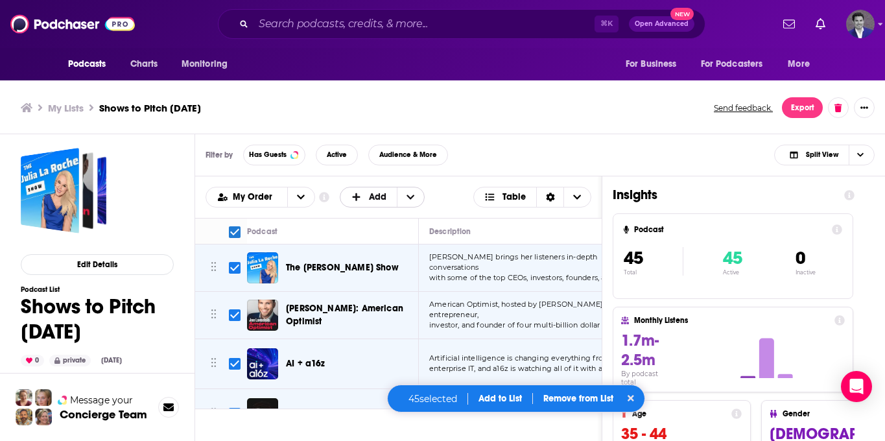
click at [414, 193] on span "+ Add" at bounding box center [410, 196] width 27 height 19
click at [443, 190] on div "My Order Customize Your List Order Select the “My Order” sort and remove all fi…" at bounding box center [398, 197] width 386 height 21
click at [591, 198] on span "Choose View" at bounding box center [576, 196] width 27 height 19
click at [576, 154] on div "Filter by Has Guests Active Audience & More Split View" at bounding box center [540, 155] width 690 height 42
click at [583, 192] on span "Choose View" at bounding box center [576, 196] width 27 height 19
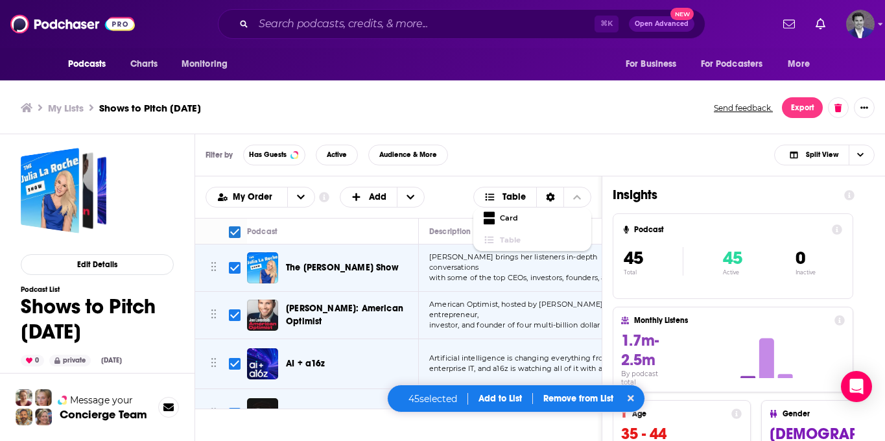
click at [558, 161] on div "Filter by Has Guests Active Audience & More Split View" at bounding box center [540, 155] width 690 height 42
click at [799, 107] on button "Export" at bounding box center [802, 107] width 41 height 21
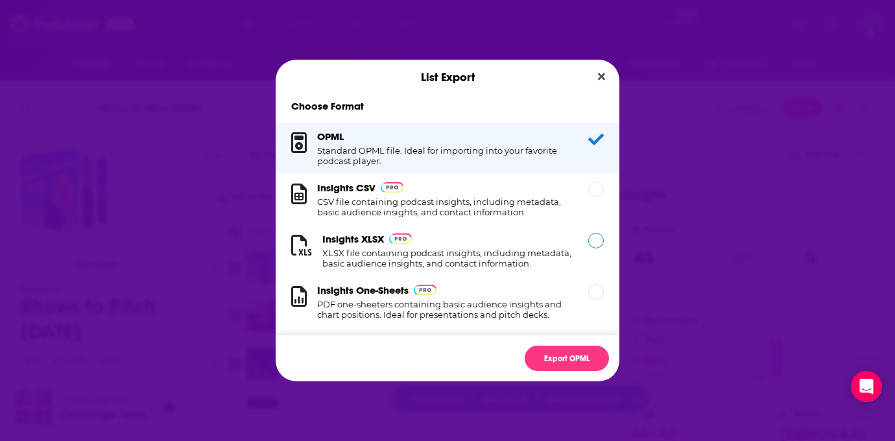
click at [590, 245] on div "Dialog" at bounding box center [596, 241] width 16 height 16
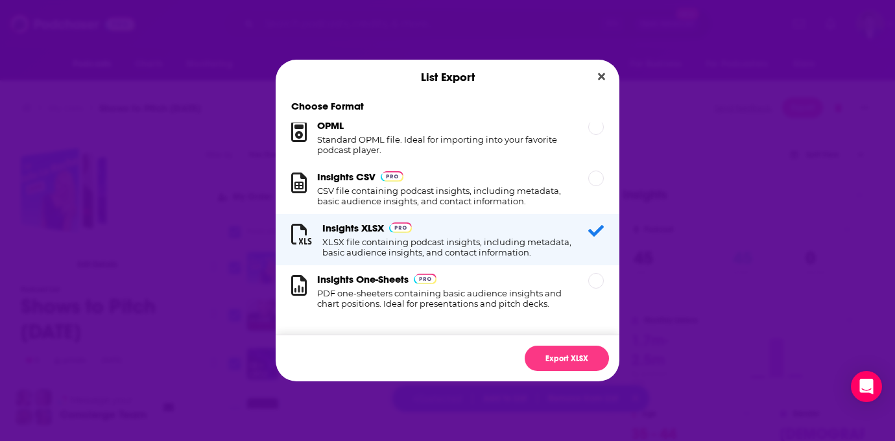
scroll to position [23, 0]
click at [556, 354] on button "Export XLSX" at bounding box center [566, 358] width 84 height 25
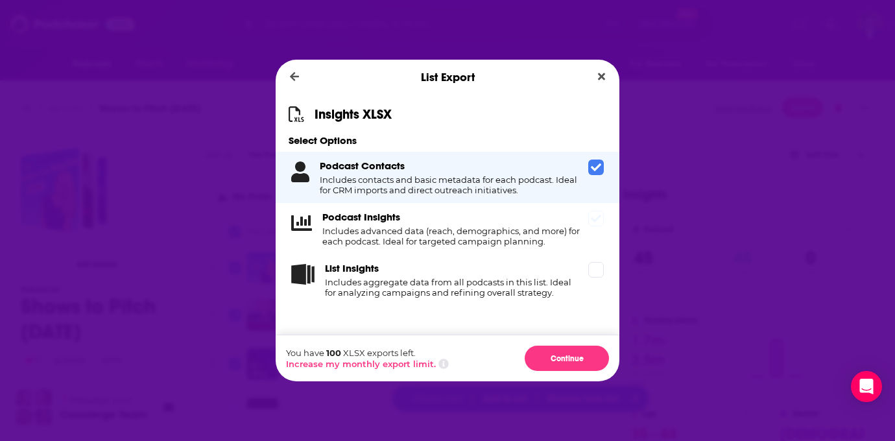
click at [594, 219] on icon "Dialog" at bounding box center [596, 218] width 10 height 10
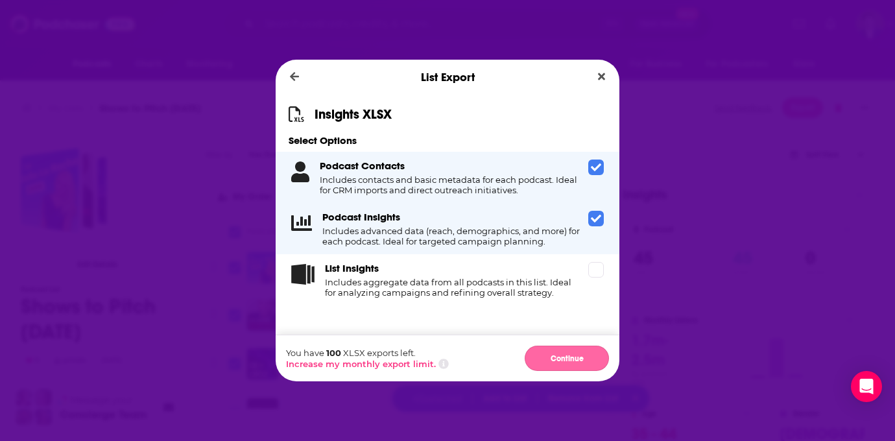
click at [569, 352] on button "Continue" at bounding box center [566, 358] width 84 height 25
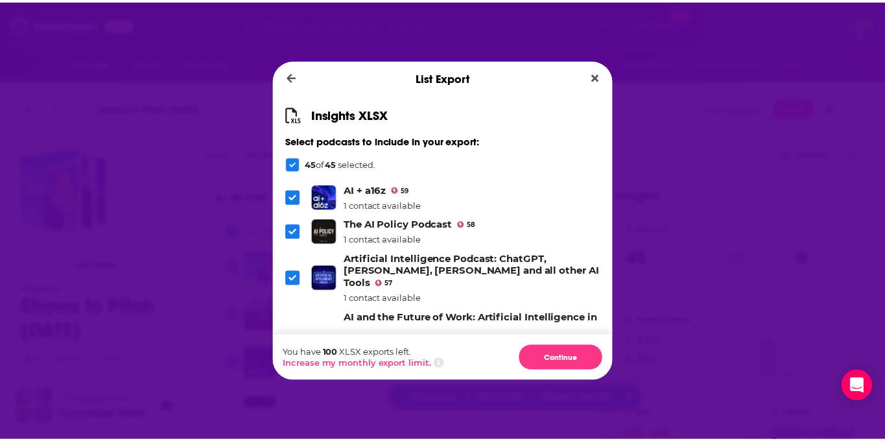
scroll to position [64, 0]
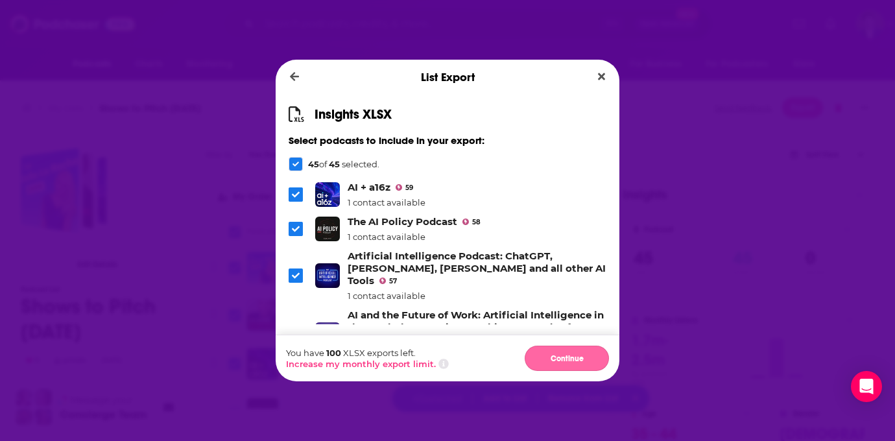
click at [564, 357] on button "Continue" at bounding box center [566, 358] width 84 height 25
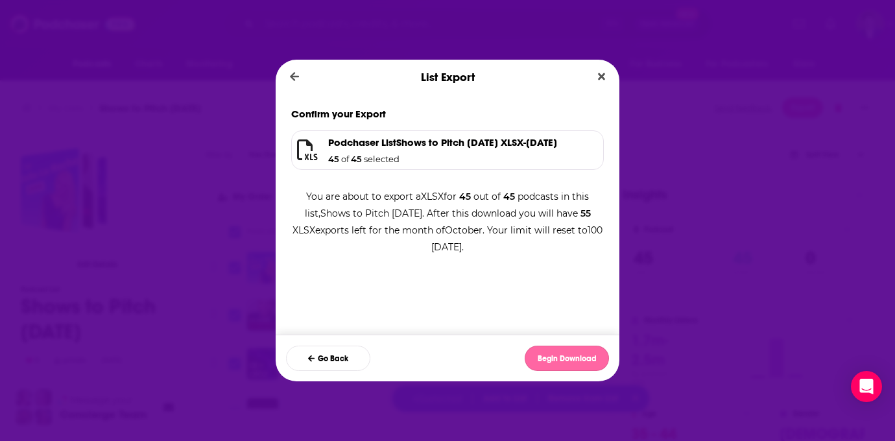
click at [554, 355] on button "Begin Download" at bounding box center [566, 358] width 84 height 25
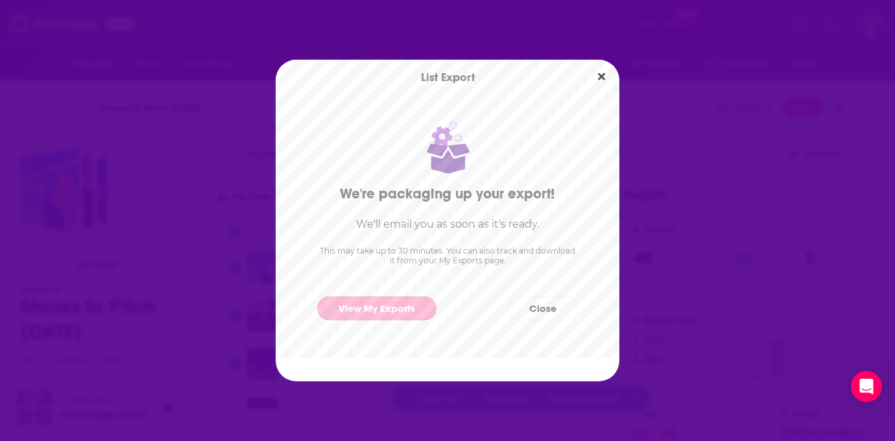
click at [397, 309] on link "View My Exports" at bounding box center [376, 308] width 119 height 24
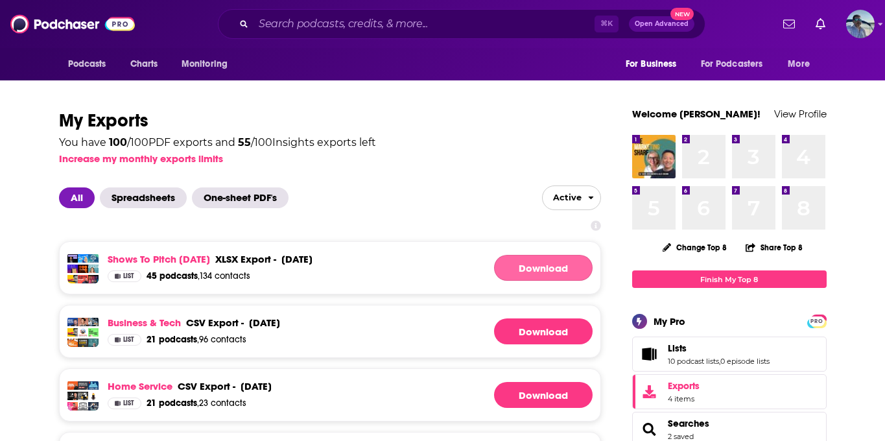
click at [547, 266] on link "Download" at bounding box center [543, 268] width 99 height 26
